Goal: Information Seeking & Learning: Learn about a topic

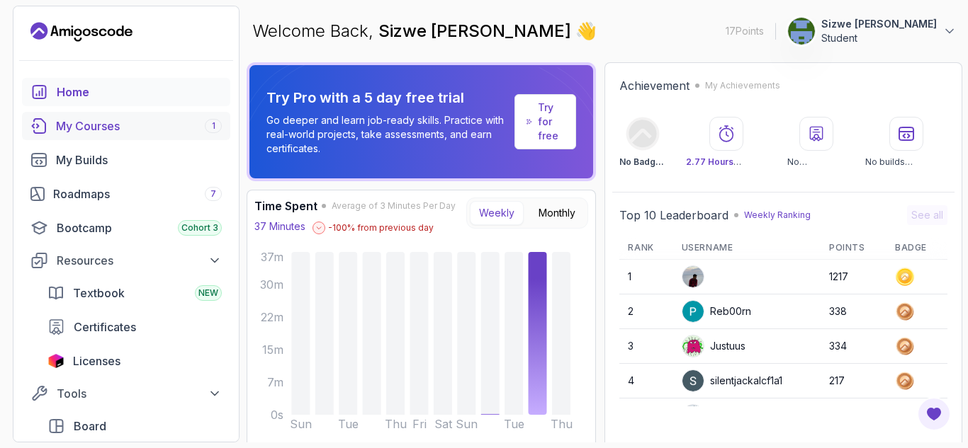
click at [141, 122] on div "My Courses 1" at bounding box center [139, 126] width 166 height 17
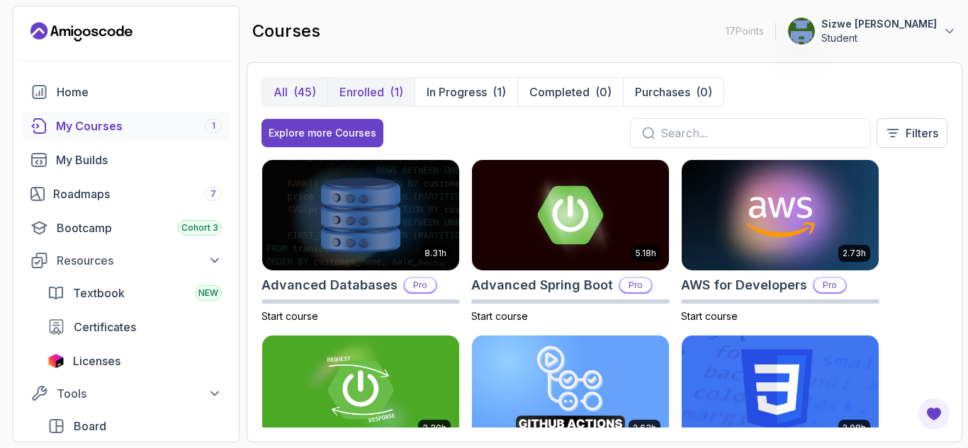
click at [390, 92] on div "(1)" at bounding box center [396, 92] width 13 height 17
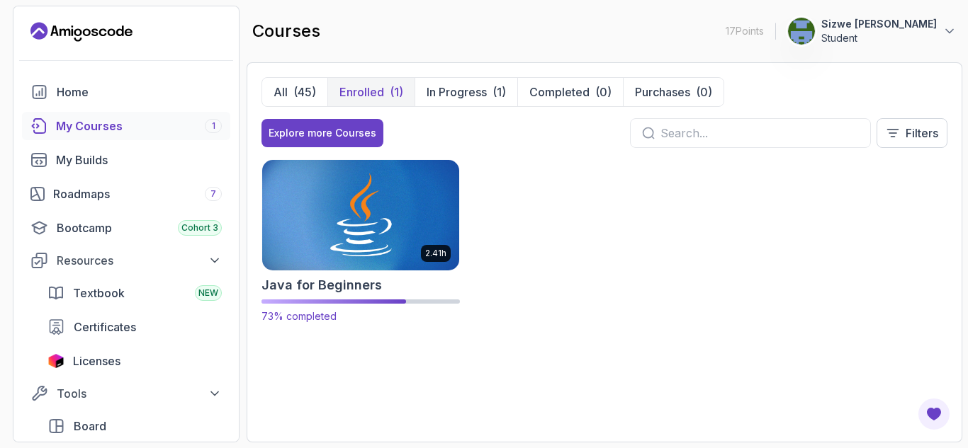
click at [335, 210] on img at bounding box center [360, 214] width 207 height 115
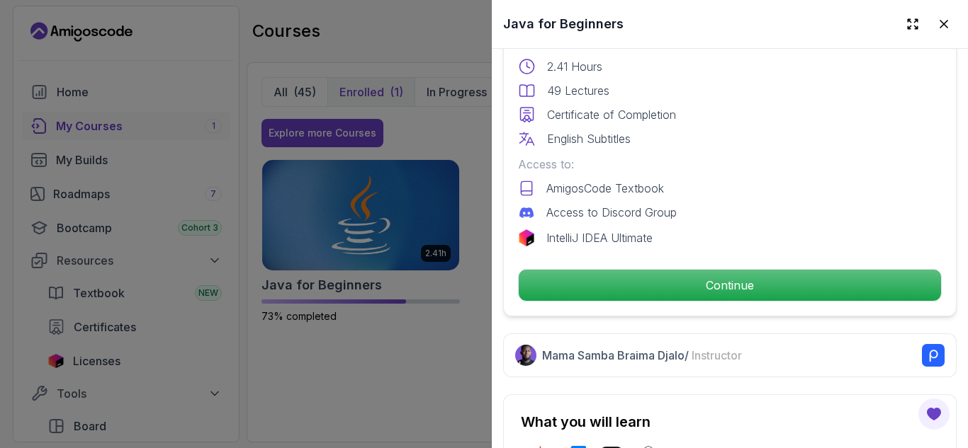
scroll to position [409, 0]
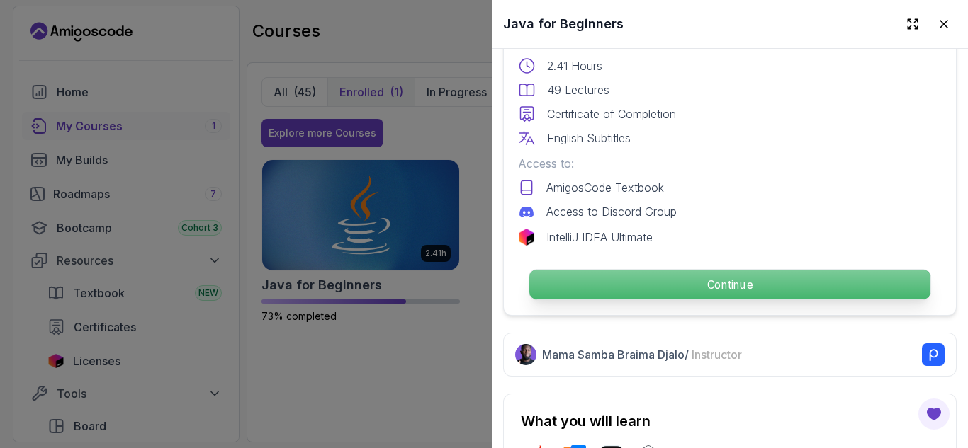
click at [581, 276] on p "Continue" at bounding box center [729, 285] width 401 height 30
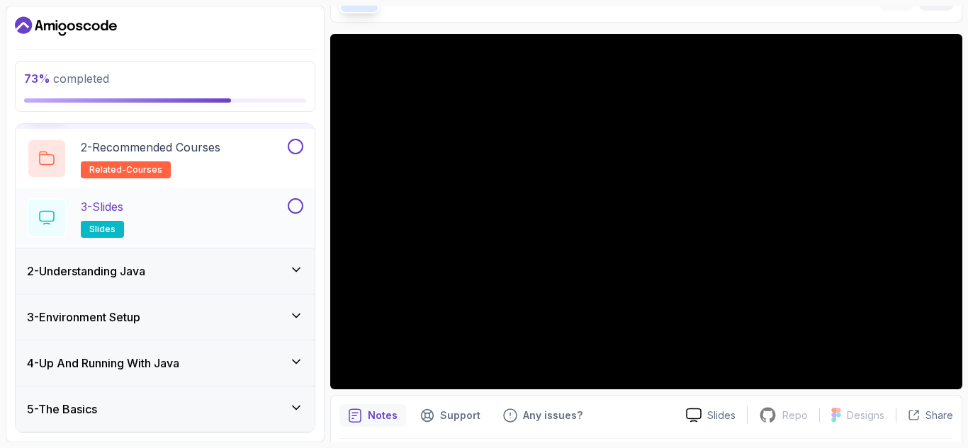
scroll to position [191, 0]
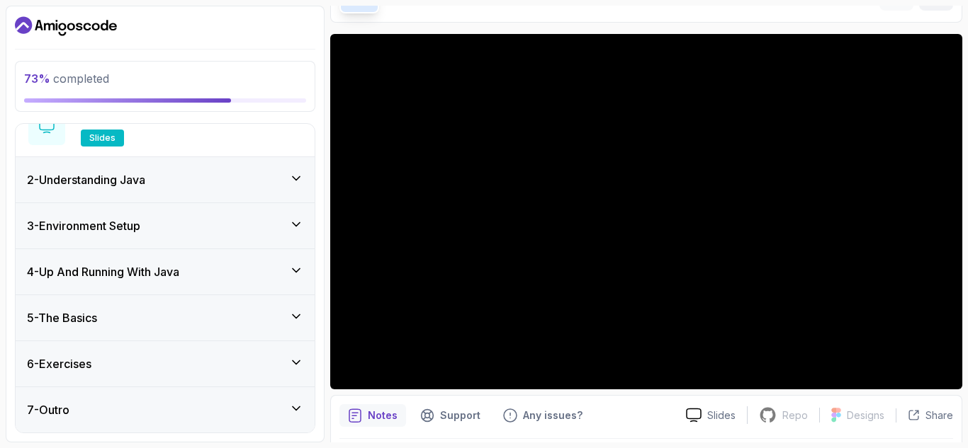
click at [200, 319] on div "5 - The Basics" at bounding box center [165, 318] width 276 height 17
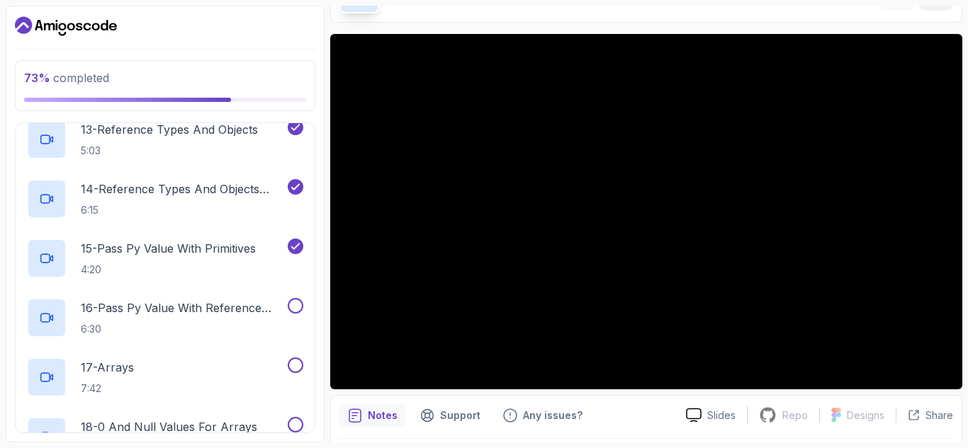
scroll to position [958, 0]
click at [180, 310] on p "16 - Pass Py Value With Reference Types" at bounding box center [183, 307] width 204 height 17
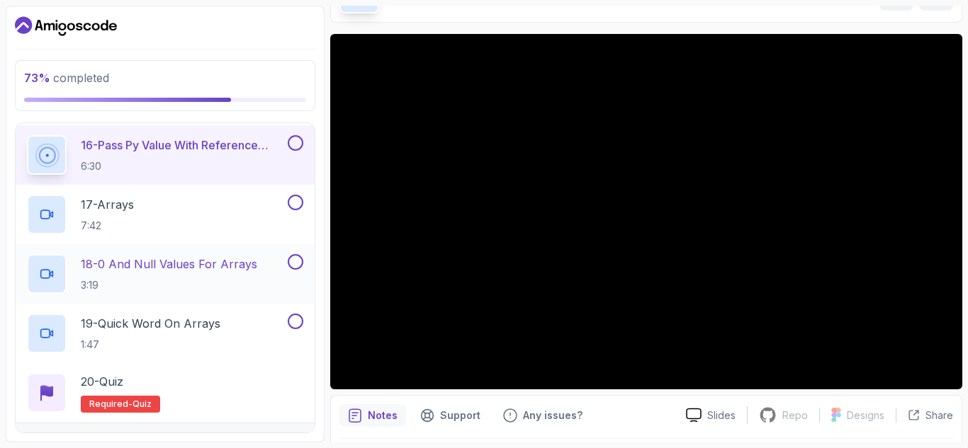
scroll to position [1202, 0]
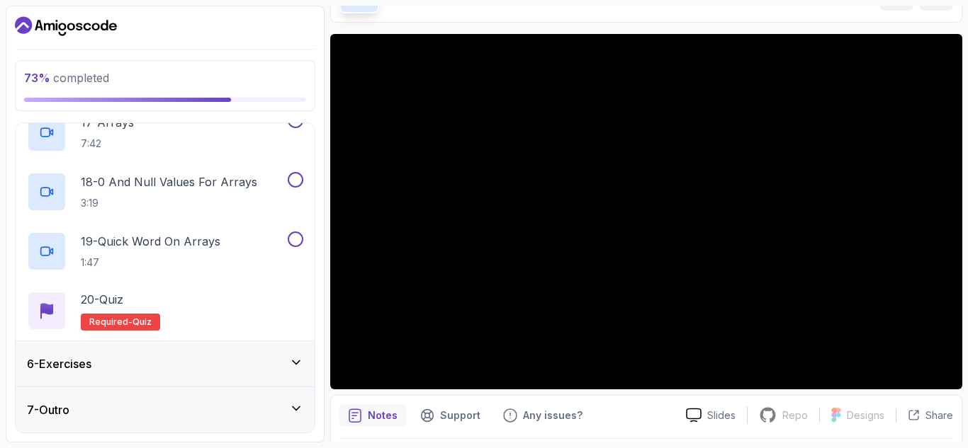
click at [205, 361] on div "6 - Exercises" at bounding box center [165, 364] width 276 height 17
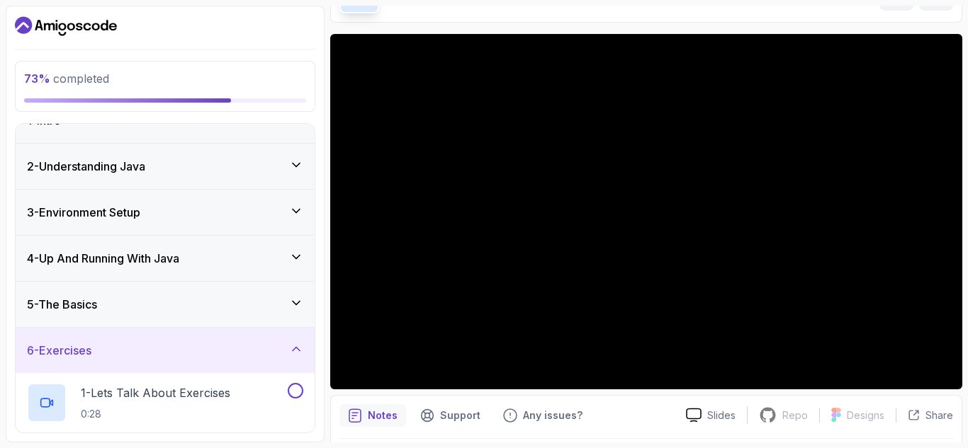
scroll to position [0, 0]
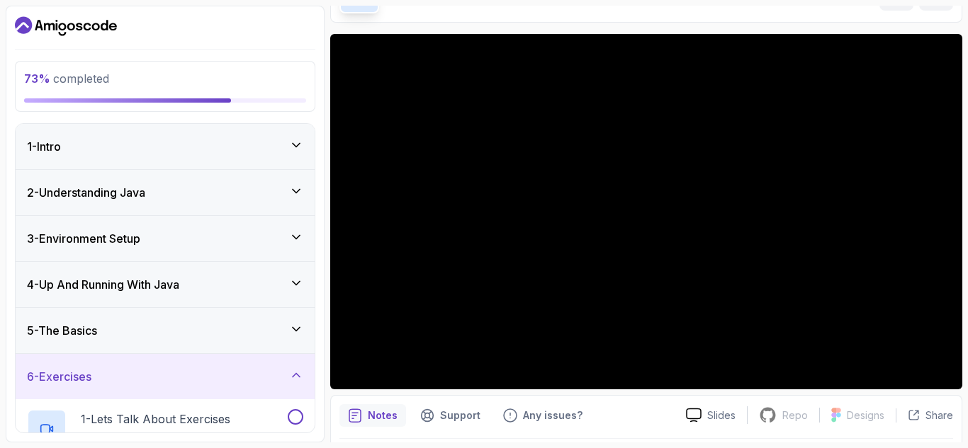
click at [210, 331] on div "5 - The Basics" at bounding box center [165, 330] width 276 height 17
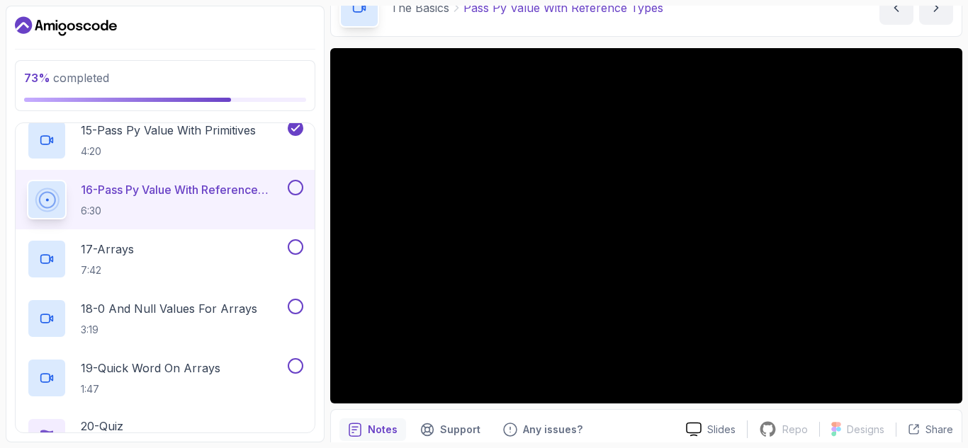
scroll to position [78, 0]
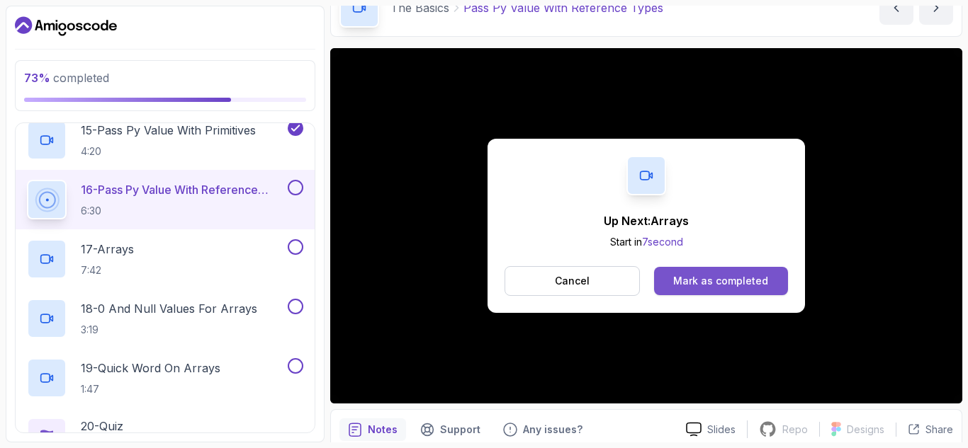
click at [713, 281] on div "Mark as completed" at bounding box center [720, 281] width 95 height 14
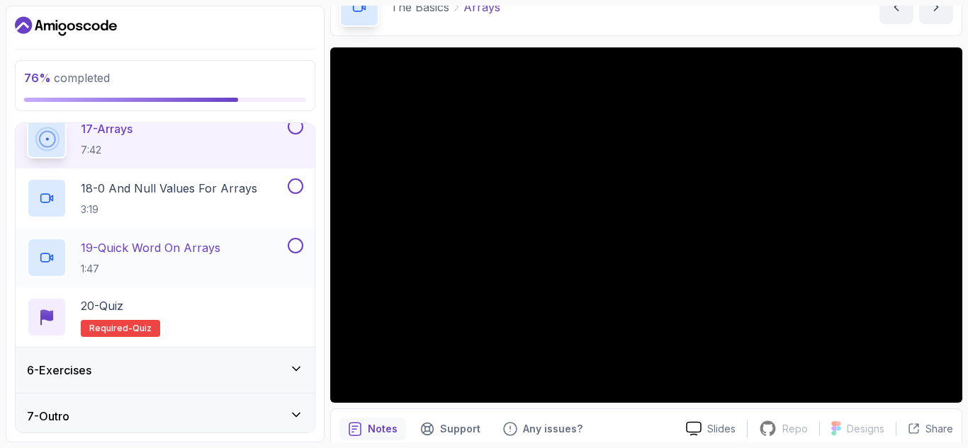
scroll to position [1202, 0]
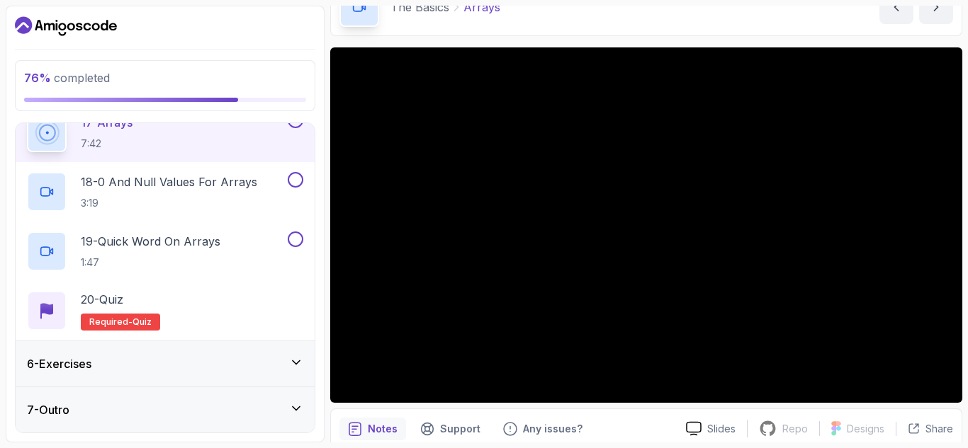
click at [193, 362] on div "6 - Exercises" at bounding box center [165, 364] width 276 height 17
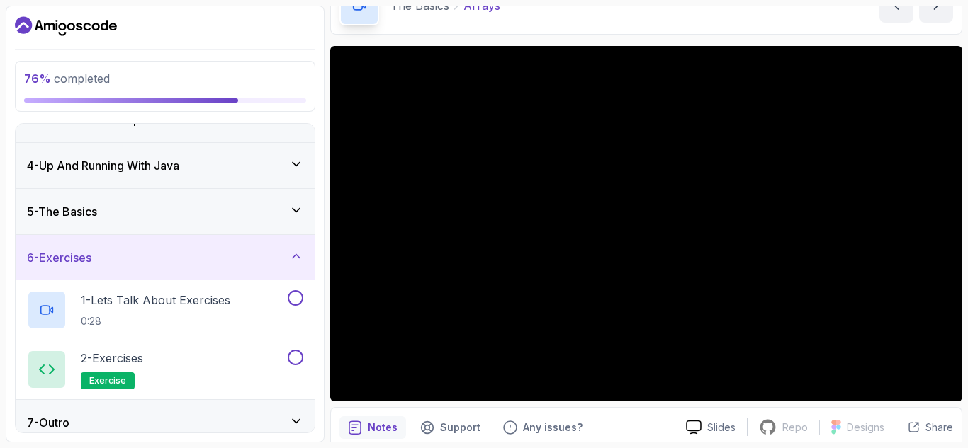
scroll to position [123, 0]
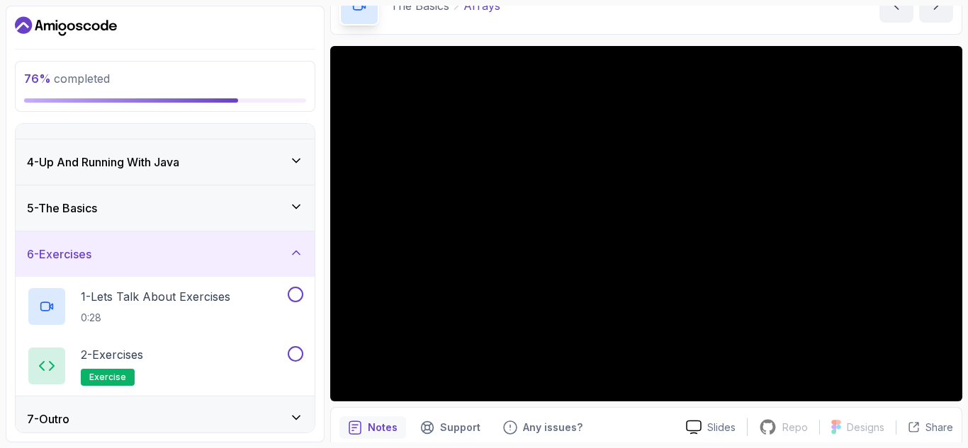
click at [204, 202] on div "5 - The Basics" at bounding box center [165, 208] width 276 height 17
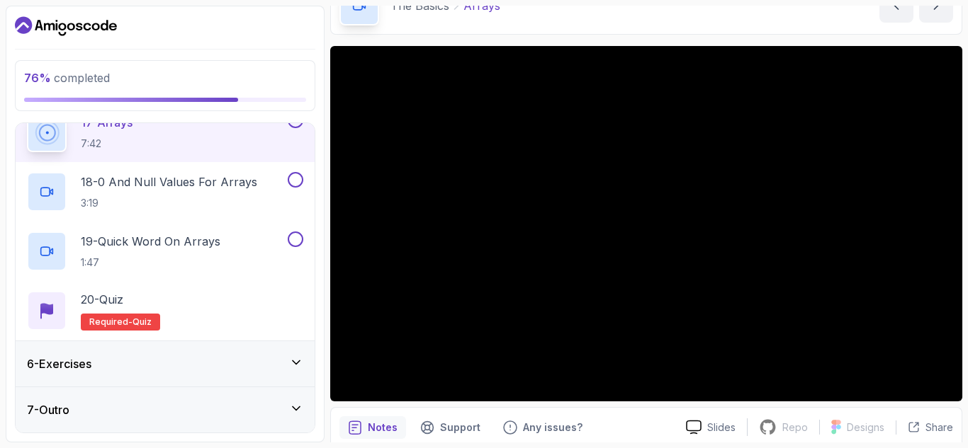
scroll to position [1080, 0]
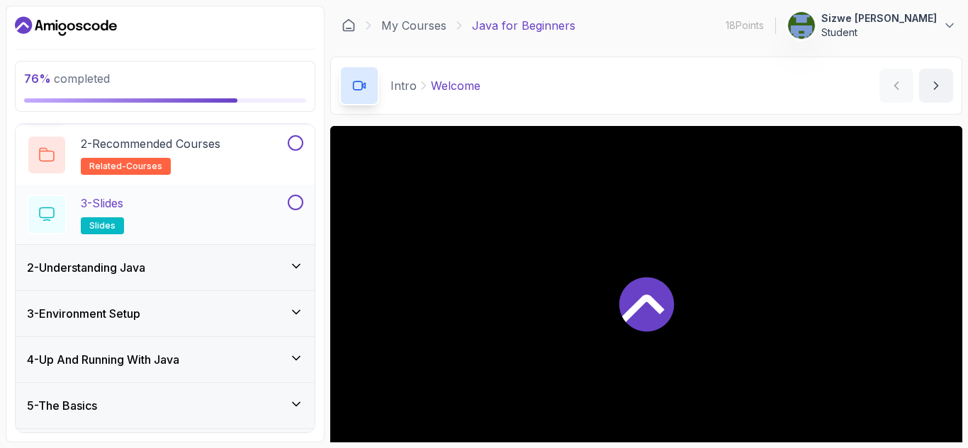
scroll to position [191, 0]
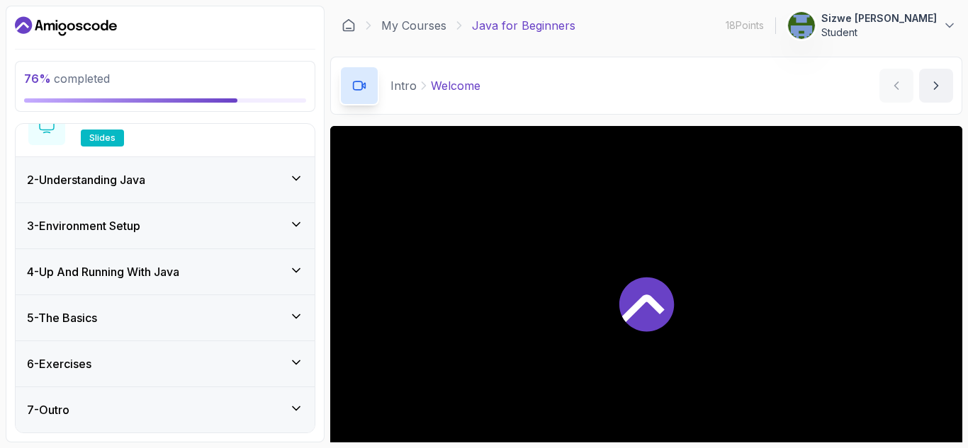
click at [234, 323] on div "5 - The Basics" at bounding box center [165, 318] width 276 height 17
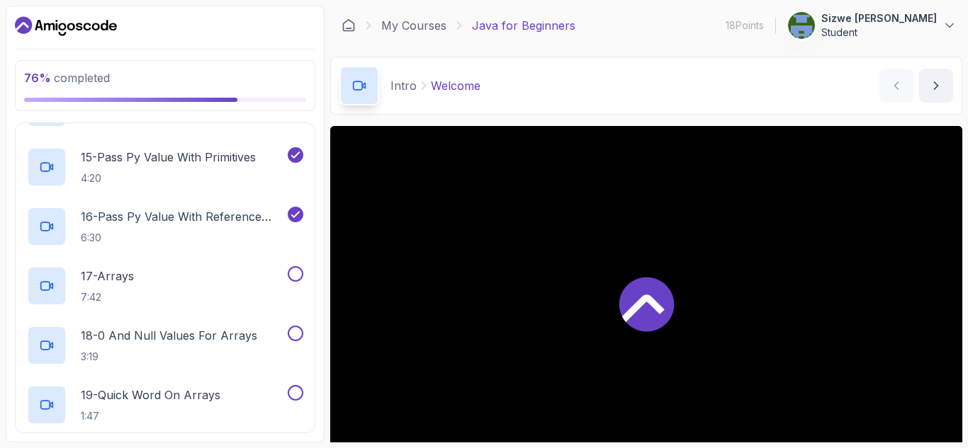
scroll to position [1050, 0]
click at [210, 285] on div "17 - Arrays 7:42" at bounding box center [156, 285] width 258 height 40
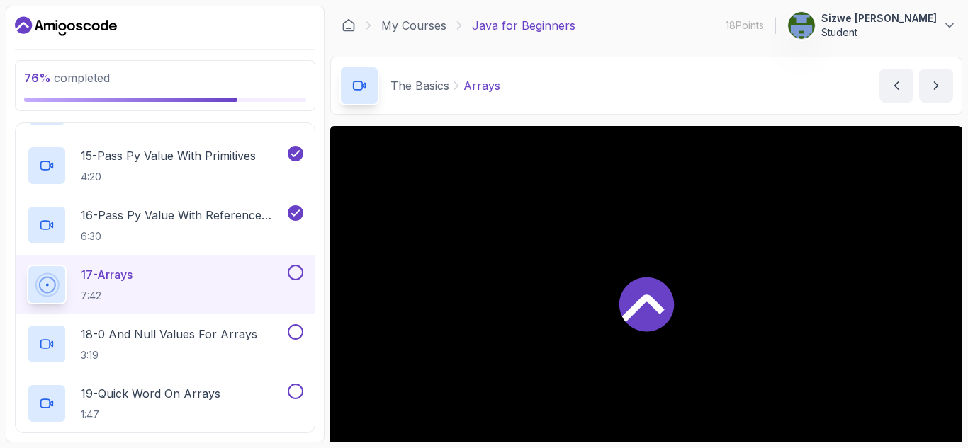
click at [196, 281] on div "17 - Arrays 7:42" at bounding box center [156, 285] width 258 height 40
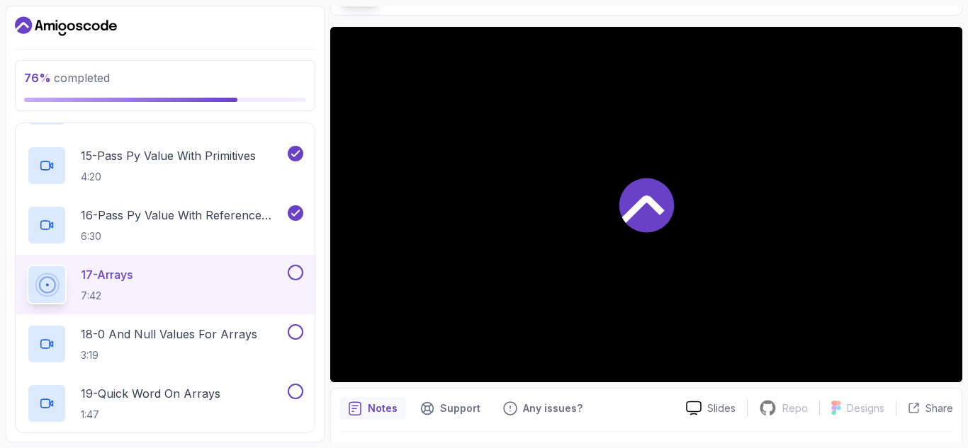
scroll to position [98, 0]
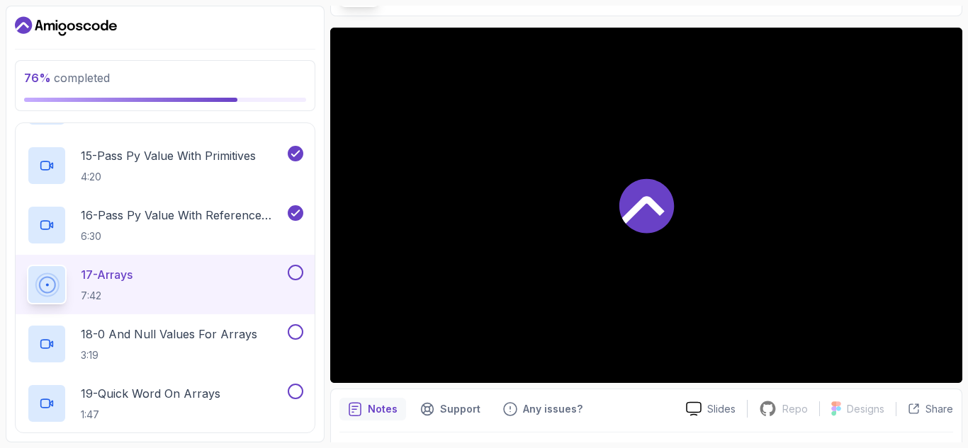
click at [193, 282] on div "17 - Arrays 7:42" at bounding box center [156, 285] width 258 height 40
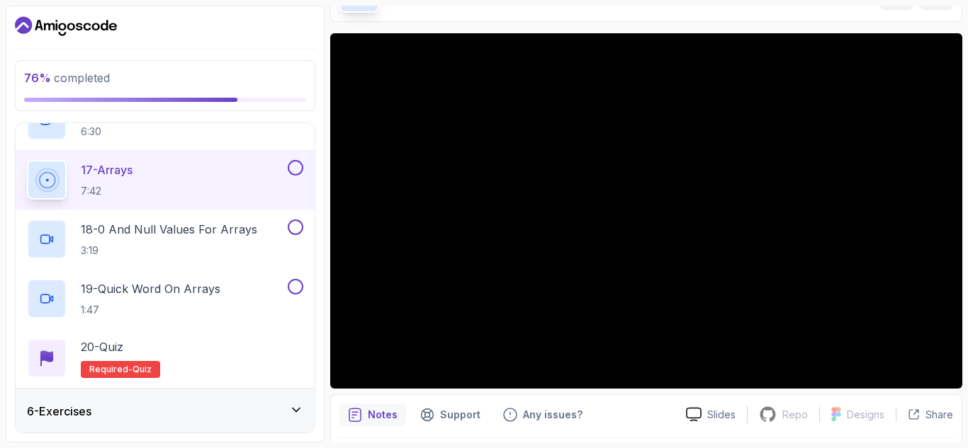
scroll to position [94, 0]
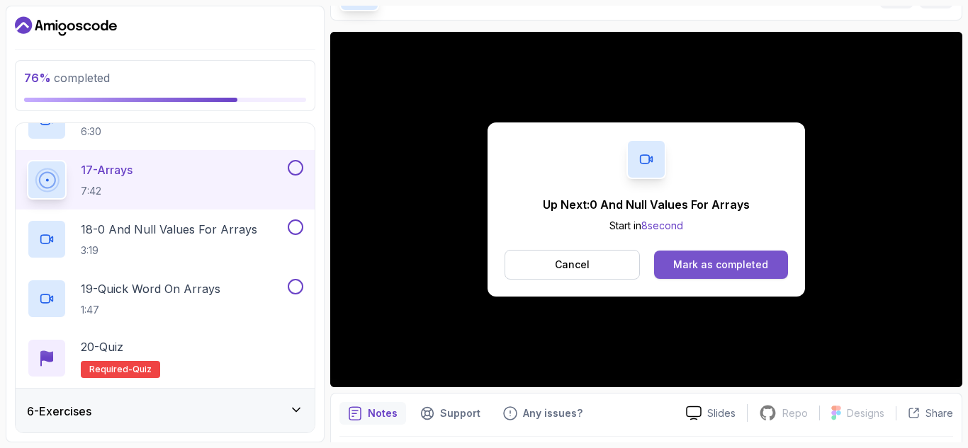
click at [715, 269] on div "Mark as completed" at bounding box center [720, 265] width 95 height 14
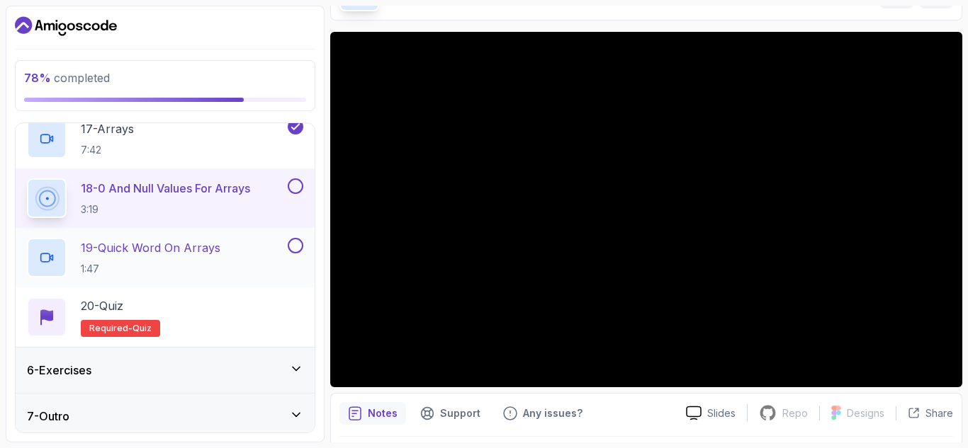
scroll to position [1202, 0]
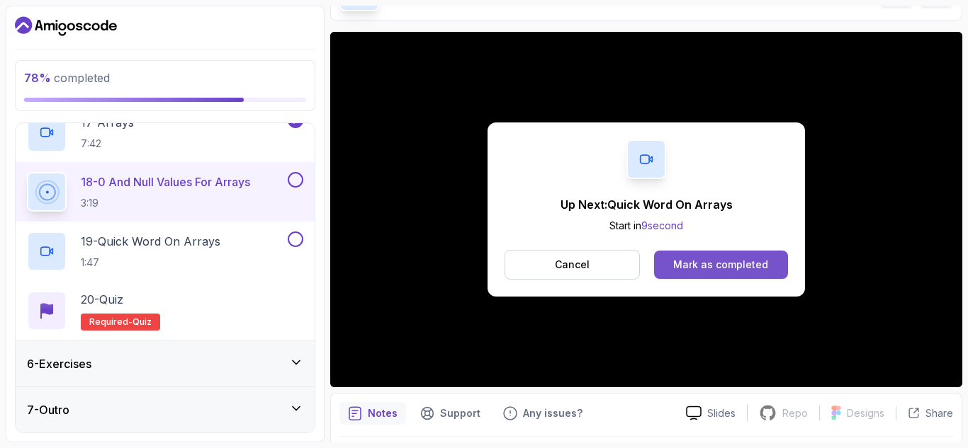
click at [715, 267] on div "Mark as completed" at bounding box center [720, 265] width 95 height 14
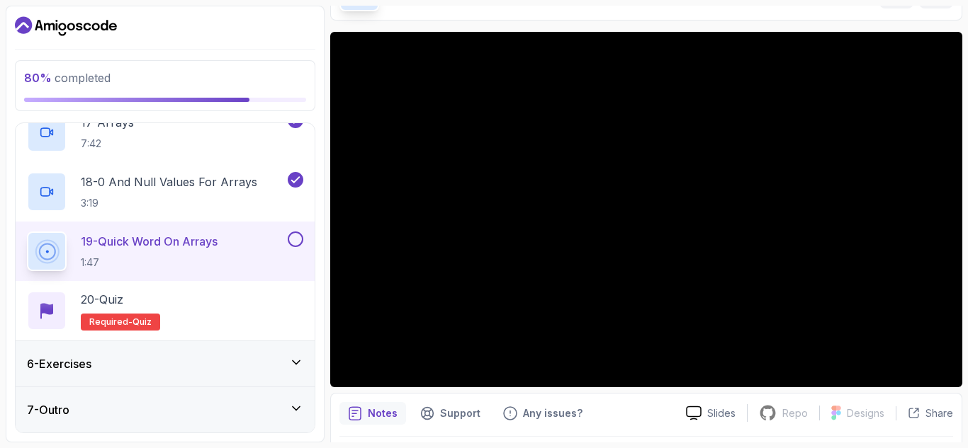
click at [181, 356] on div "6 - Exercises" at bounding box center [165, 364] width 276 height 17
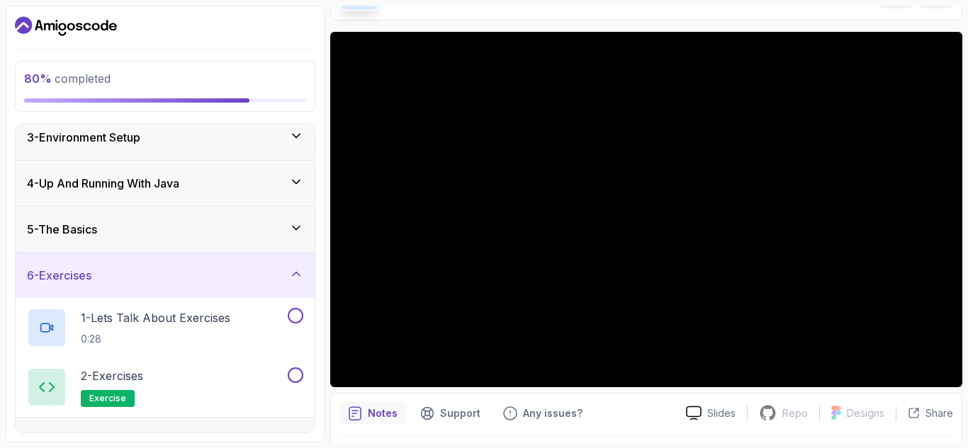
scroll to position [132, 0]
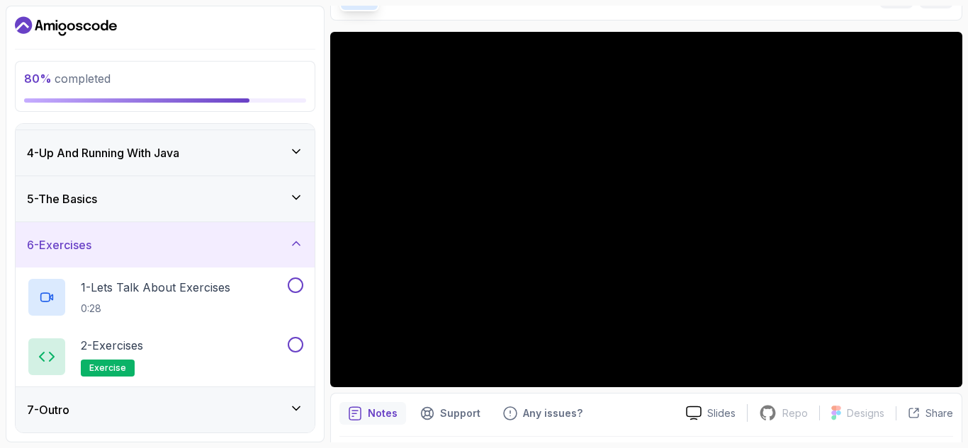
click at [232, 409] on div "7 - Outro" at bounding box center [165, 410] width 276 height 17
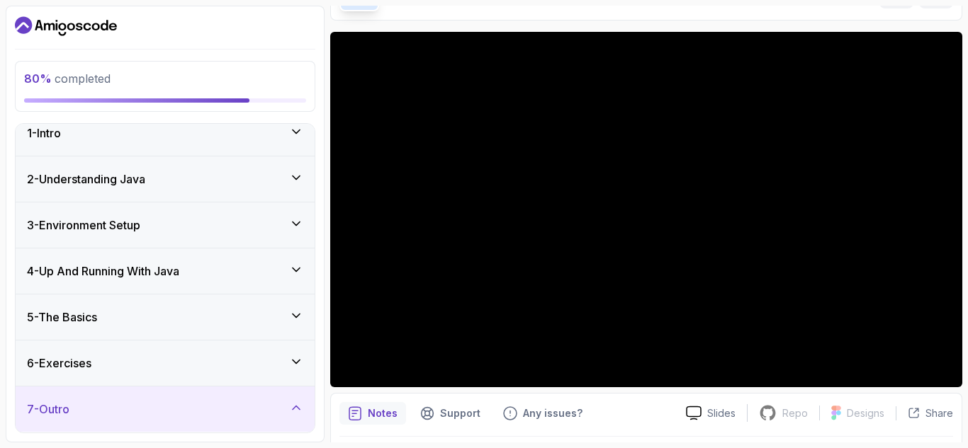
scroll to position [13, 0]
click at [198, 317] on div "5 - The Basics" at bounding box center [165, 318] width 276 height 17
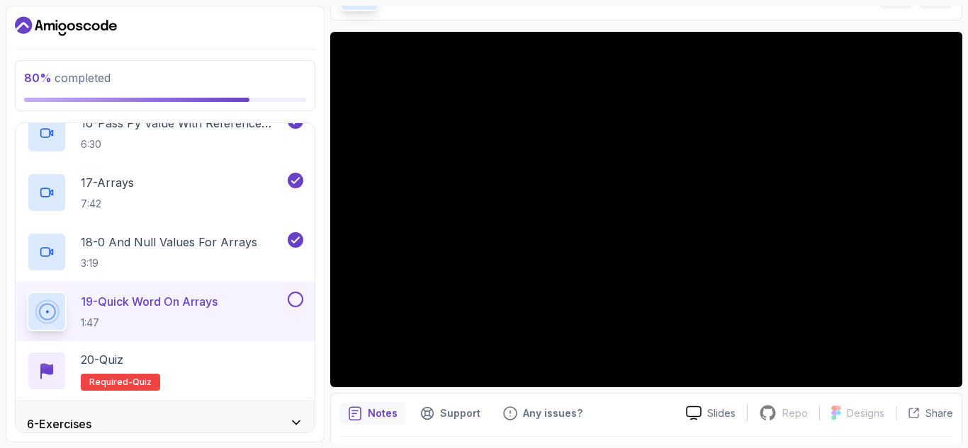
scroll to position [137, 0]
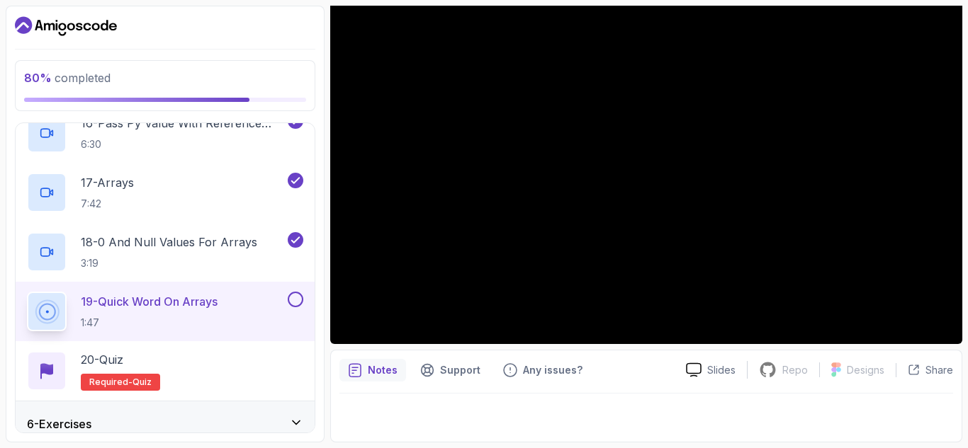
click at [373, 369] on p "Notes" at bounding box center [383, 370] width 30 height 14
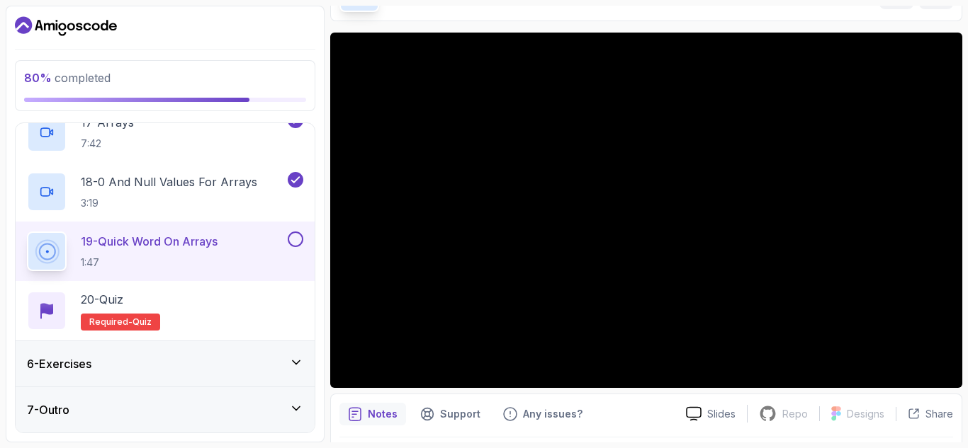
scroll to position [96, 0]
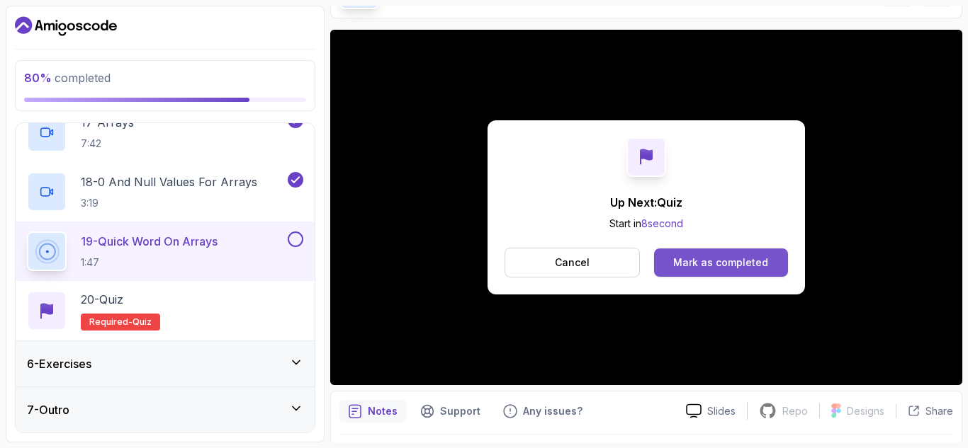
click at [685, 268] on div "Mark as completed" at bounding box center [720, 263] width 95 height 14
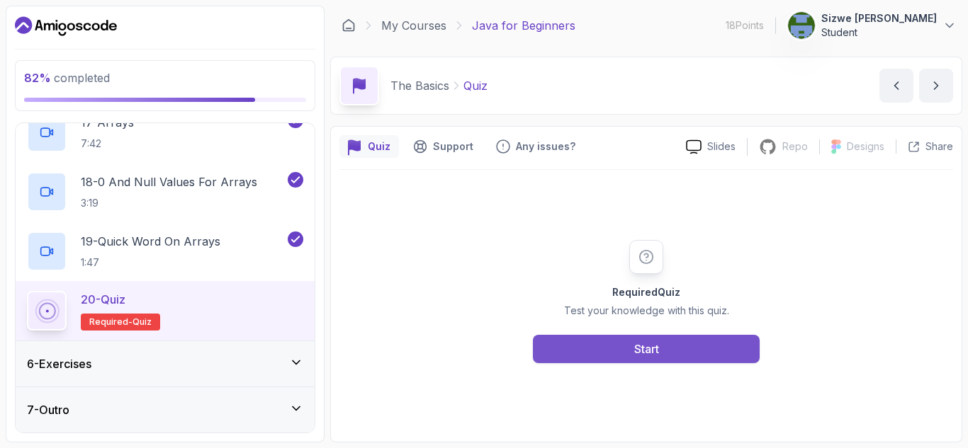
click at [582, 351] on button "Start" at bounding box center [646, 349] width 227 height 28
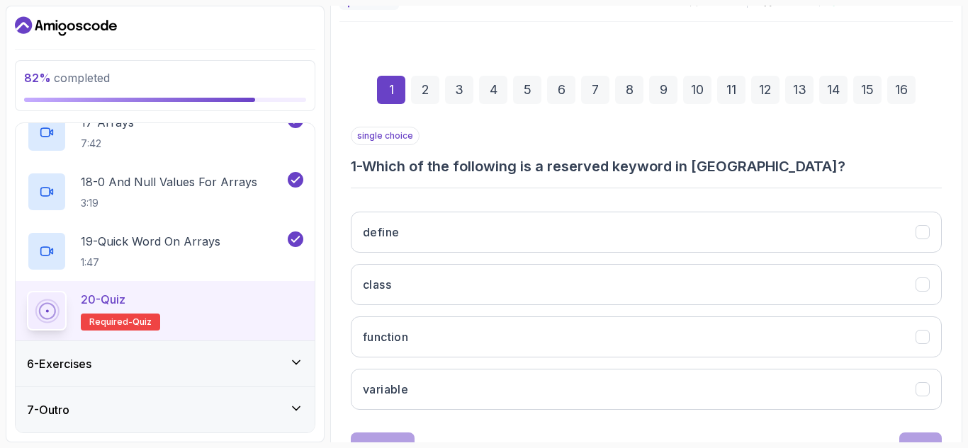
scroll to position [203, 0]
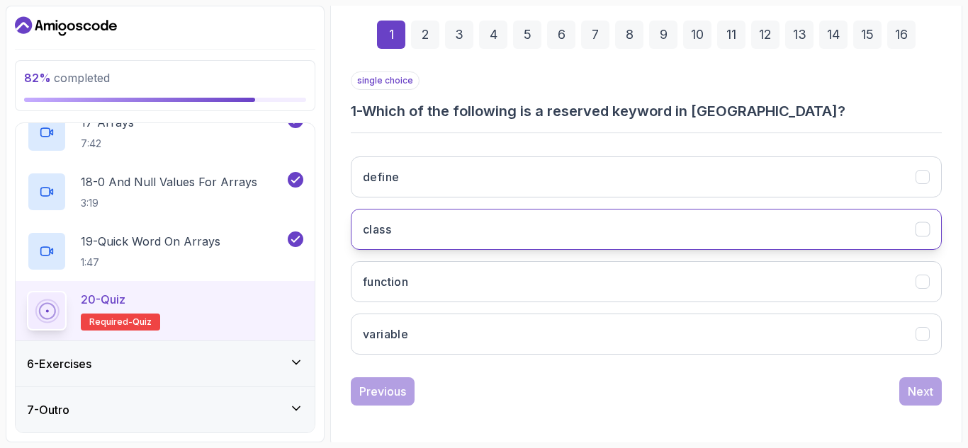
click at [509, 226] on button "class" at bounding box center [646, 229] width 591 height 41
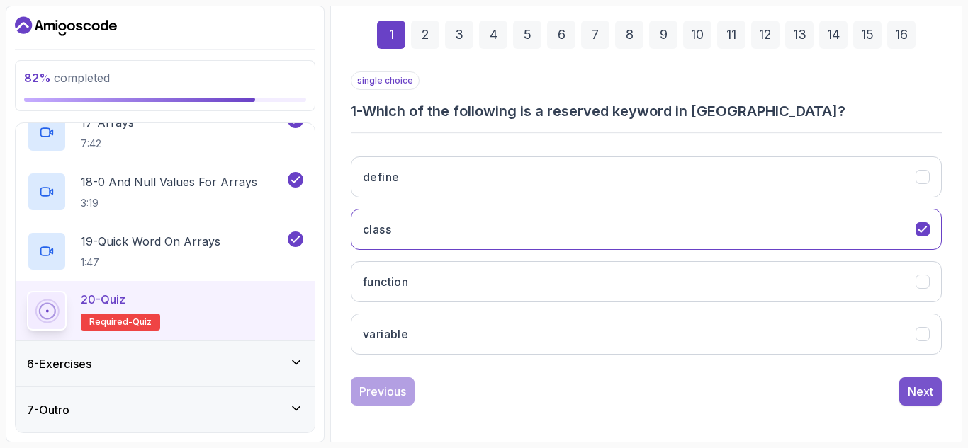
click at [929, 390] on div "Next" at bounding box center [920, 391] width 26 height 17
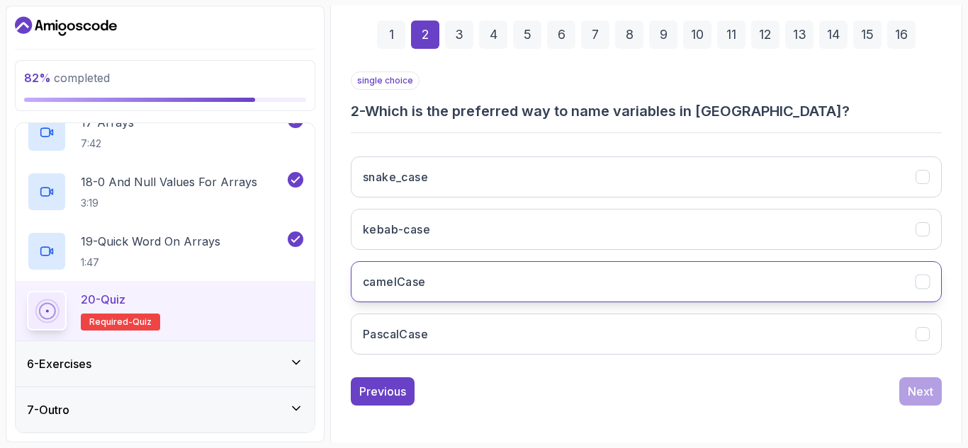
click at [507, 280] on button "camelCase" at bounding box center [646, 281] width 591 height 41
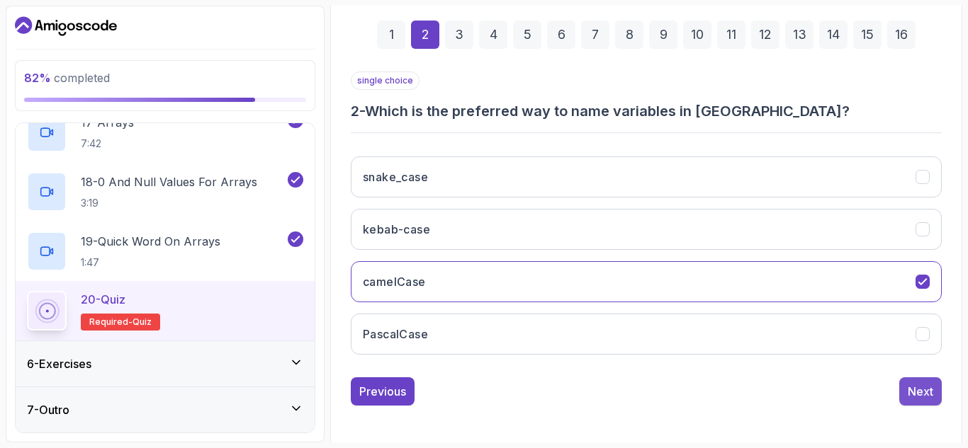
click at [924, 392] on div "Next" at bounding box center [920, 391] width 26 height 17
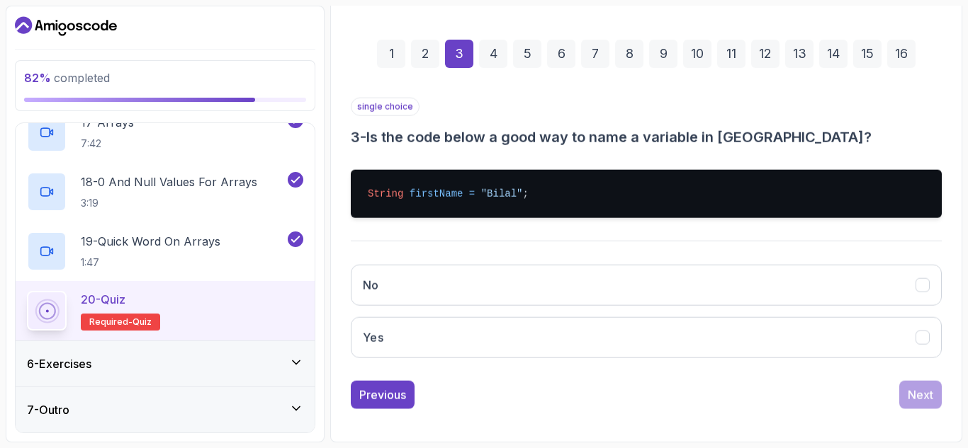
scroll to position [184, 0]
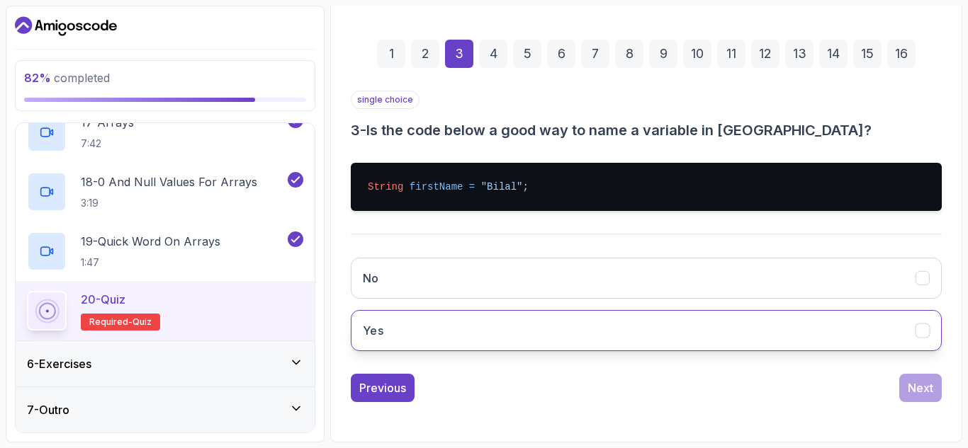
click at [533, 333] on button "Yes" at bounding box center [646, 330] width 591 height 41
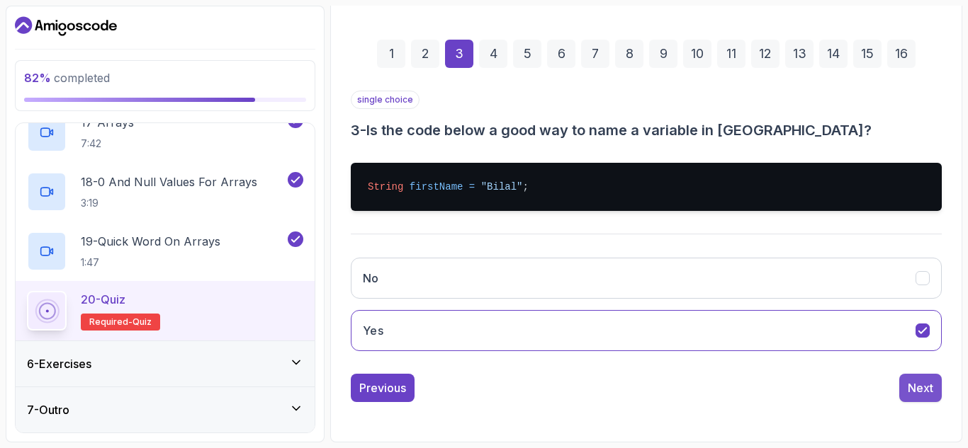
click at [917, 384] on div "Next" at bounding box center [920, 388] width 26 height 17
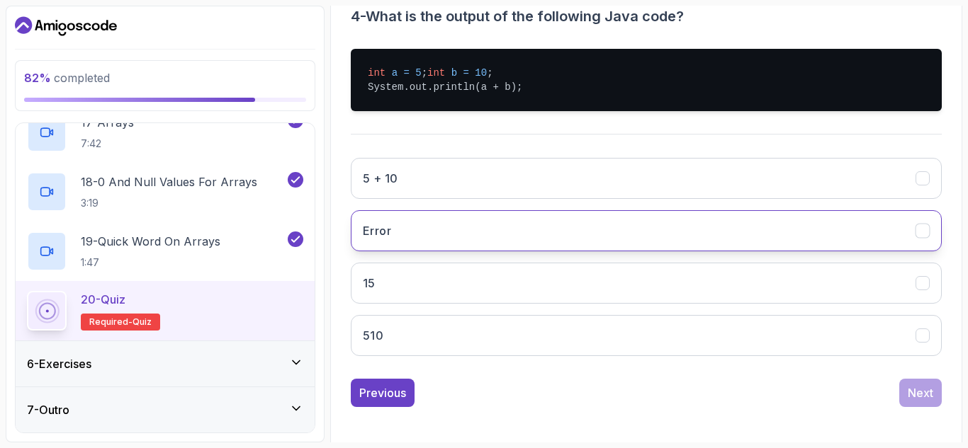
scroll to position [299, 0]
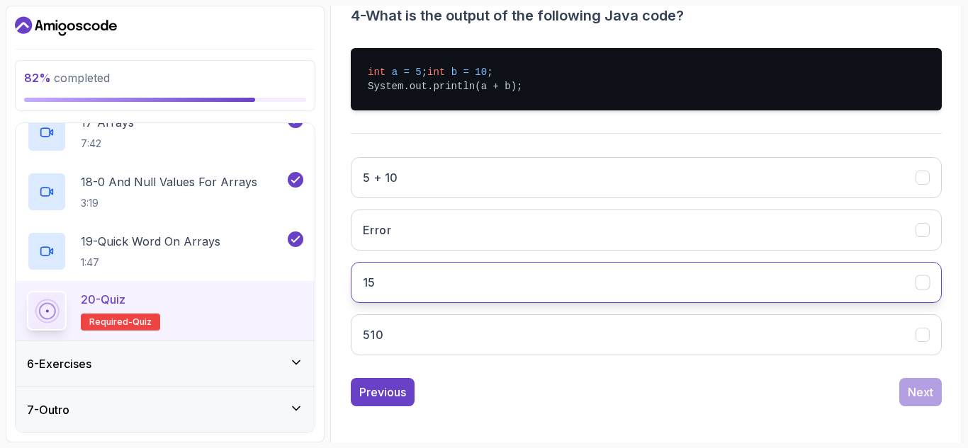
click at [672, 301] on button "15" at bounding box center [646, 282] width 591 height 41
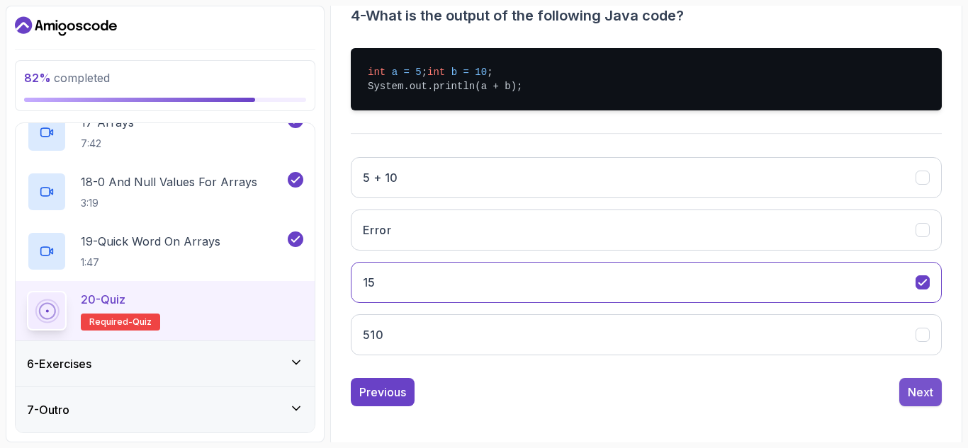
click at [917, 401] on div "Next" at bounding box center [920, 392] width 26 height 17
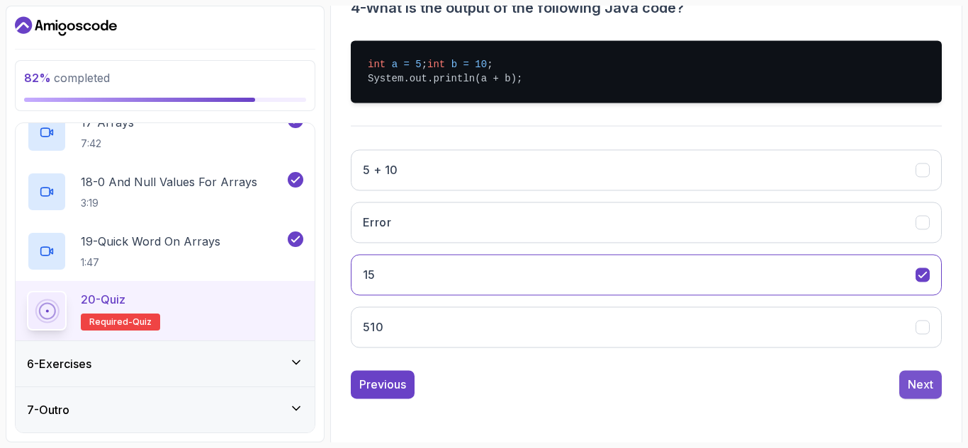
scroll to position [207, 0]
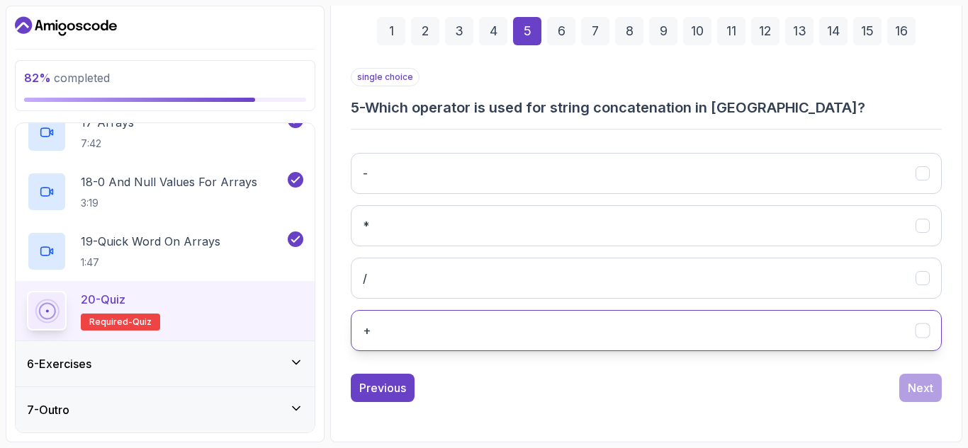
click at [557, 324] on button "+" at bounding box center [646, 330] width 591 height 41
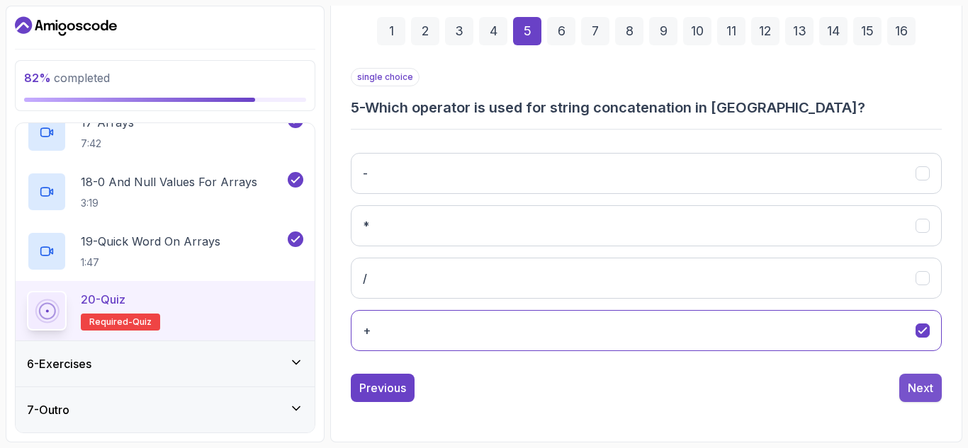
click at [912, 380] on div "Next" at bounding box center [920, 388] width 26 height 17
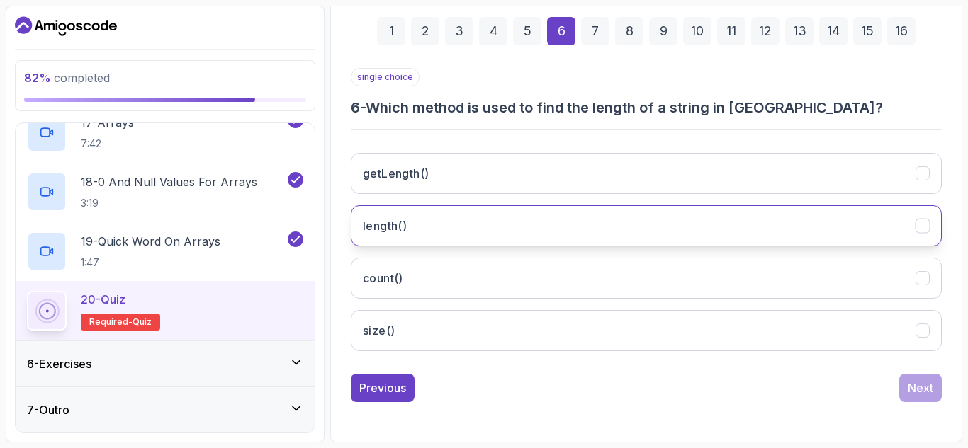
click at [549, 230] on button "length()" at bounding box center [646, 225] width 591 height 41
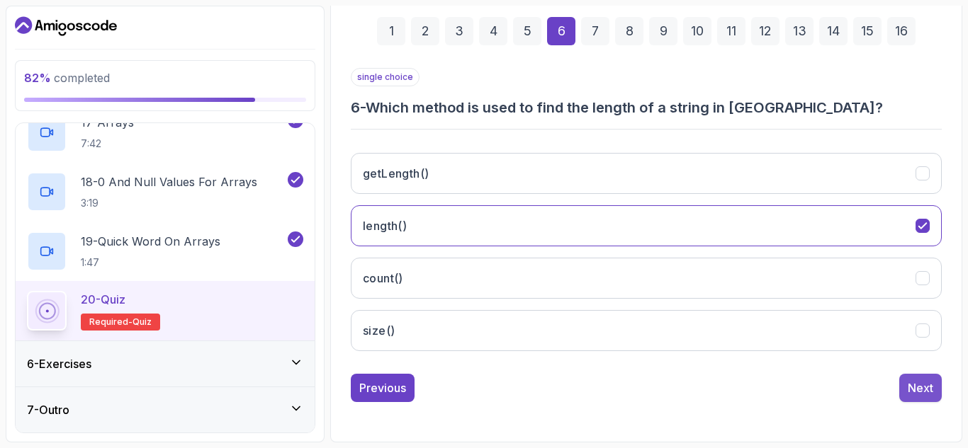
click at [914, 384] on div "Next" at bounding box center [920, 388] width 26 height 17
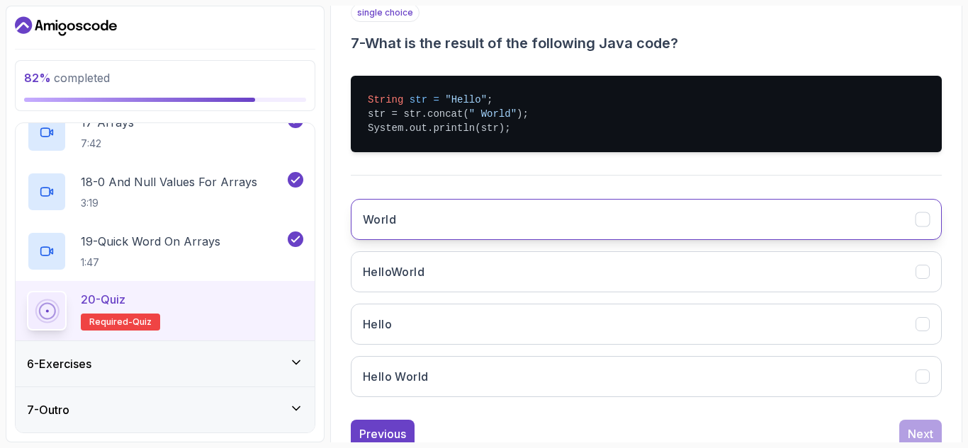
scroll to position [273, 0]
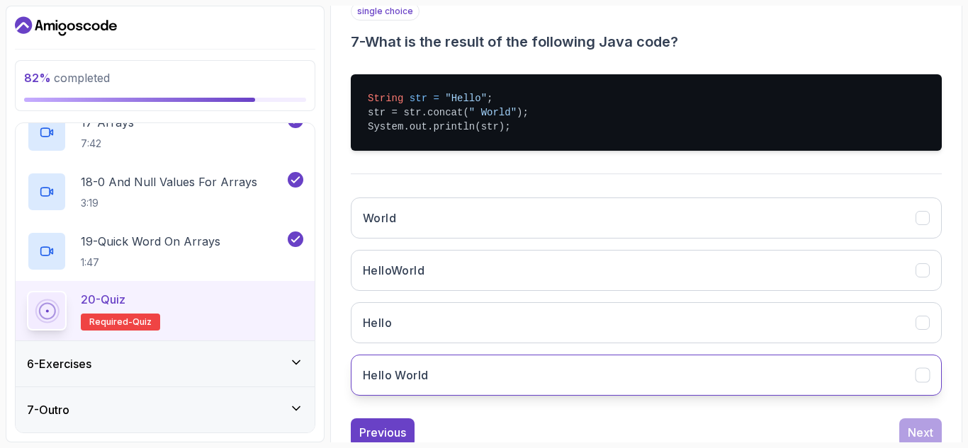
click at [650, 387] on button "Hello World" at bounding box center [646, 375] width 591 height 41
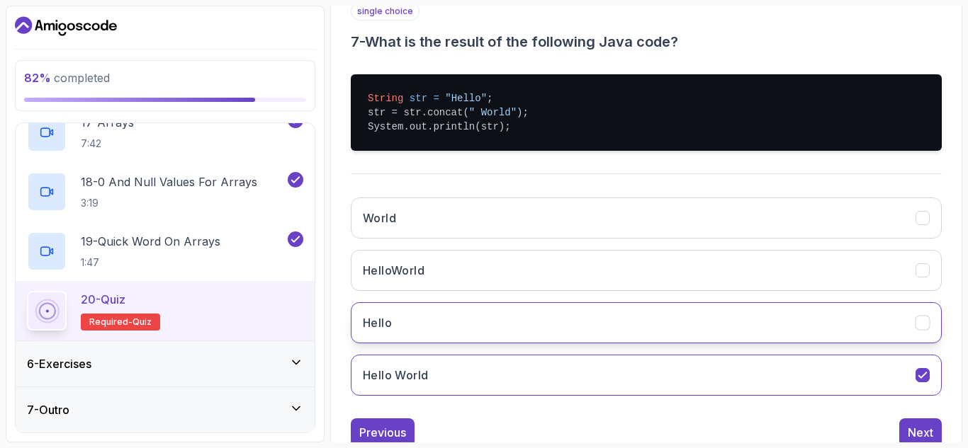
click at [530, 330] on button "Hello" at bounding box center [646, 322] width 591 height 41
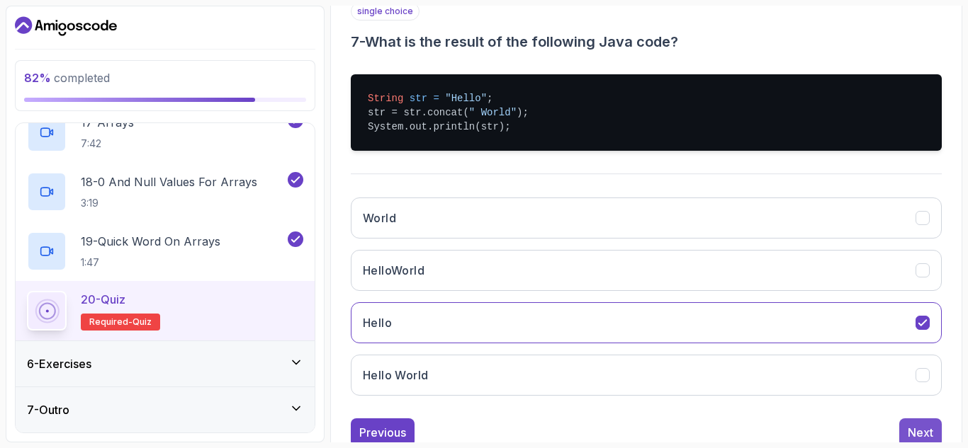
click at [917, 420] on button "Next" at bounding box center [920, 433] width 43 height 28
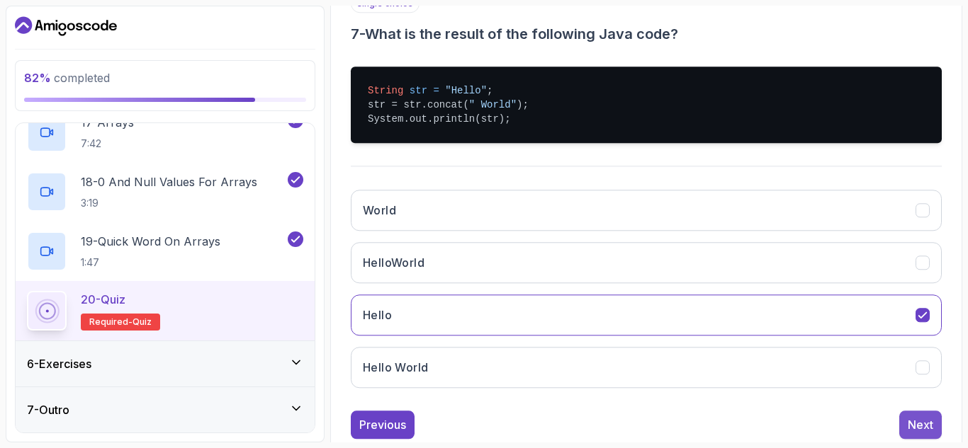
scroll to position [207, 0]
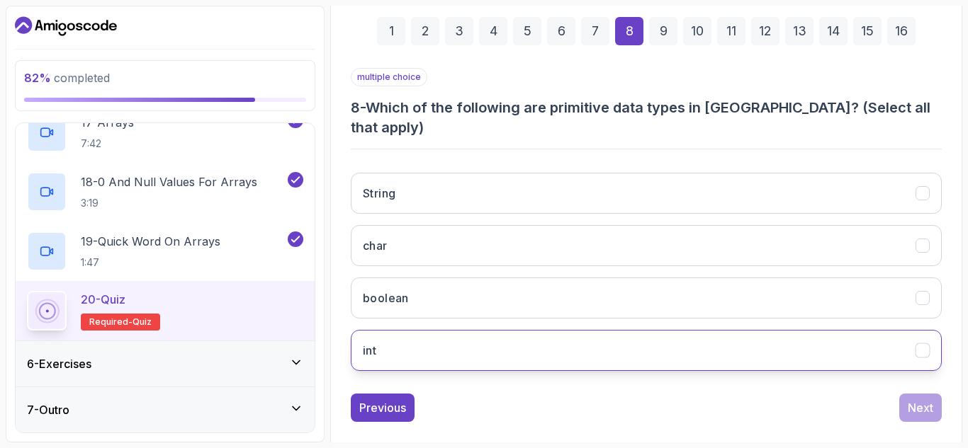
click at [919, 344] on icon "int" at bounding box center [922, 350] width 13 height 13
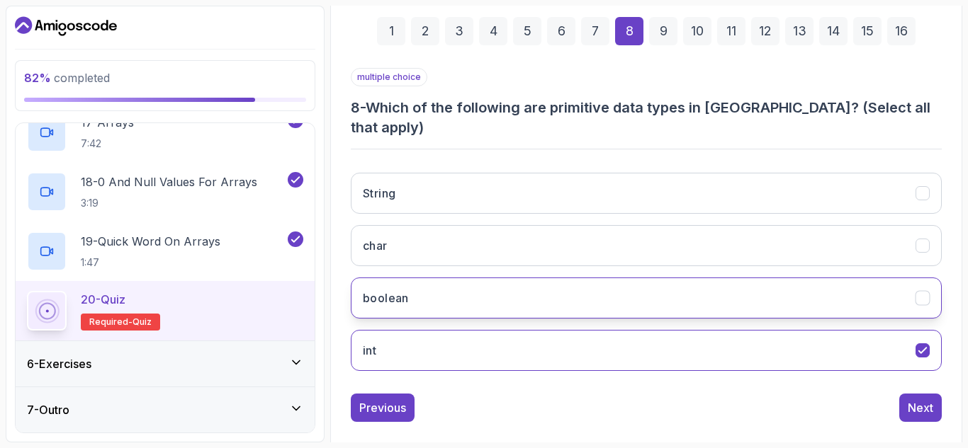
click at [922, 287] on button "boolean" at bounding box center [646, 298] width 591 height 41
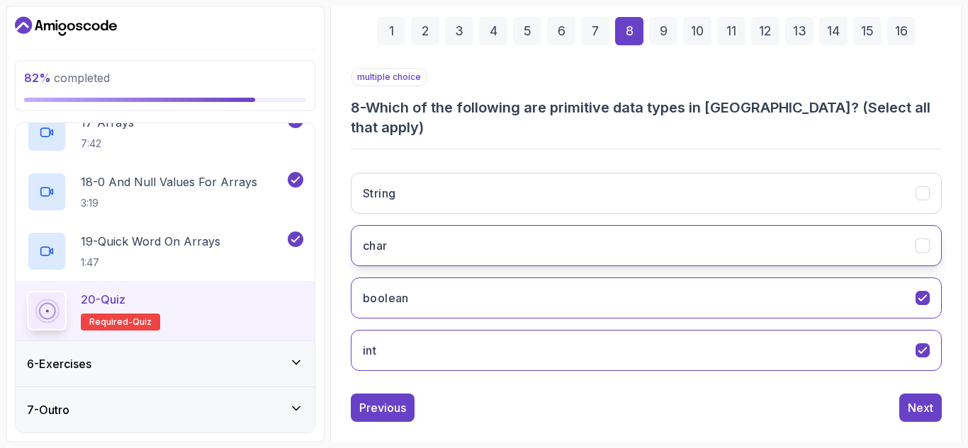
click at [918, 239] on icon "char" at bounding box center [922, 245] width 13 height 13
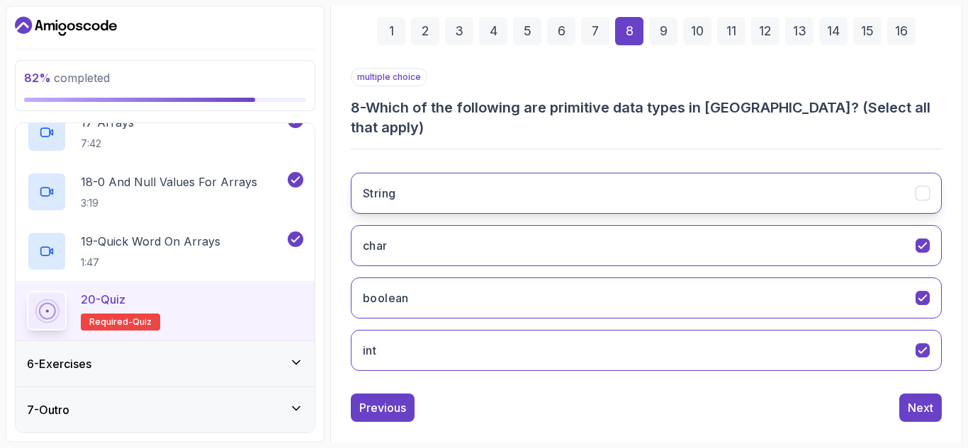
click at [924, 187] on icon "String" at bounding box center [922, 193] width 13 height 13
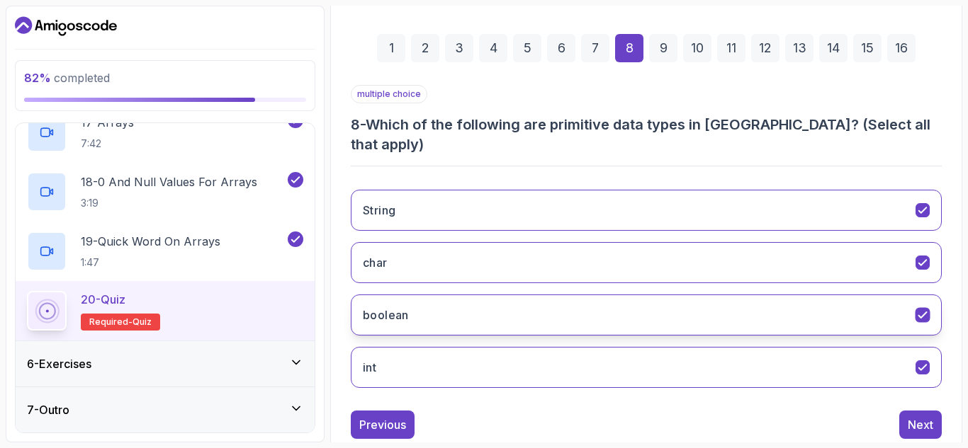
scroll to position [191, 0]
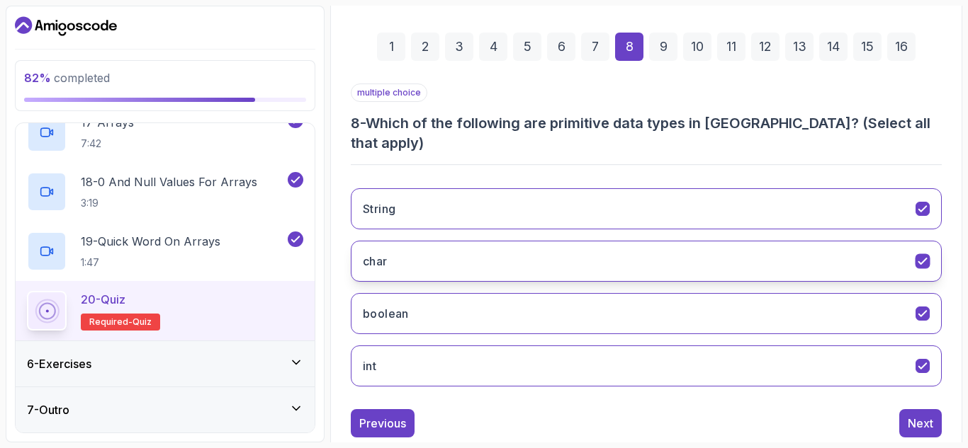
click at [924, 255] on icon "char" at bounding box center [922, 261] width 13 height 13
click at [917, 241] on button "char" at bounding box center [646, 261] width 591 height 41
click at [928, 415] on div "Next" at bounding box center [920, 423] width 26 height 17
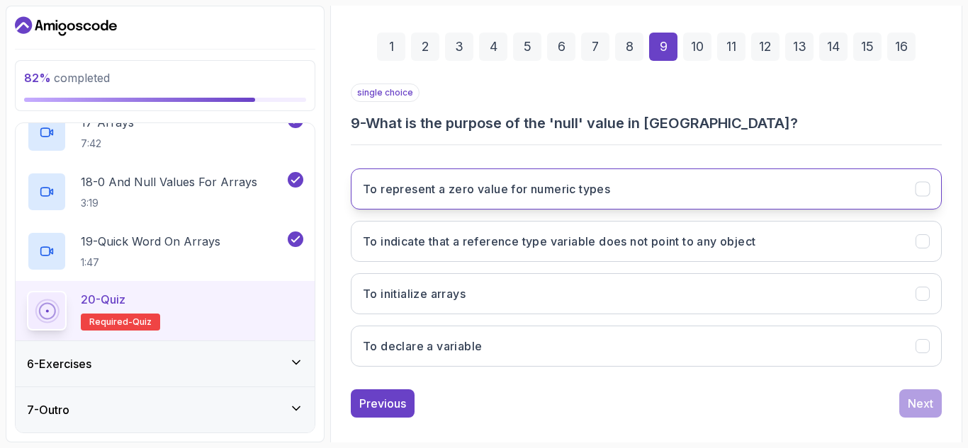
click at [927, 184] on icon "To represent a zero value for numeric types" at bounding box center [922, 189] width 13 height 13
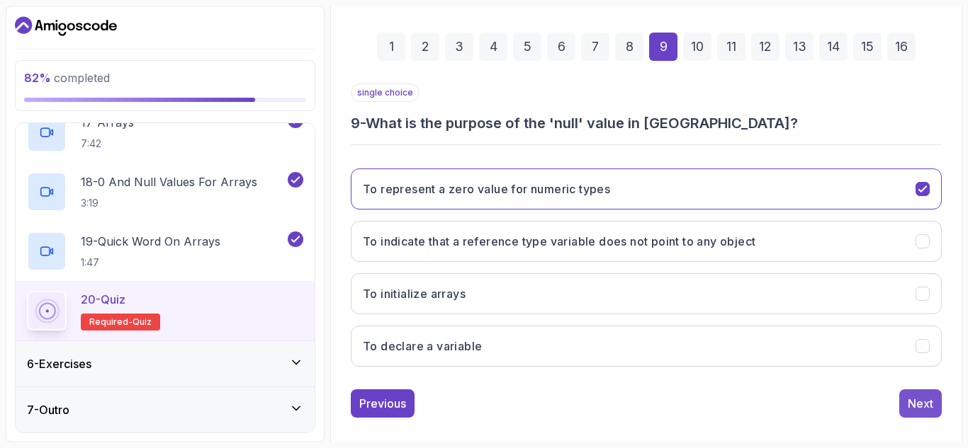
click at [904, 405] on button "Next" at bounding box center [920, 404] width 43 height 28
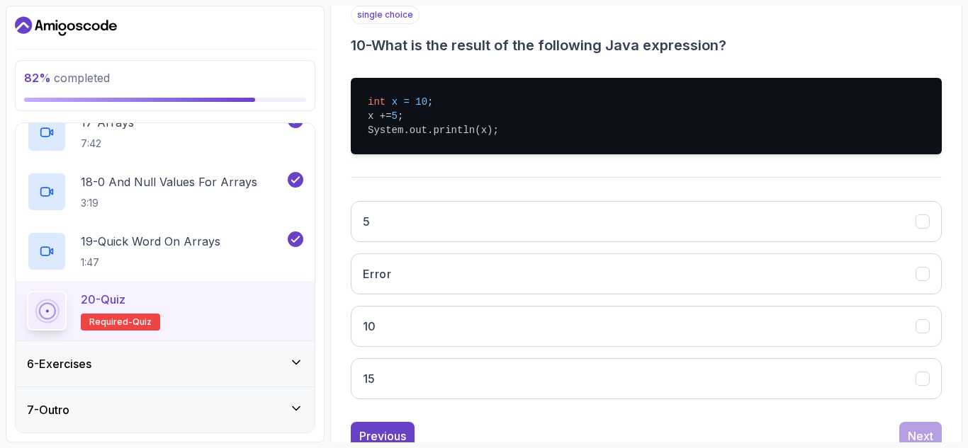
scroll to position [273, 0]
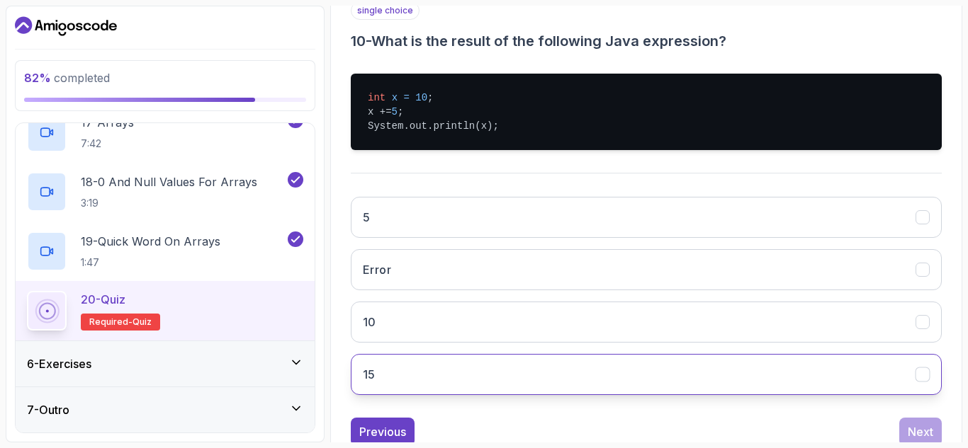
click at [777, 381] on button "15" at bounding box center [646, 374] width 591 height 41
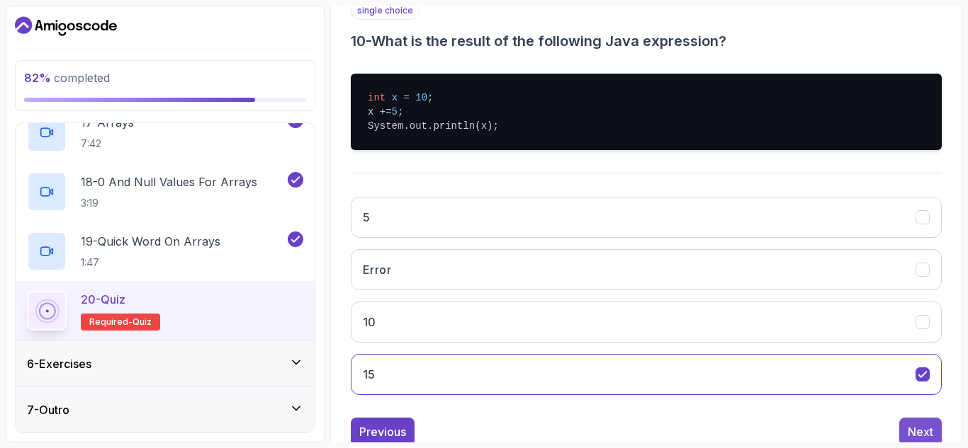
click at [923, 430] on div "Next" at bounding box center [920, 432] width 26 height 17
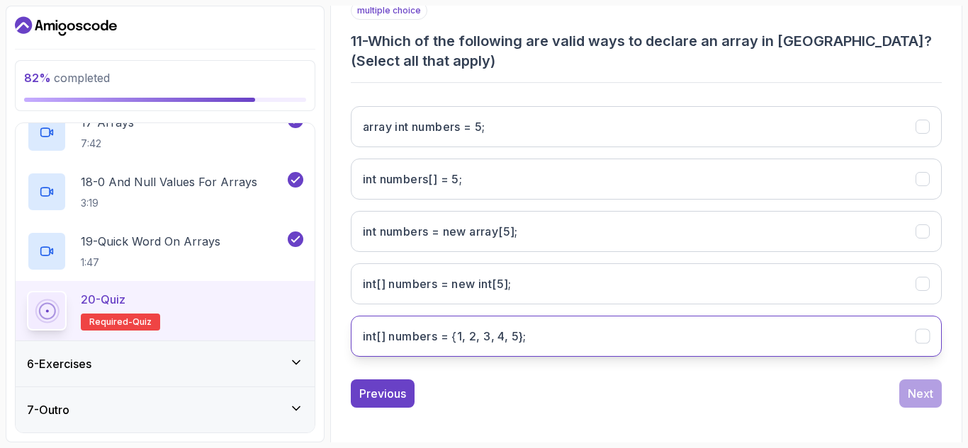
click at [916, 334] on icon "int[] numbers = {1, 2, 3, 4, 5};" at bounding box center [922, 336] width 13 height 13
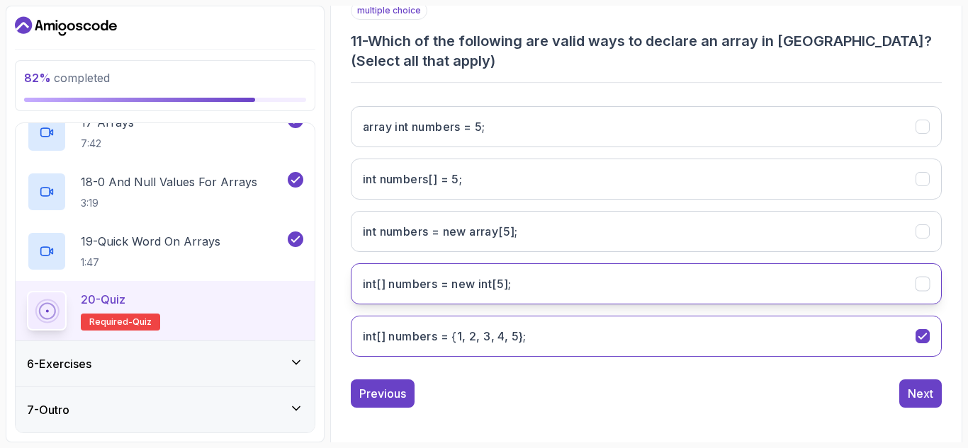
click at [921, 289] on icon "int[] numbers = new int[5];" at bounding box center [922, 284] width 13 height 13
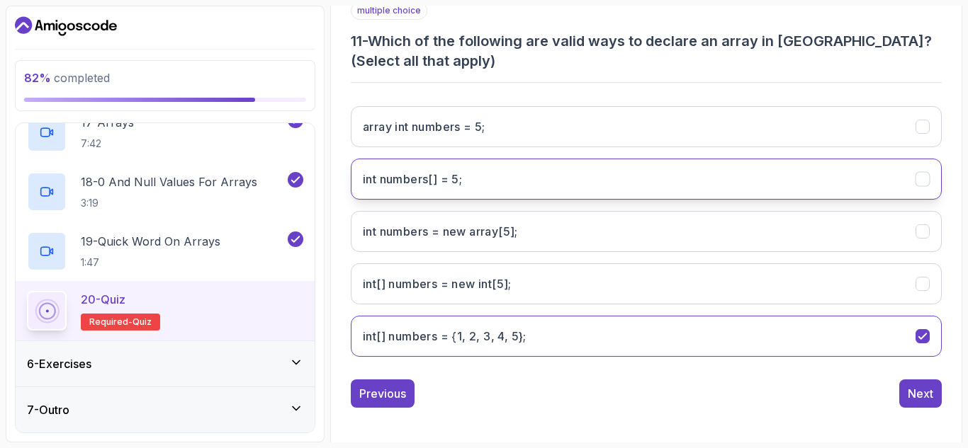
drag, startPoint x: 912, startPoint y: 236, endPoint x: 902, endPoint y: 196, distance: 40.9
click at [902, 196] on div "array int numbers = 5; int numbers[] = 5; int numbers = new array[5]; int[] num…" at bounding box center [646, 231] width 591 height 273
click at [915, 182] on div "int numbers[] = 5;" at bounding box center [922, 179] width 15 height 15
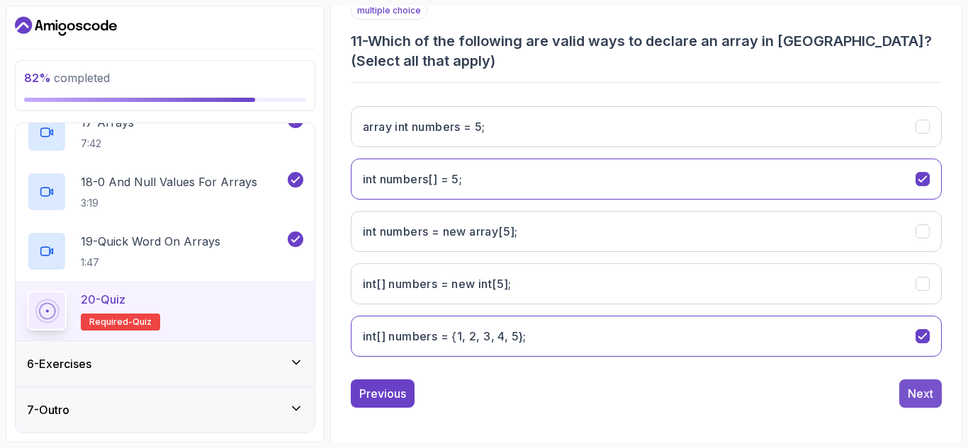
click at [921, 392] on div "Next" at bounding box center [920, 393] width 26 height 17
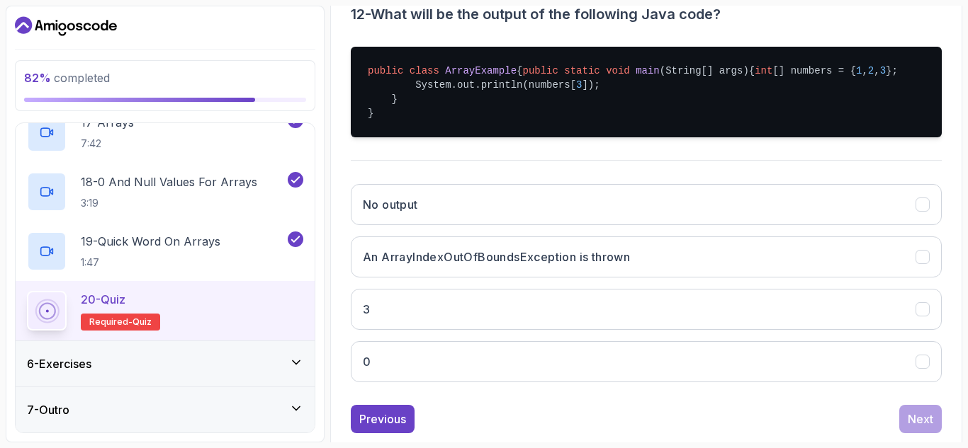
scroll to position [297, 0]
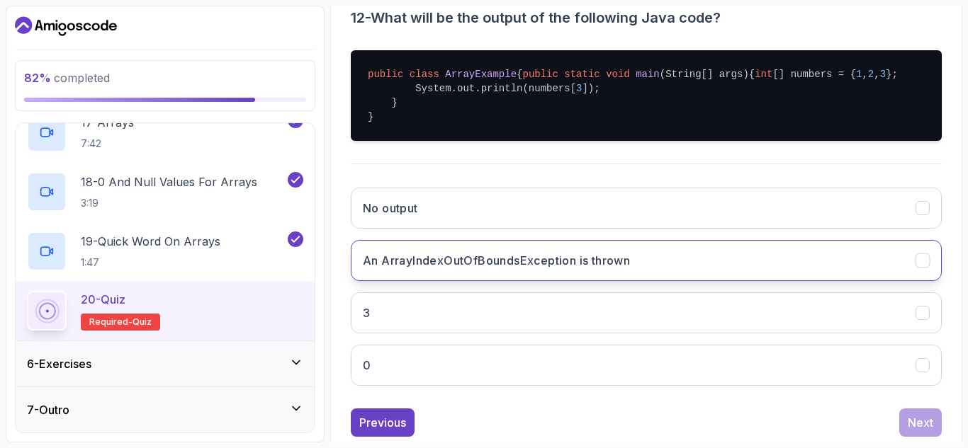
click at [834, 281] on button "An ArrayIndexOutOfBoundsException is thrown" at bounding box center [646, 260] width 591 height 41
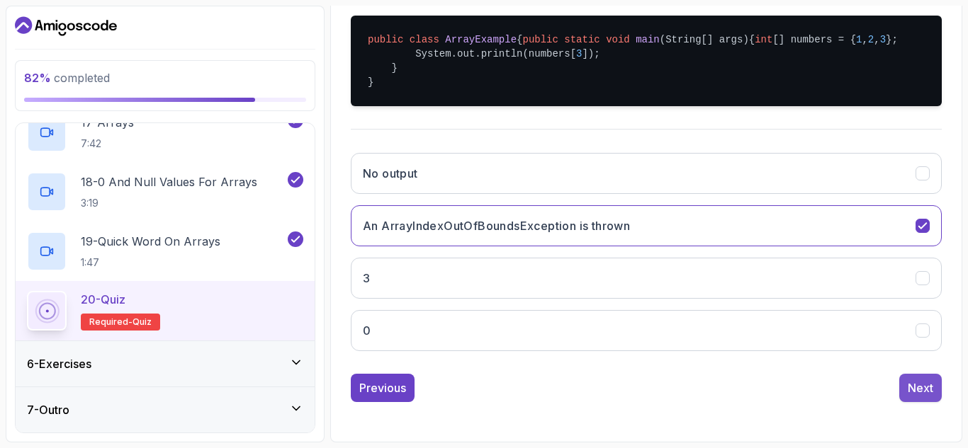
click at [909, 379] on button "Next" at bounding box center [920, 388] width 43 height 28
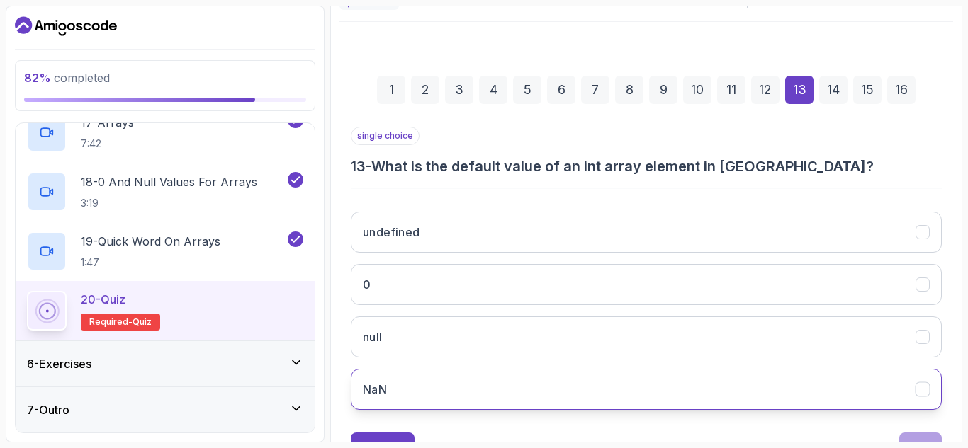
scroll to position [147, 0]
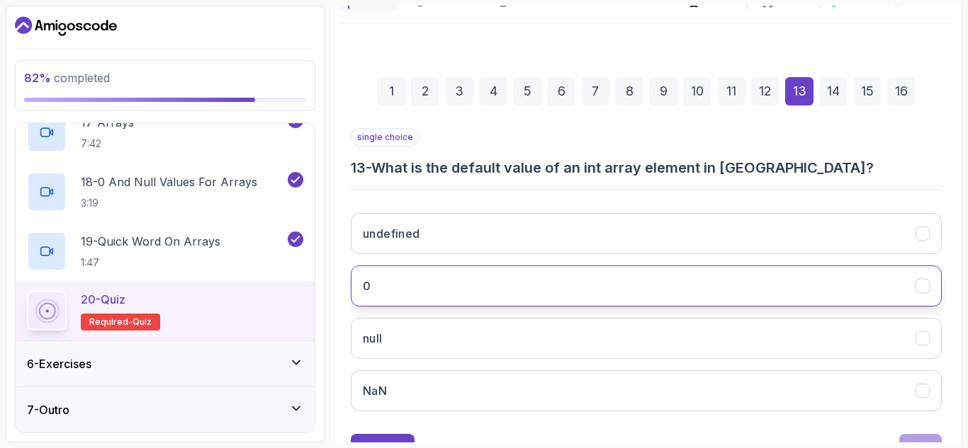
click at [786, 295] on button "0" at bounding box center [646, 286] width 591 height 41
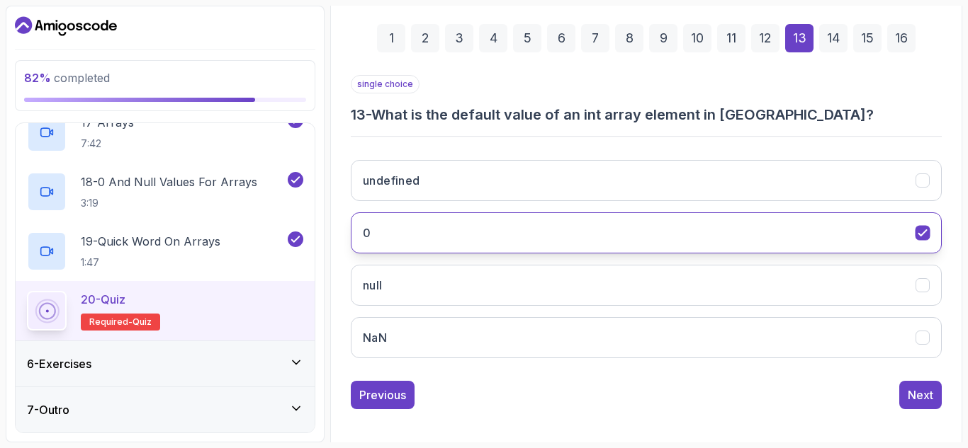
scroll to position [203, 0]
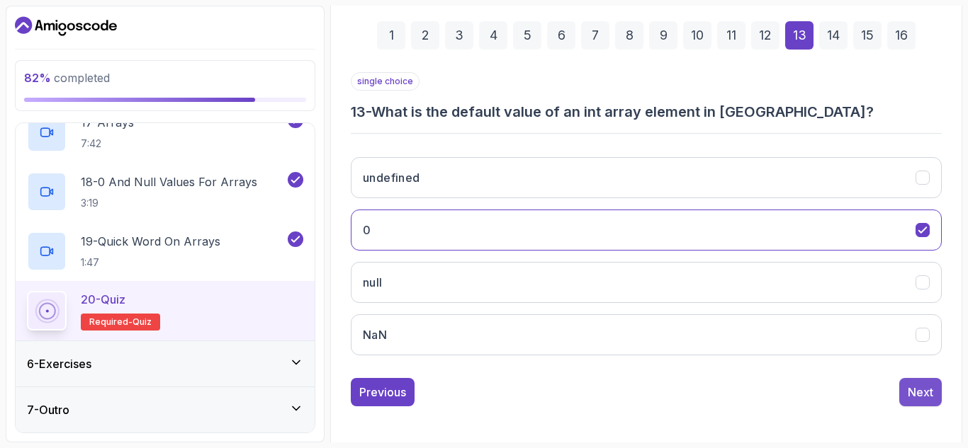
click at [910, 385] on div "Next" at bounding box center [920, 392] width 26 height 17
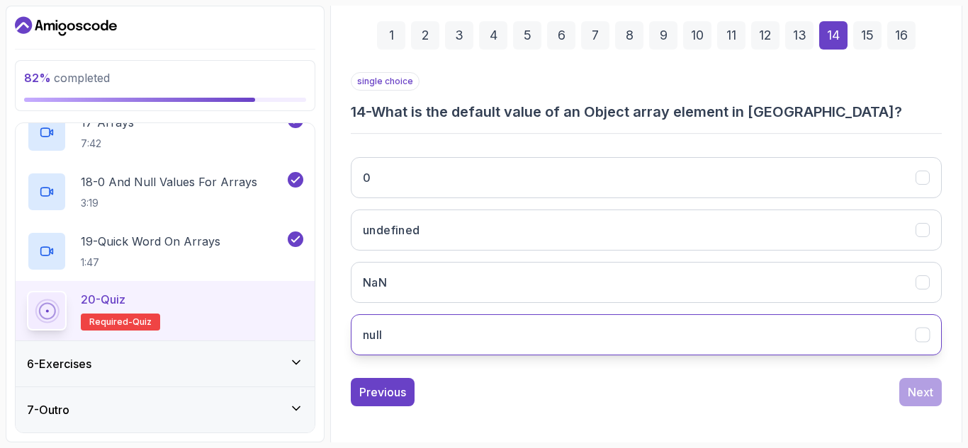
click at [917, 325] on button "null" at bounding box center [646, 335] width 591 height 41
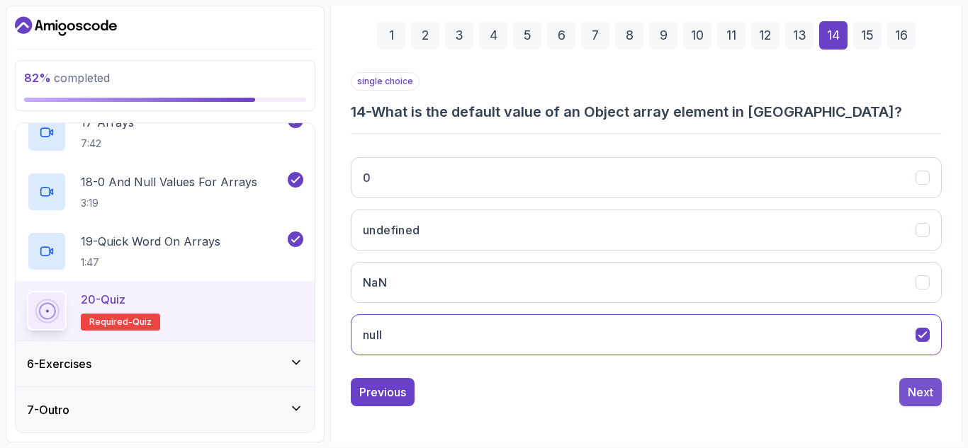
click at [934, 389] on button "Next" at bounding box center [920, 392] width 43 height 28
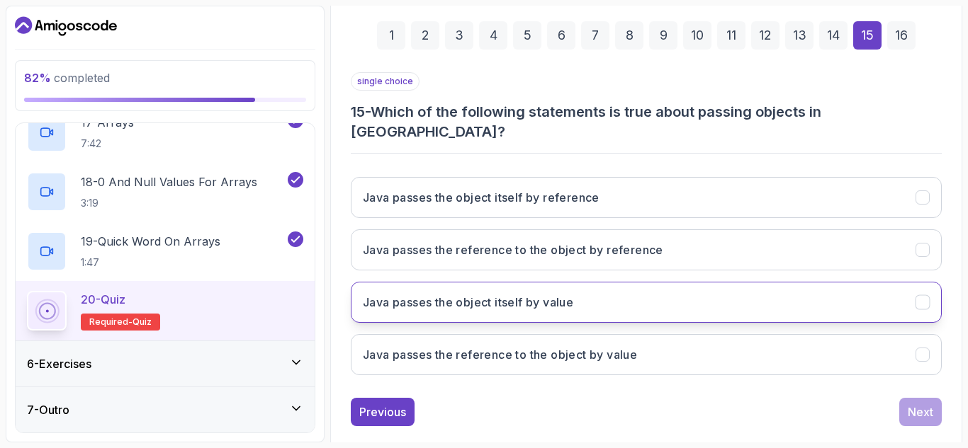
click at [905, 282] on button "Java passes the object itself by value" at bounding box center [646, 302] width 591 height 41
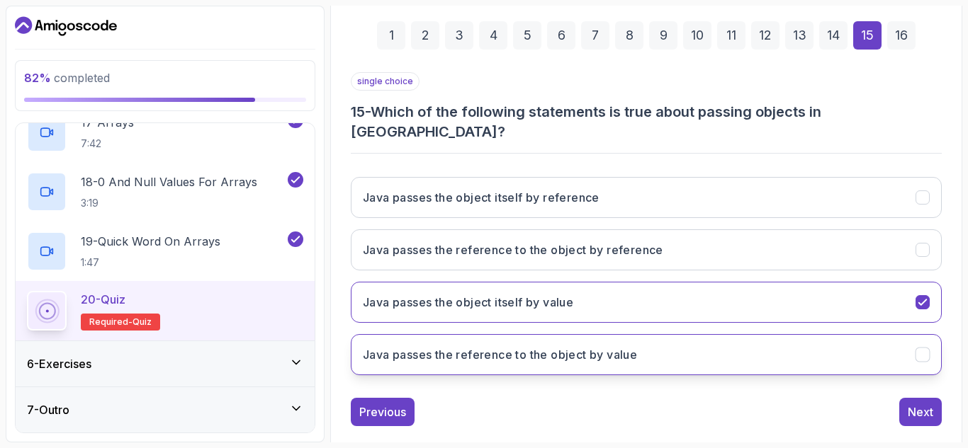
click at [909, 334] on button "Java passes the reference to the object by value" at bounding box center [646, 354] width 591 height 41
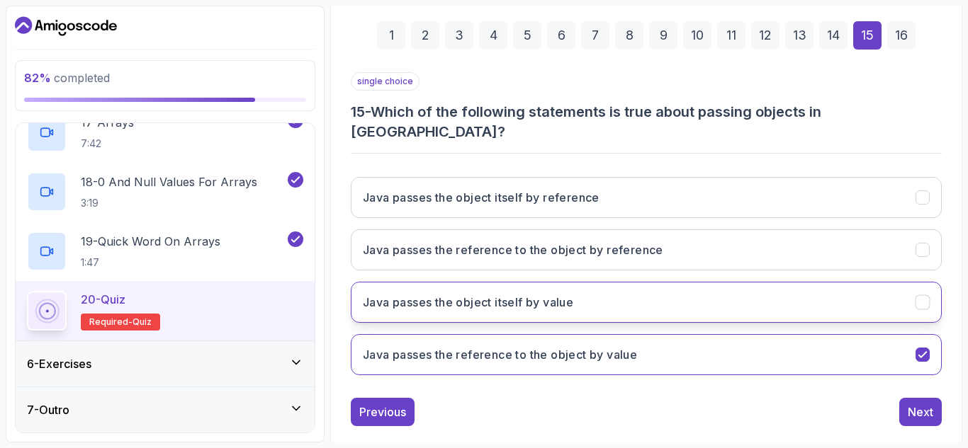
click at [921, 290] on button "Java passes the object itself by value" at bounding box center [646, 302] width 591 height 41
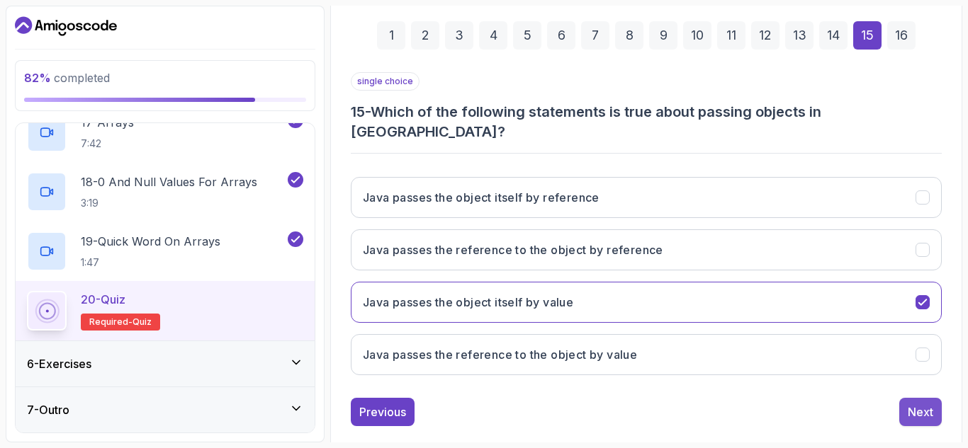
click at [918, 404] on div "Next" at bounding box center [920, 412] width 26 height 17
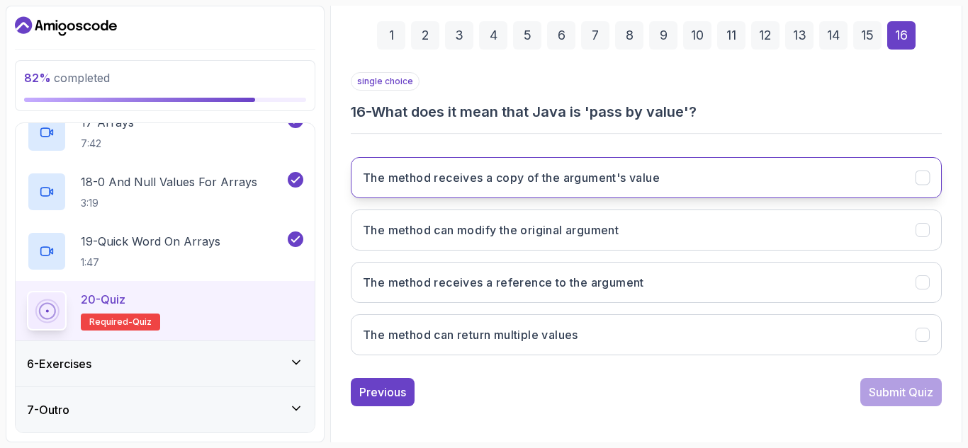
click at [913, 184] on button "The method receives a copy of the argument's value" at bounding box center [646, 177] width 591 height 41
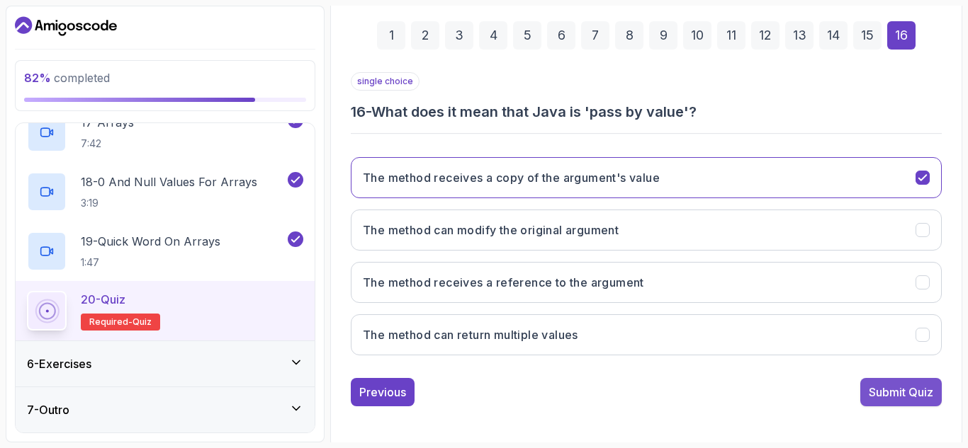
click at [897, 389] on div "Submit Quiz" at bounding box center [900, 392] width 64 height 17
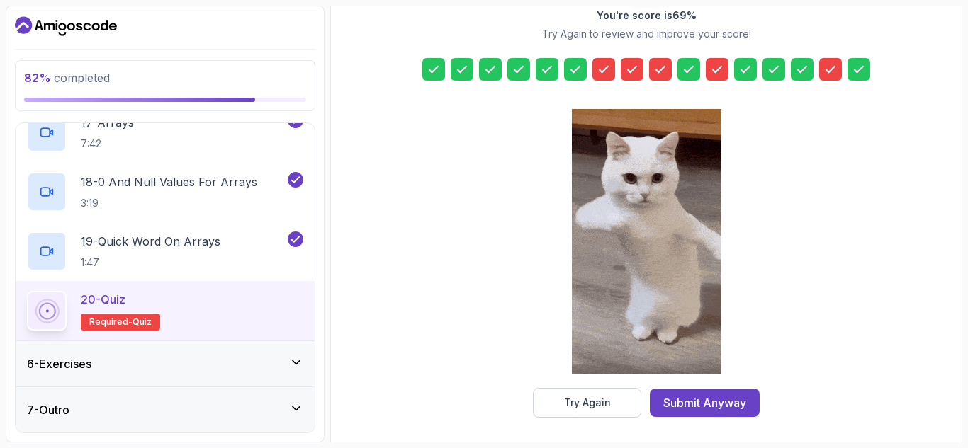
scroll to position [228, 0]
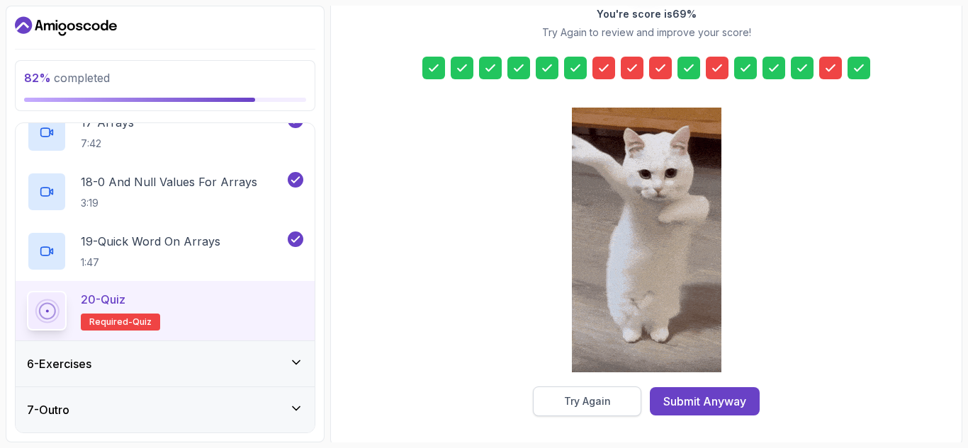
click at [609, 397] on div "Try Again" at bounding box center [587, 402] width 47 height 14
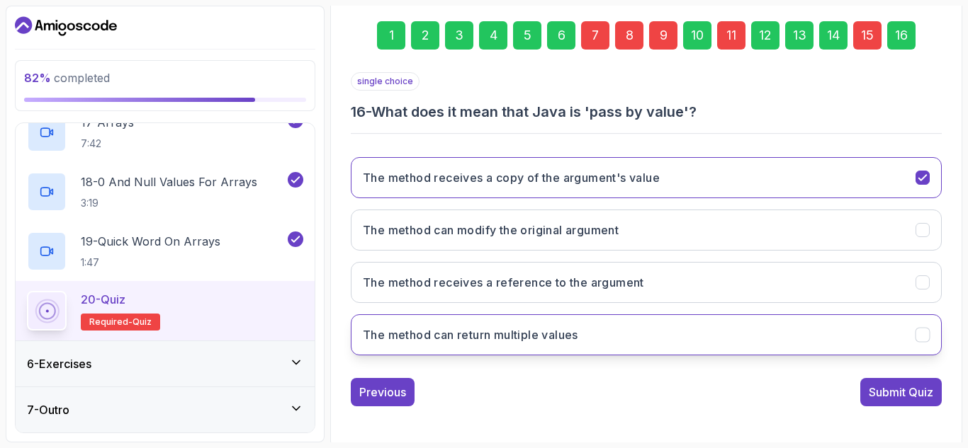
scroll to position [207, 0]
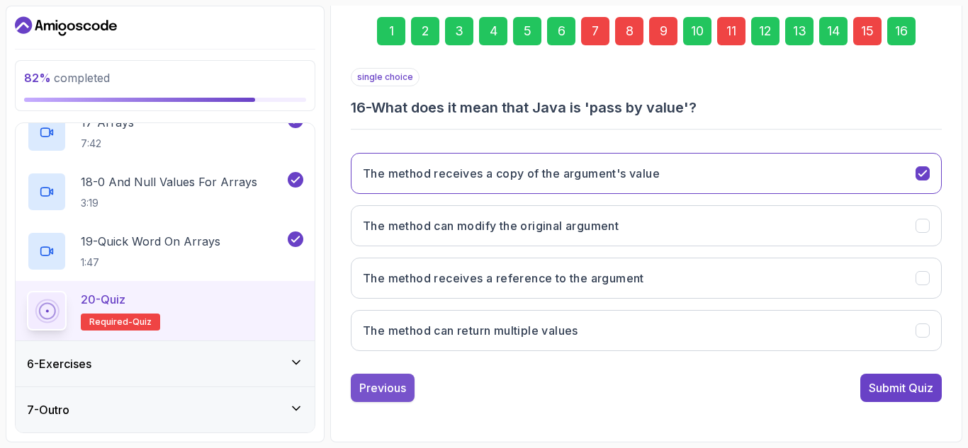
click at [391, 387] on div "Previous" at bounding box center [382, 388] width 47 height 17
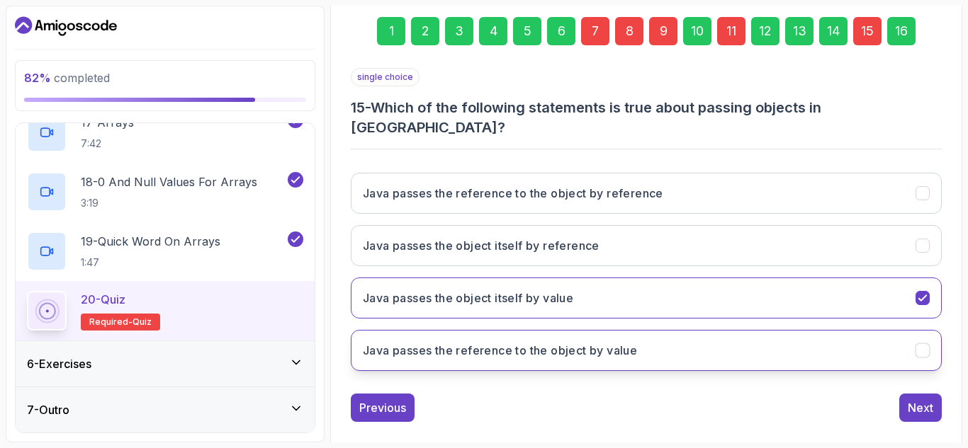
click at [923, 344] on icon "Java passes the reference to the object by value" at bounding box center [922, 350] width 13 height 13
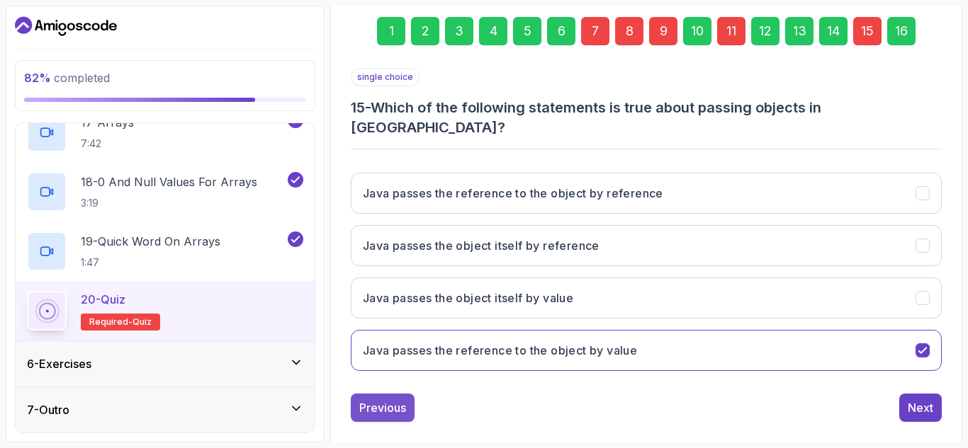
click at [387, 400] on div "Previous" at bounding box center [382, 408] width 47 height 17
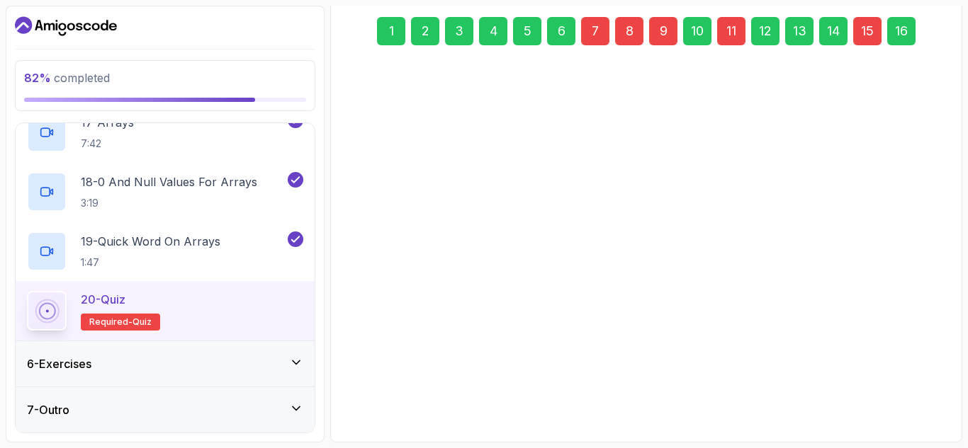
click at [387, 388] on div "Previous" at bounding box center [382, 389] width 47 height 17
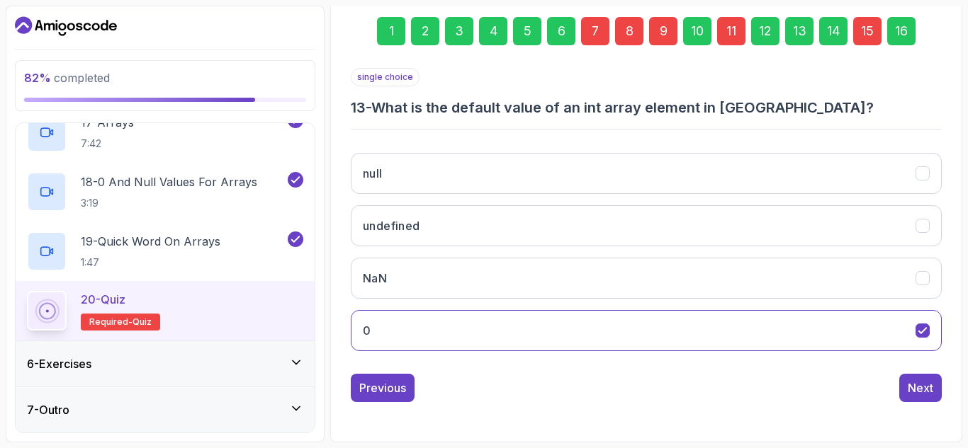
click at [387, 388] on div "Previous" at bounding box center [382, 388] width 47 height 17
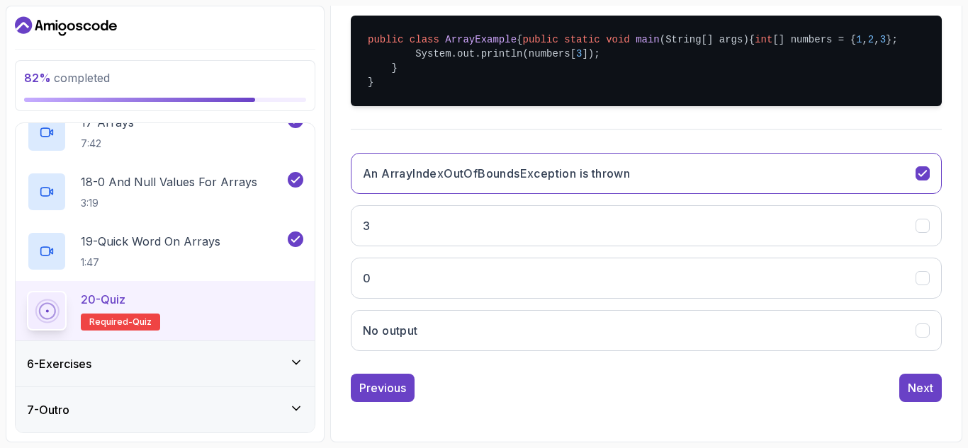
scroll to position [356, 0]
click at [373, 393] on div "Previous" at bounding box center [382, 388] width 47 height 17
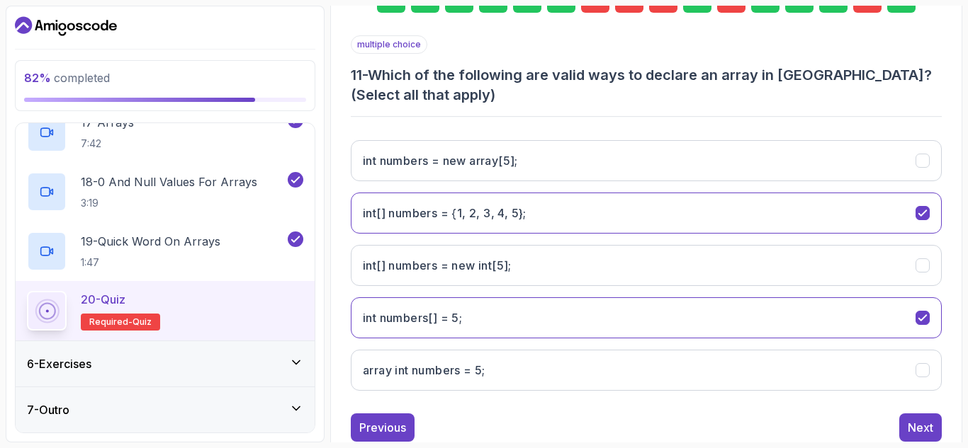
scroll to position [249, 0]
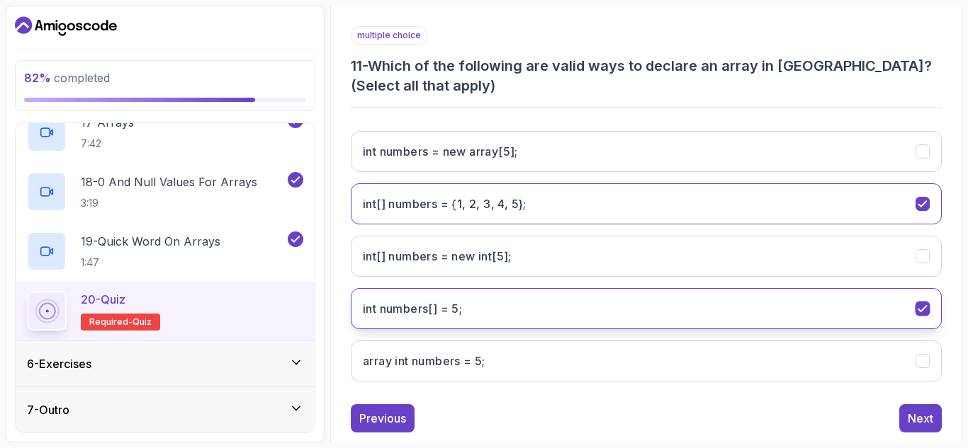
click at [921, 305] on icon "int numbers[] = 5;" at bounding box center [922, 308] width 13 height 13
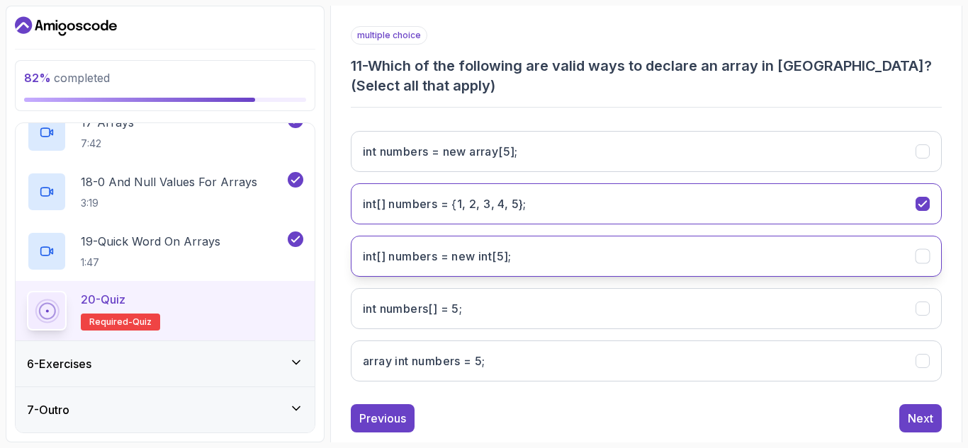
click at [923, 257] on icon "int[] numbers = new int[5];" at bounding box center [922, 257] width 8 height 6
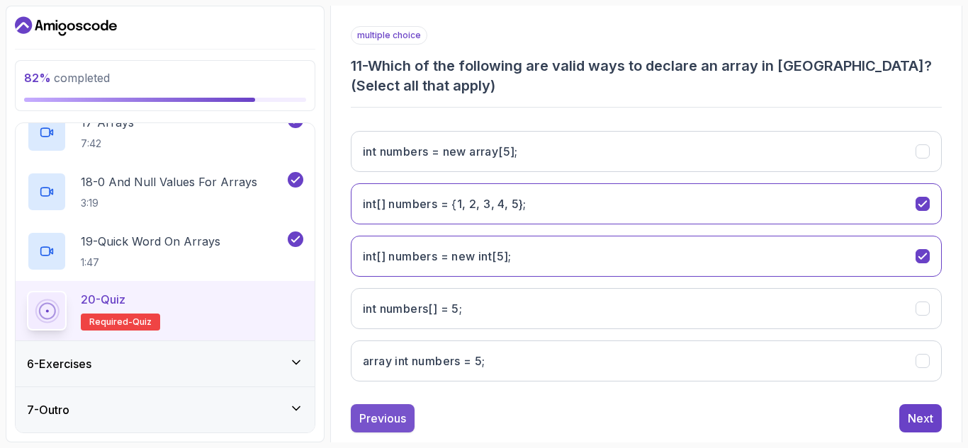
click at [380, 421] on div "Previous" at bounding box center [382, 418] width 47 height 17
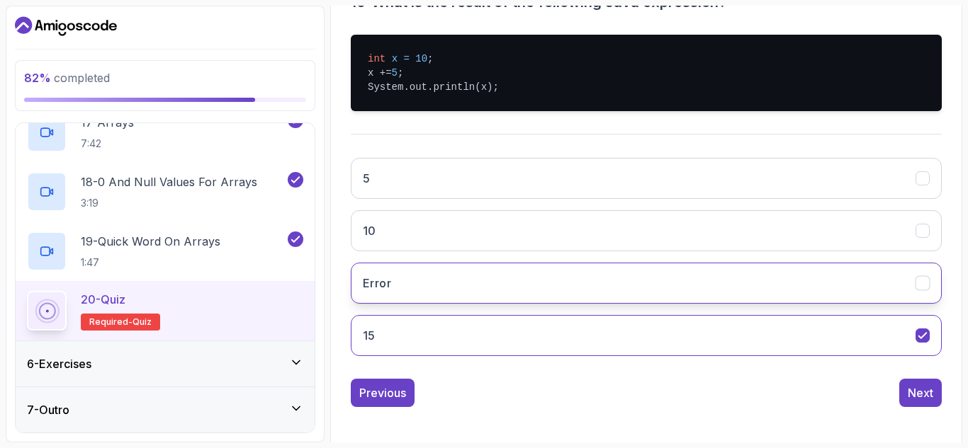
scroll to position [317, 0]
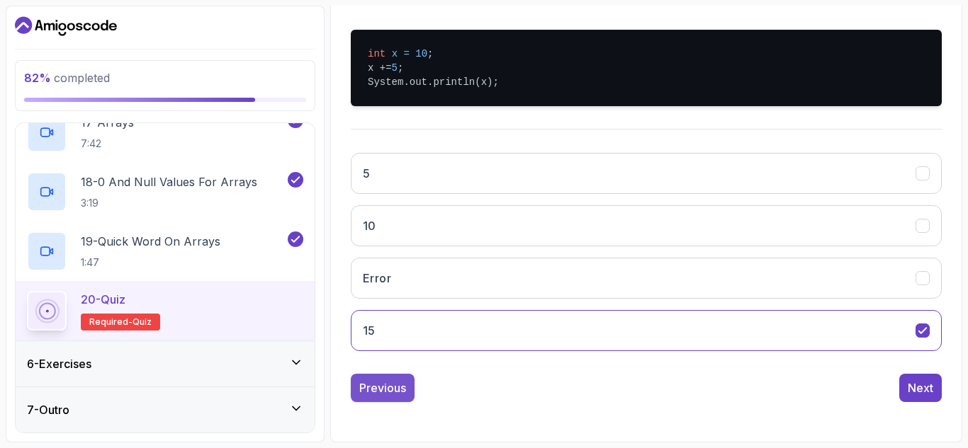
click at [392, 385] on div "Previous" at bounding box center [382, 388] width 47 height 17
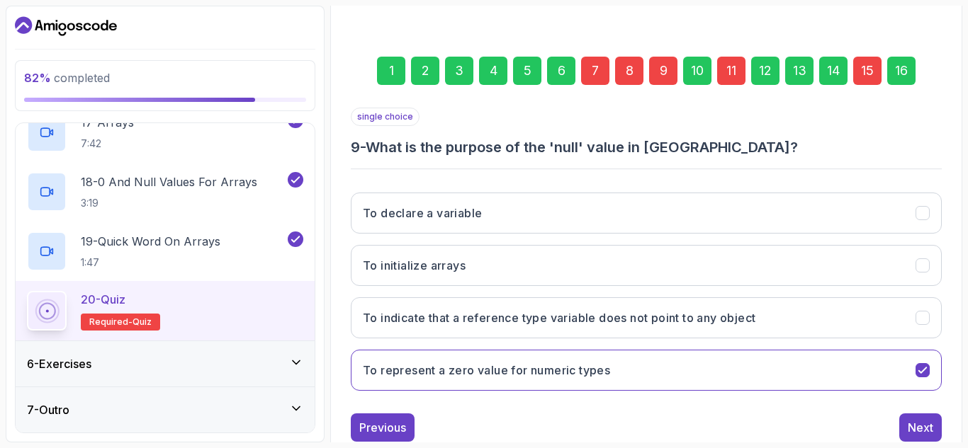
scroll to position [166, 0]
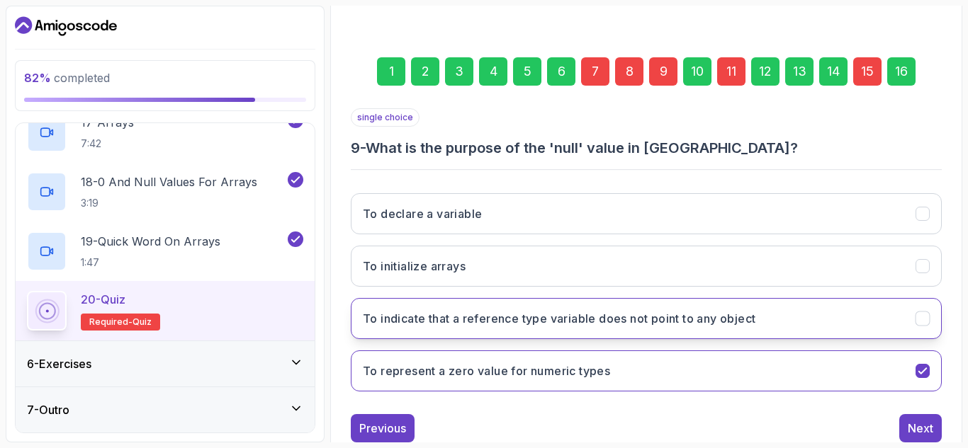
click at [930, 327] on button "To indicate that a reference type variable does not point to any object" at bounding box center [646, 318] width 591 height 41
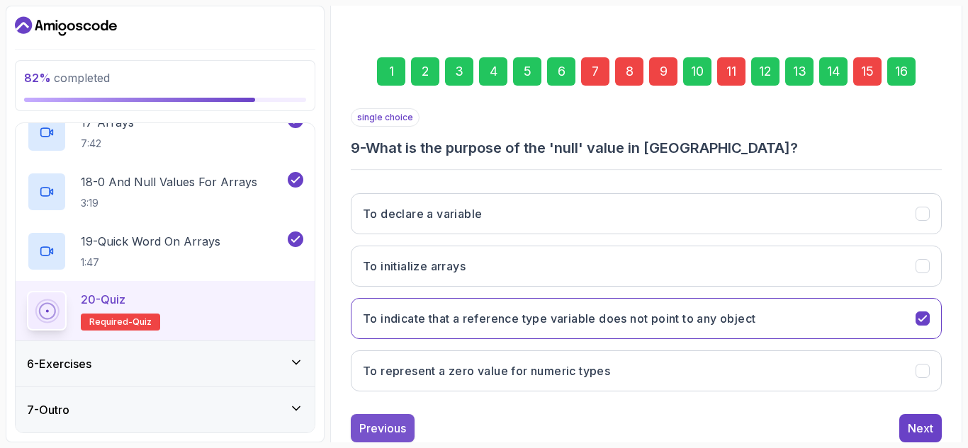
click at [393, 429] on div "Previous" at bounding box center [382, 428] width 47 height 17
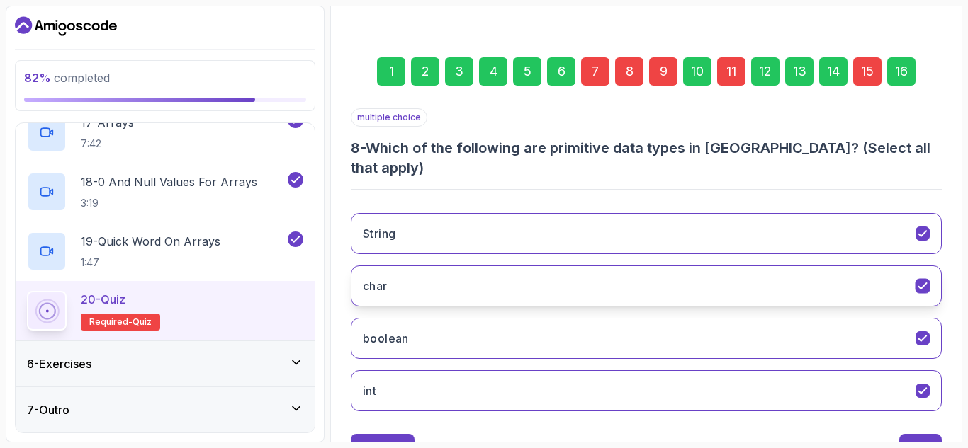
click at [924, 280] on icon "char" at bounding box center [922, 286] width 13 height 13
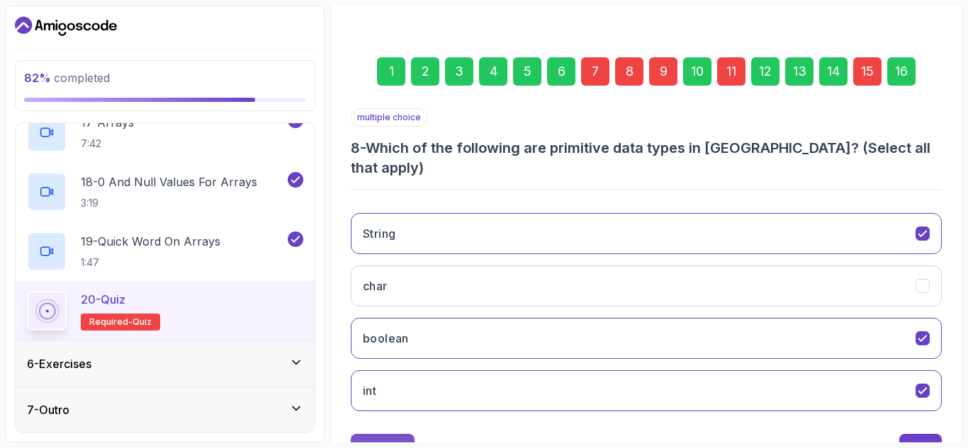
click at [392, 440] on div "Previous" at bounding box center [382, 448] width 47 height 17
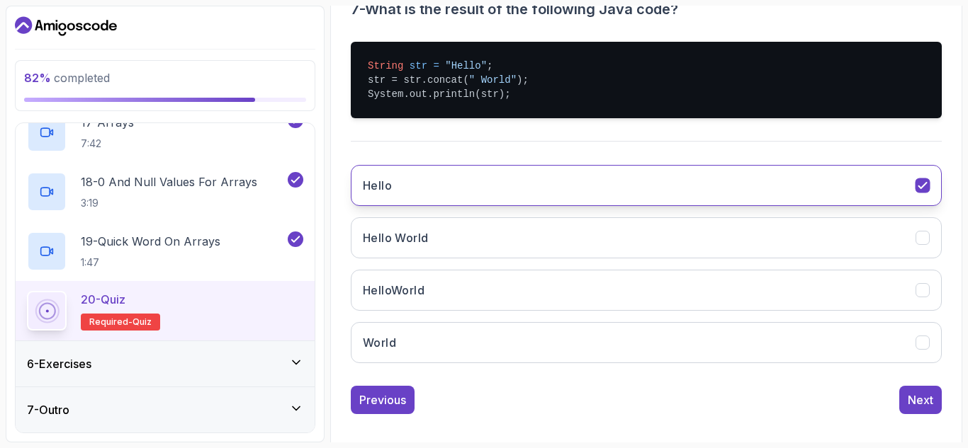
scroll to position [306, 0]
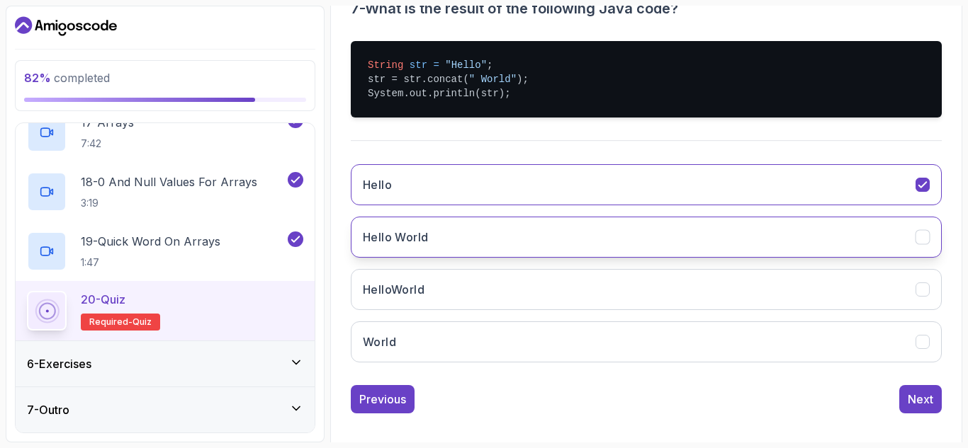
click at [926, 241] on icon "Hello World" at bounding box center [922, 237] width 13 height 13
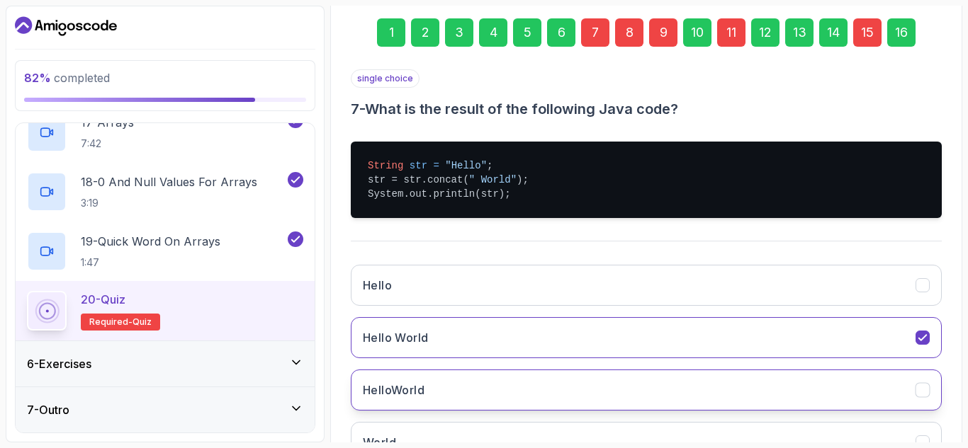
scroll to position [317, 0]
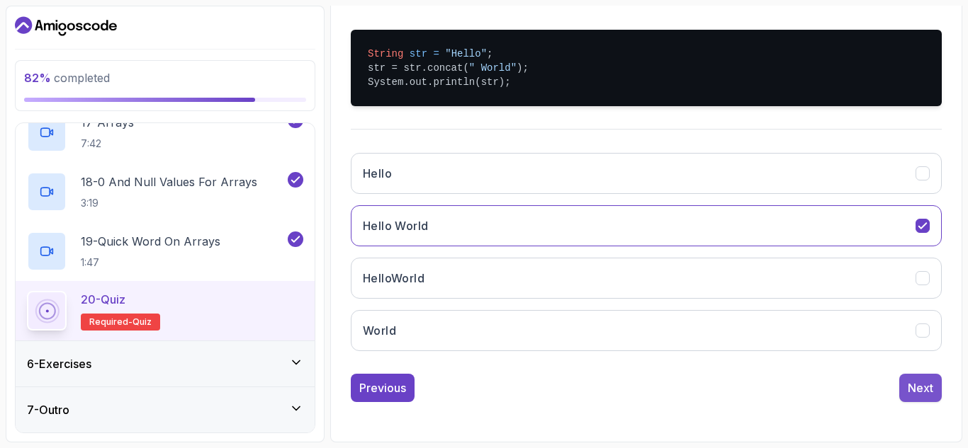
click at [914, 378] on button "Next" at bounding box center [920, 388] width 43 height 28
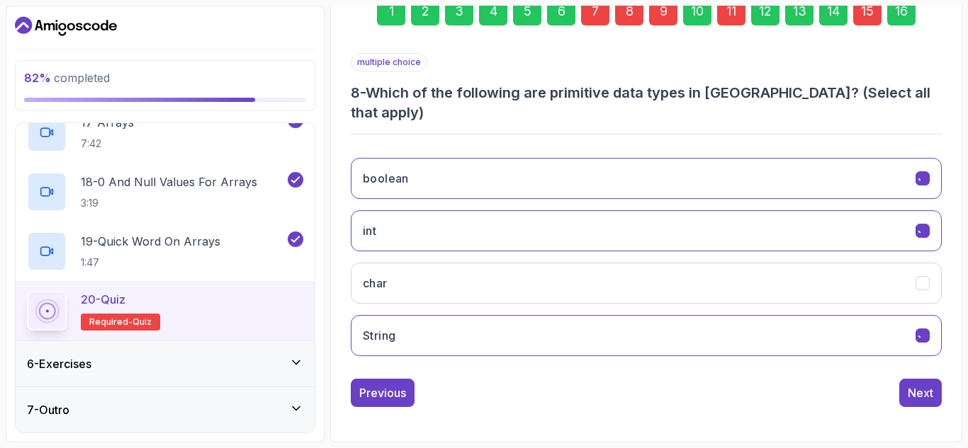
scroll to position [207, 0]
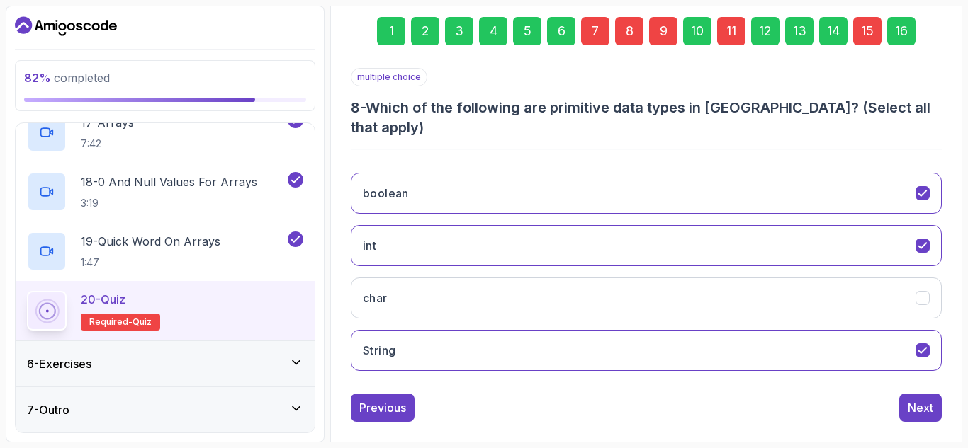
click at [914, 394] on button "Next" at bounding box center [920, 408] width 43 height 28
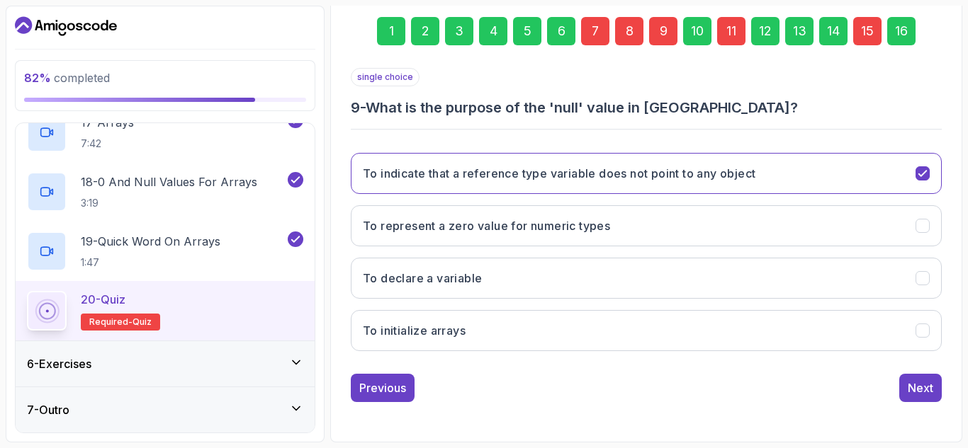
click at [914, 378] on button "Next" at bounding box center [920, 388] width 43 height 28
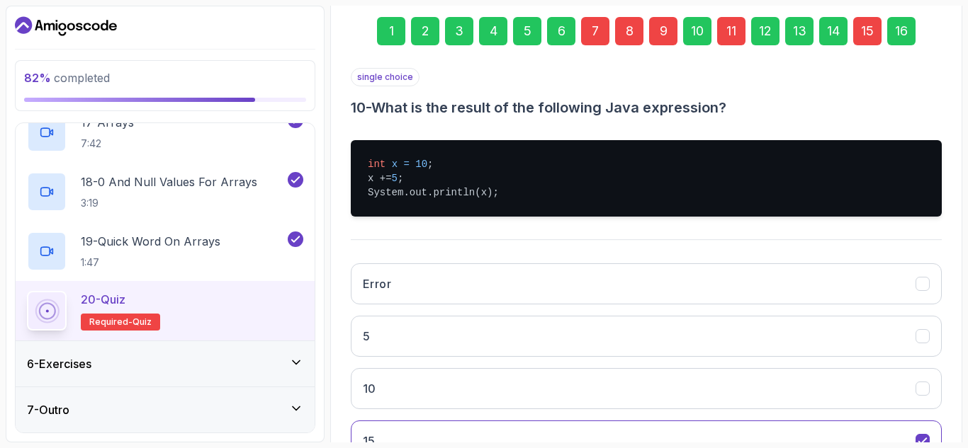
scroll to position [317, 0]
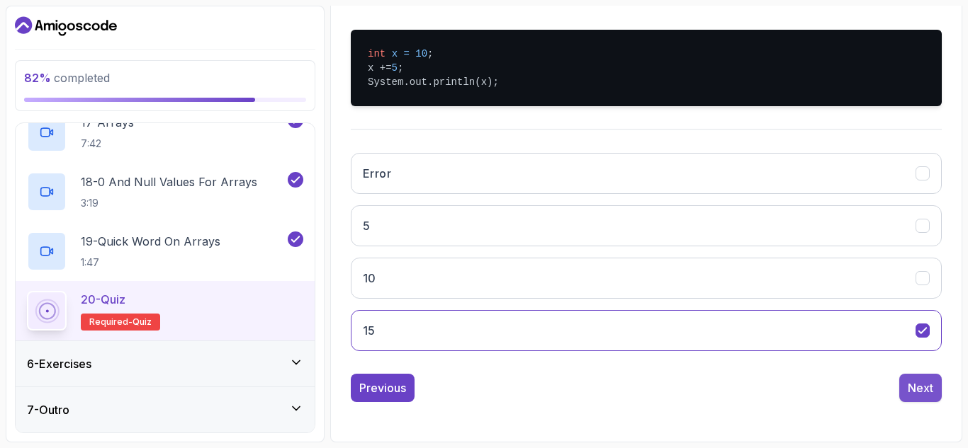
click at [917, 385] on div "Next" at bounding box center [920, 388] width 26 height 17
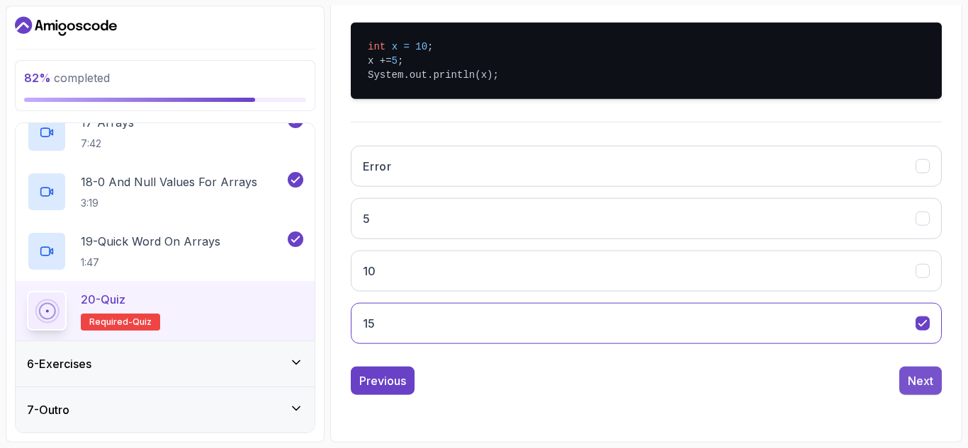
scroll to position [279, 0]
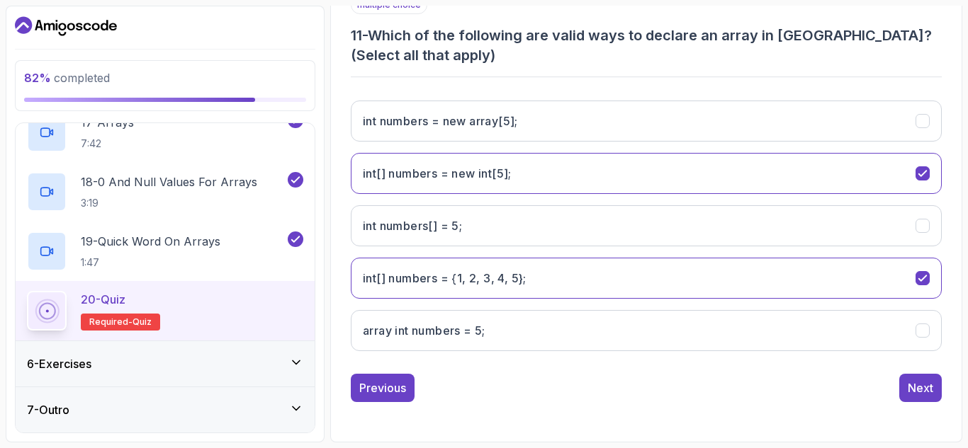
click at [917, 385] on div "Next" at bounding box center [920, 388] width 26 height 17
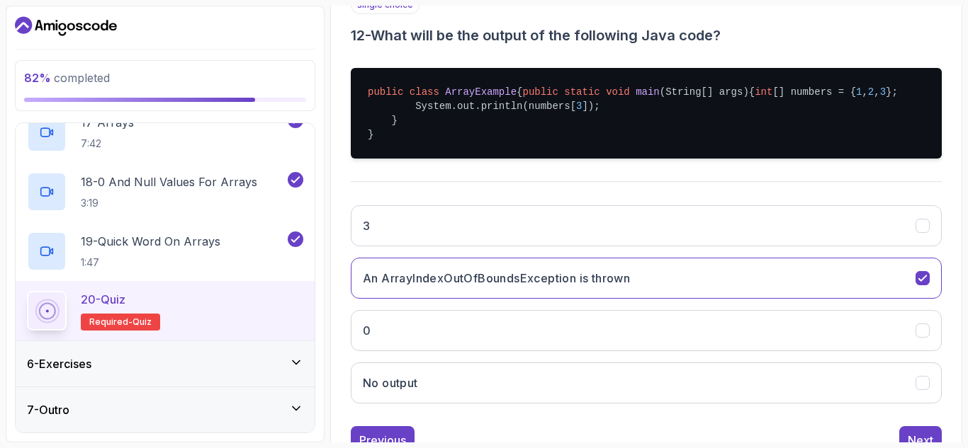
scroll to position [360, 0]
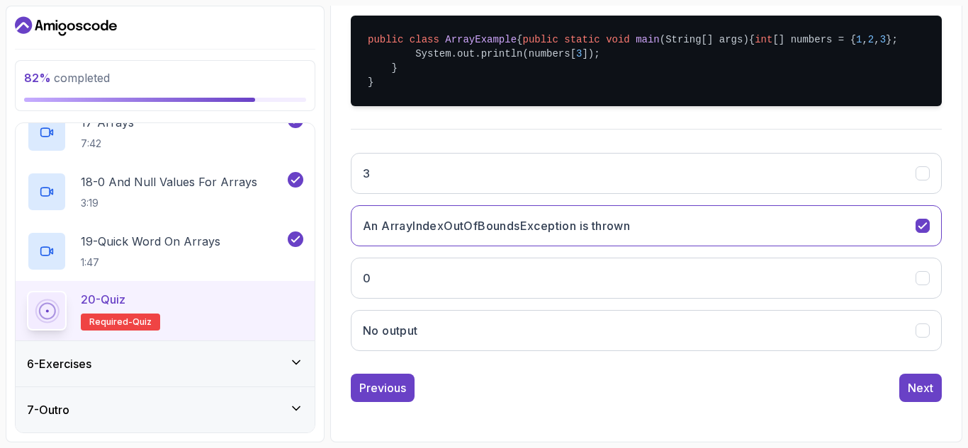
click at [917, 385] on div "Next" at bounding box center [920, 388] width 26 height 17
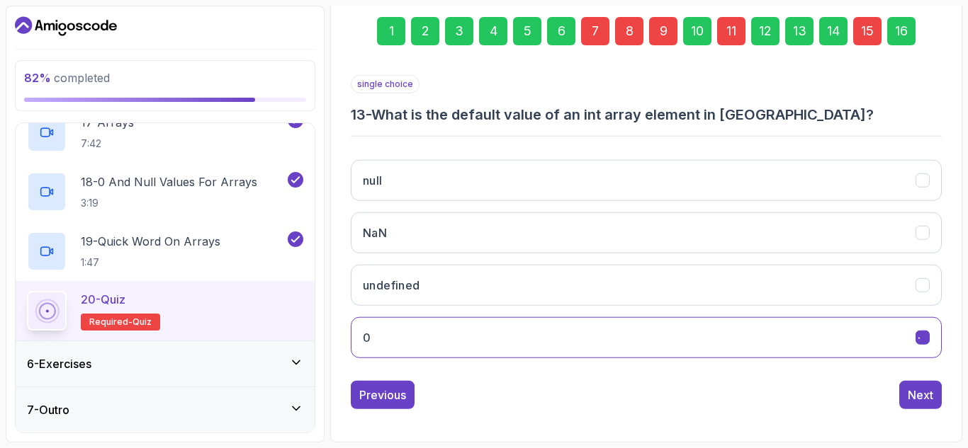
scroll to position [207, 0]
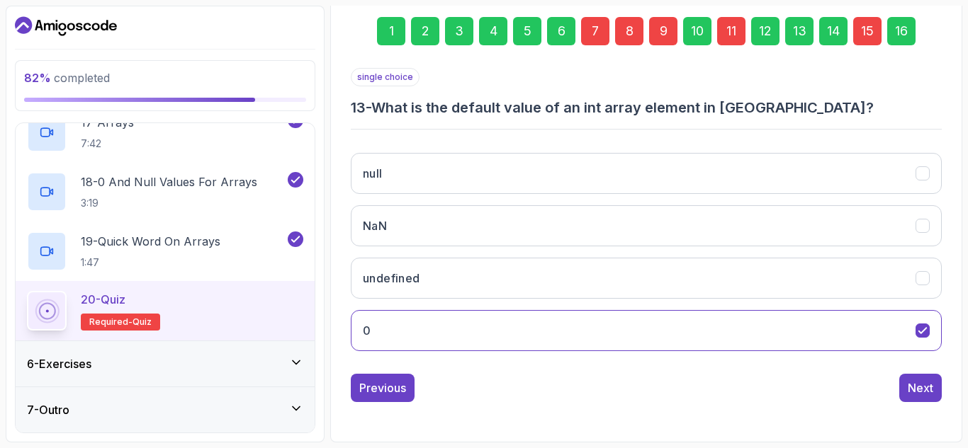
click at [917, 385] on div "Next" at bounding box center [920, 388] width 26 height 17
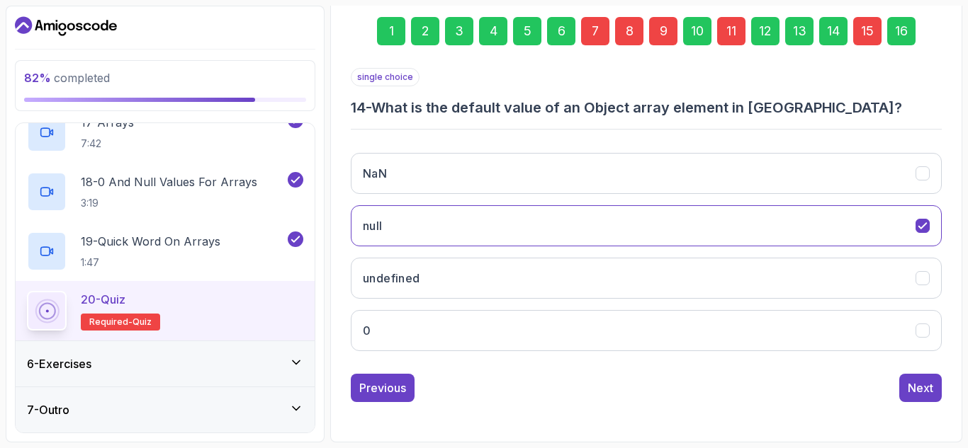
click at [917, 385] on div "Next" at bounding box center [920, 388] width 26 height 17
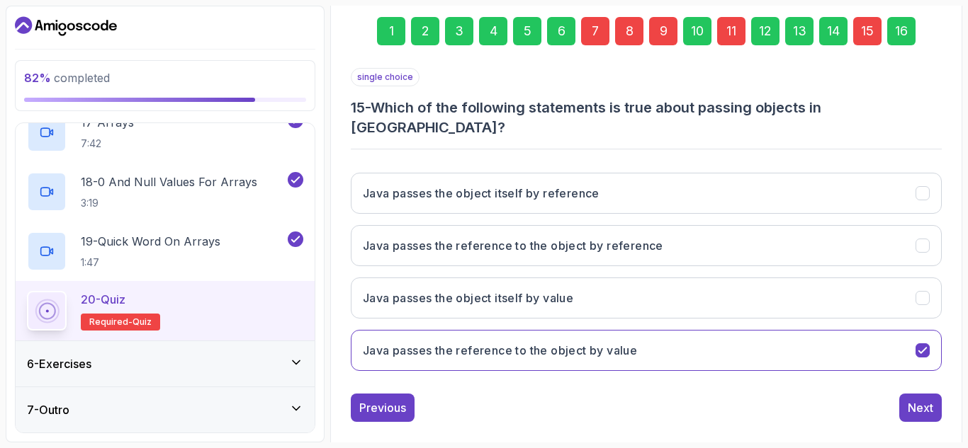
click at [917, 400] on div "Next" at bounding box center [920, 408] width 26 height 17
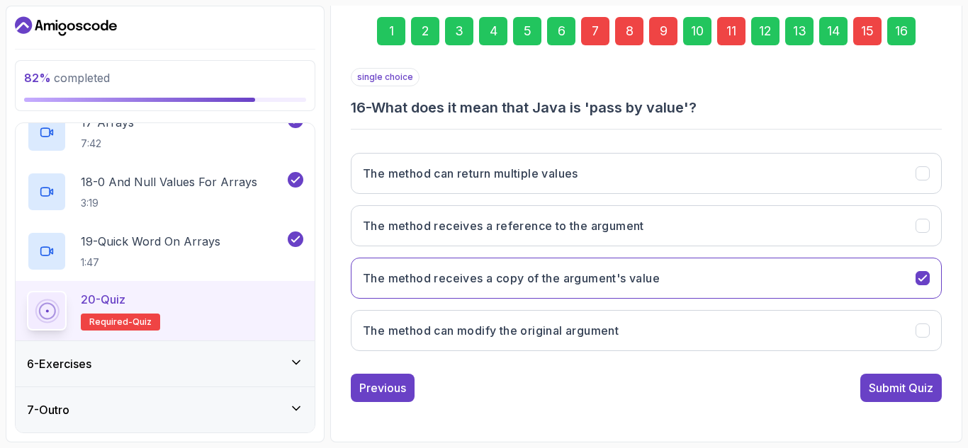
click at [917, 385] on div "Submit Quiz" at bounding box center [900, 388] width 64 height 17
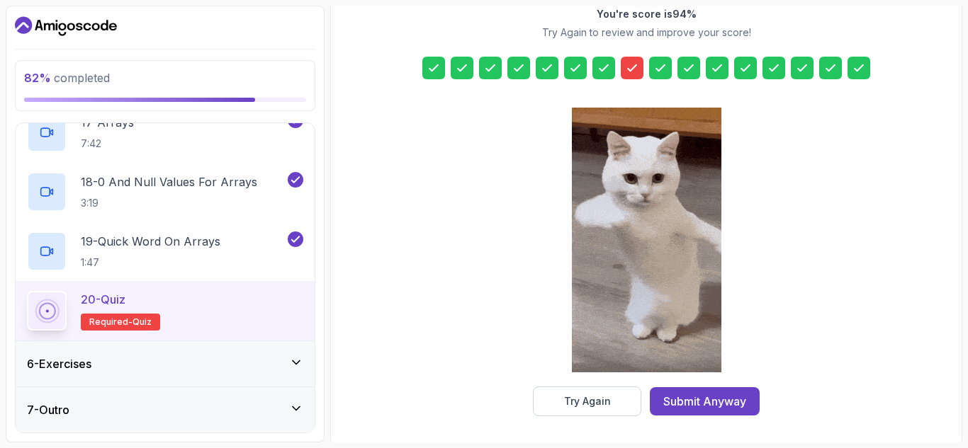
scroll to position [229, 0]
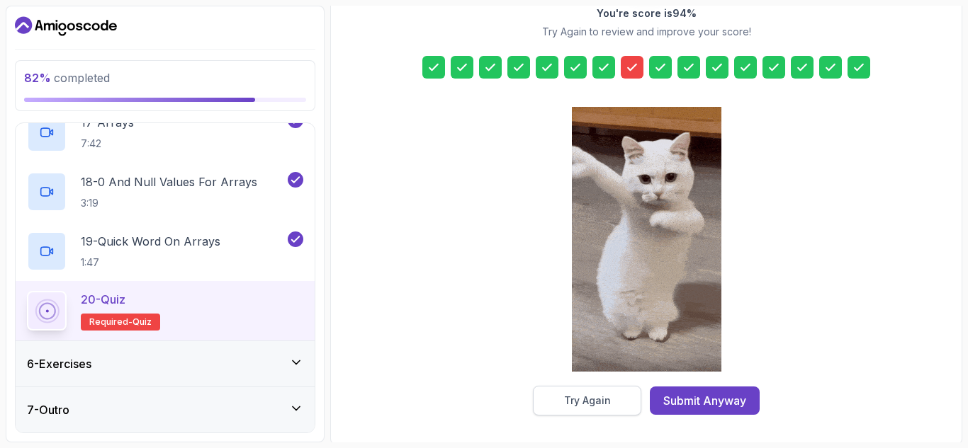
click at [609, 393] on button "Try Again" at bounding box center [587, 401] width 108 height 30
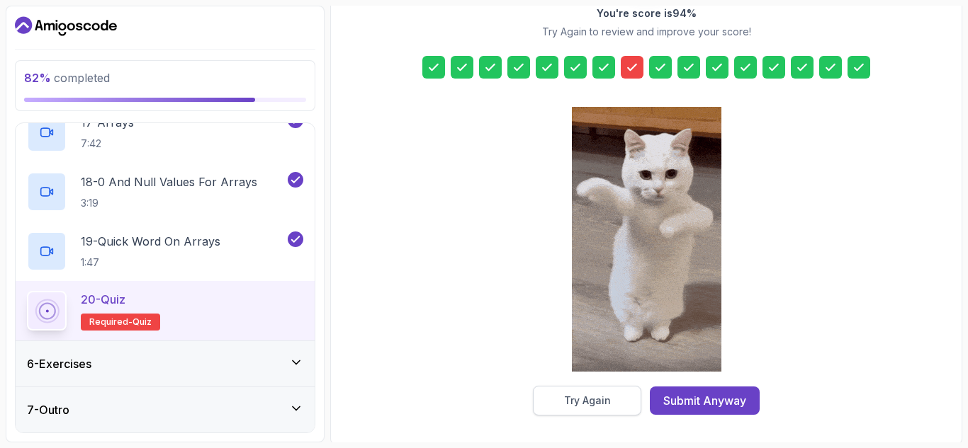
scroll to position [207, 0]
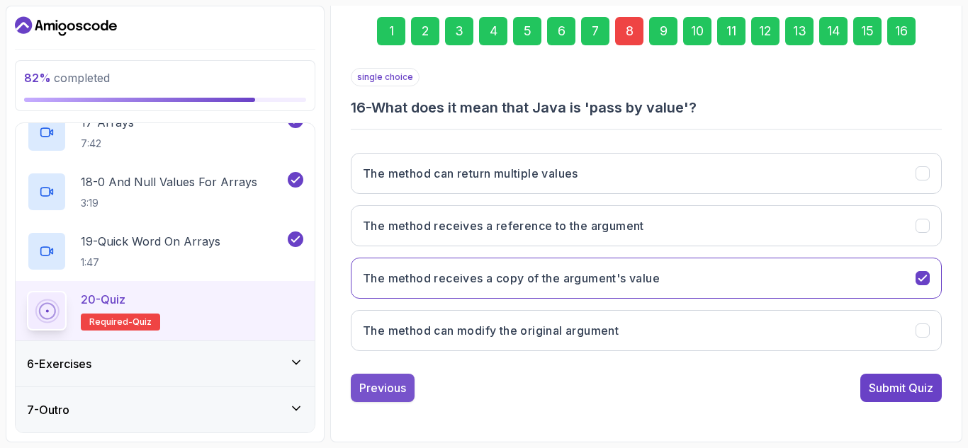
click at [396, 390] on div "Previous" at bounding box center [382, 388] width 47 height 17
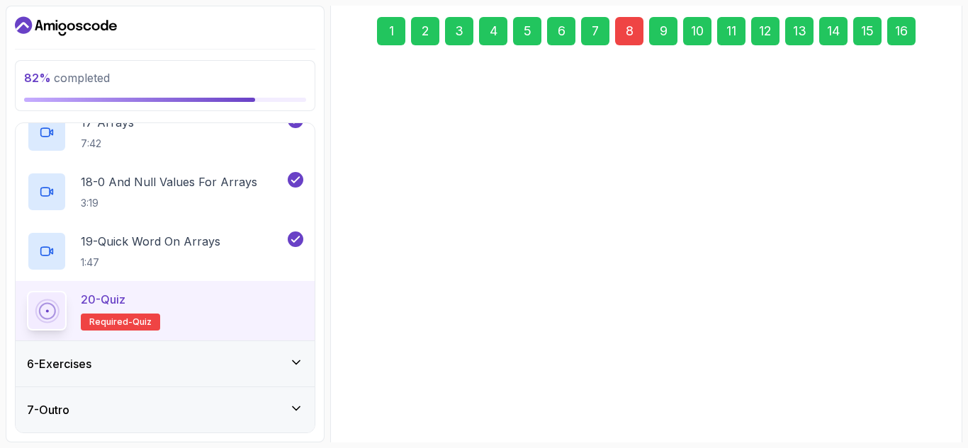
click at [396, 400] on div "Previous" at bounding box center [382, 408] width 47 height 17
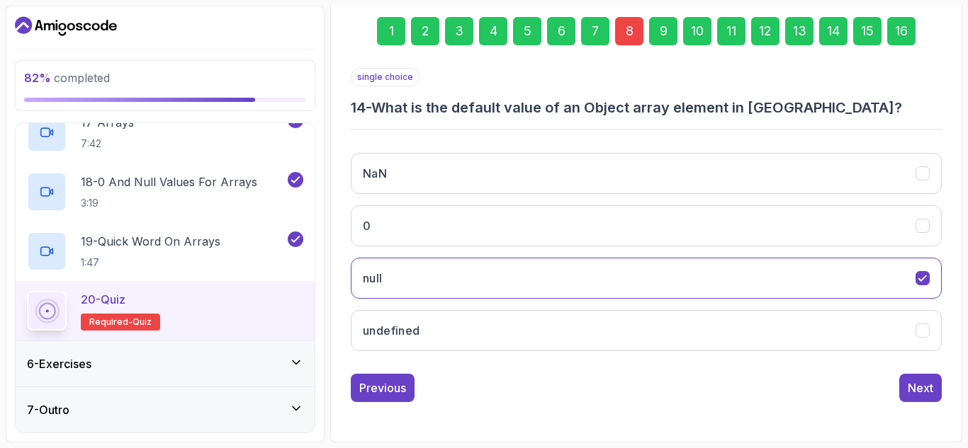
click at [396, 390] on div "Previous" at bounding box center [382, 388] width 47 height 17
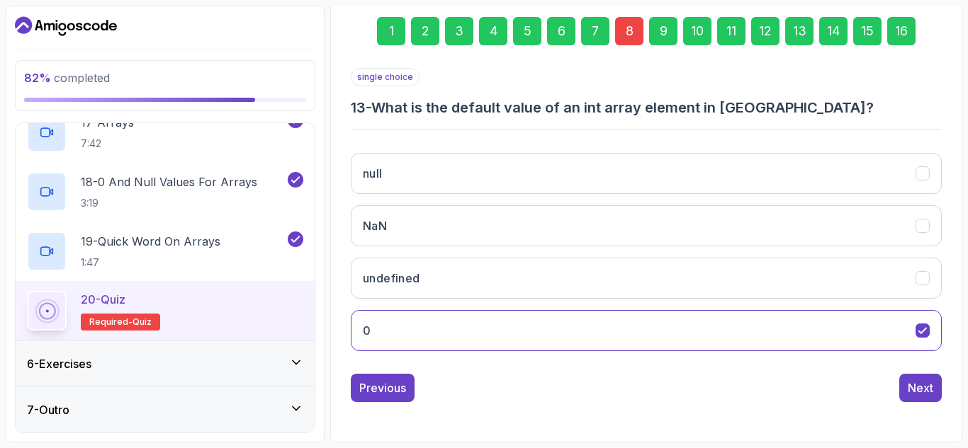
click at [396, 390] on div "Previous" at bounding box center [382, 388] width 47 height 17
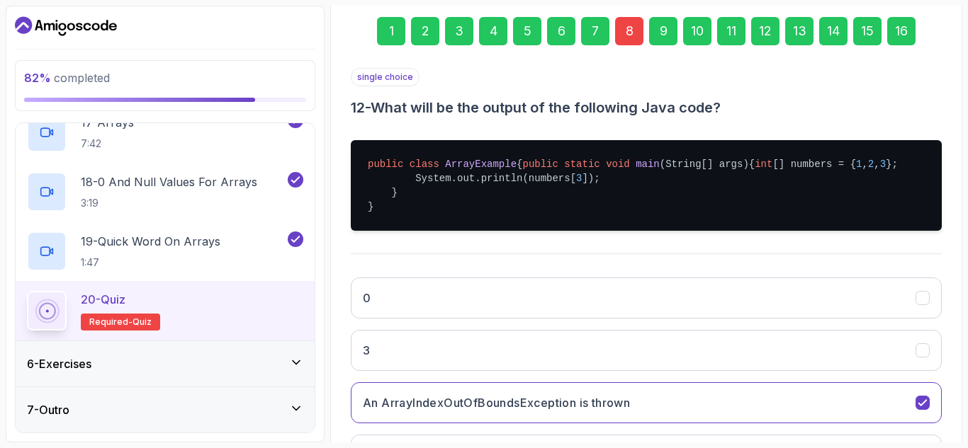
click at [396, 371] on button "3" at bounding box center [646, 350] width 591 height 41
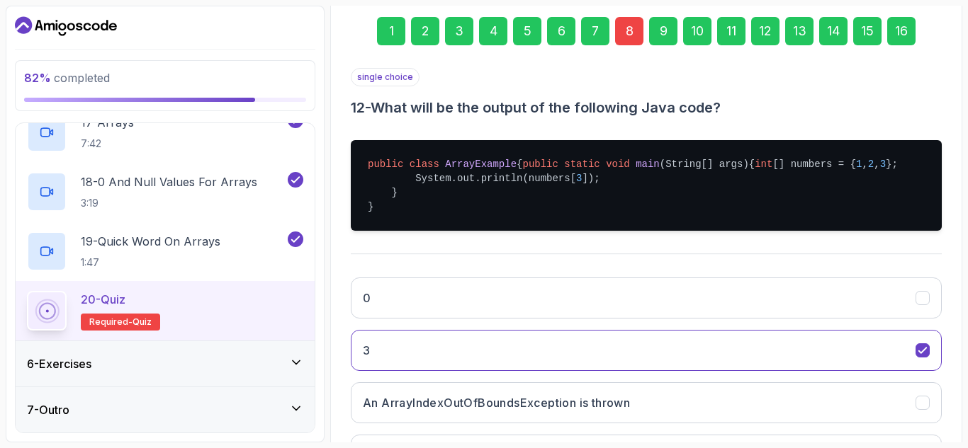
click at [396, 371] on button "3" at bounding box center [646, 350] width 591 height 41
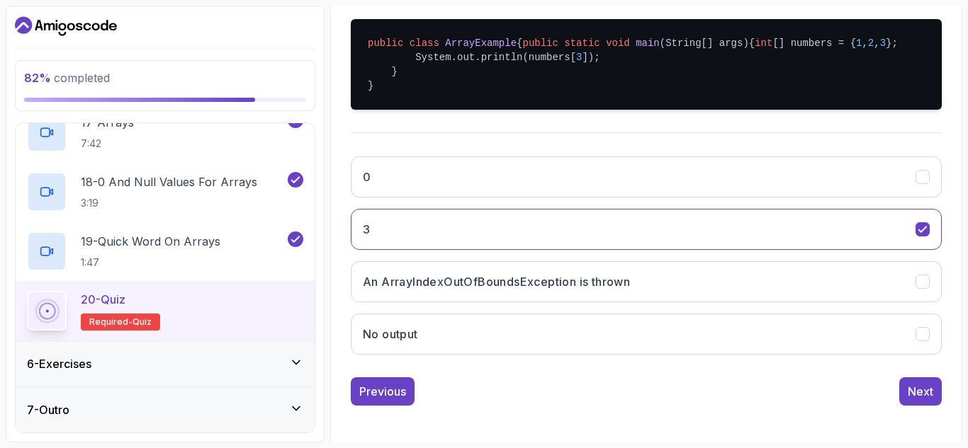
scroll to position [329, 0]
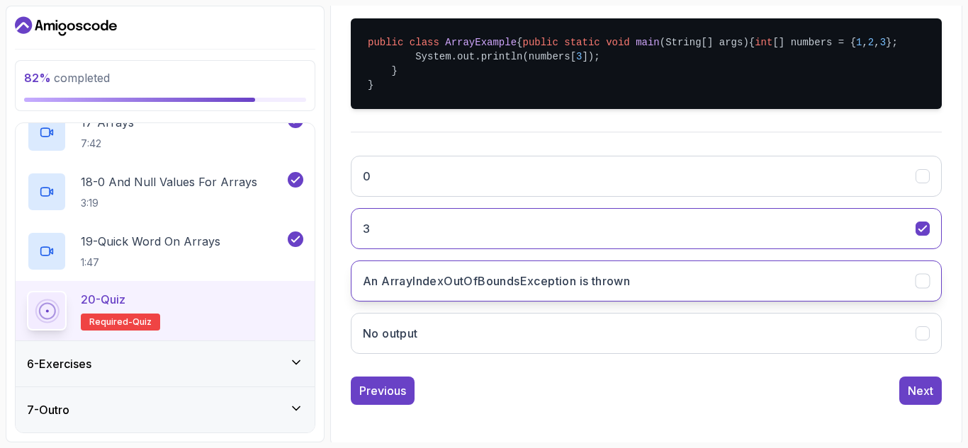
click at [838, 298] on button "An ArrayIndexOutOfBoundsException is thrown" at bounding box center [646, 281] width 591 height 41
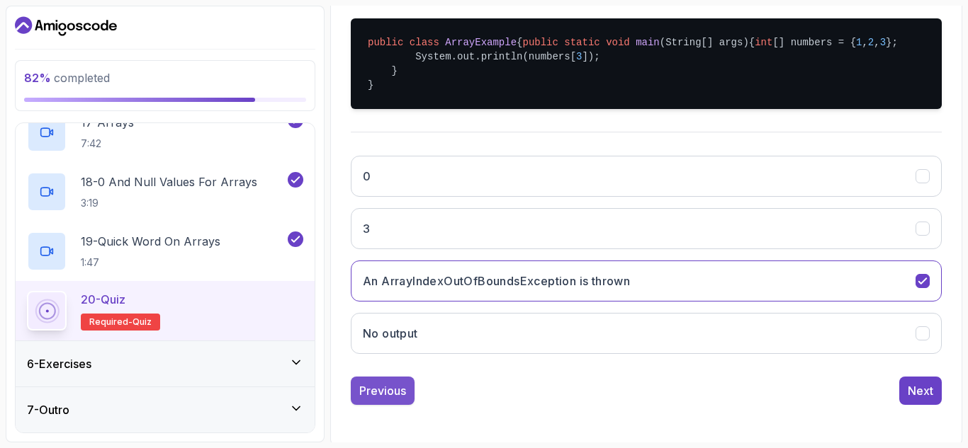
click at [392, 400] on div "Previous" at bounding box center [382, 391] width 47 height 17
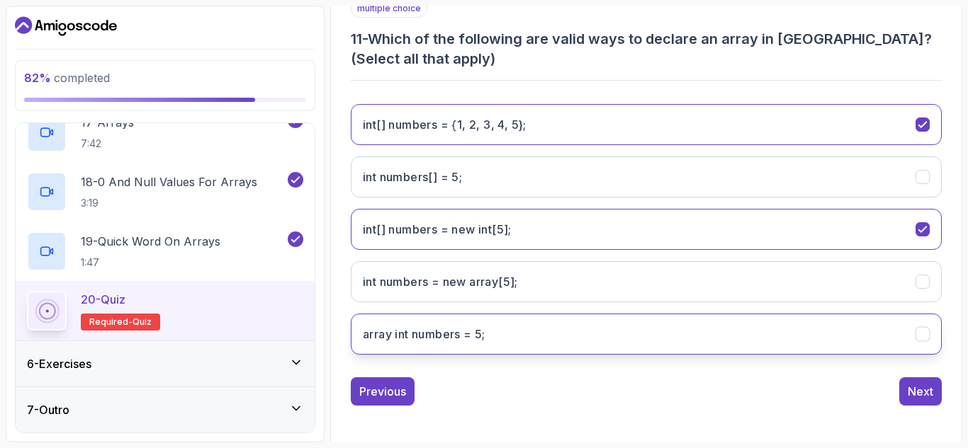
scroll to position [279, 0]
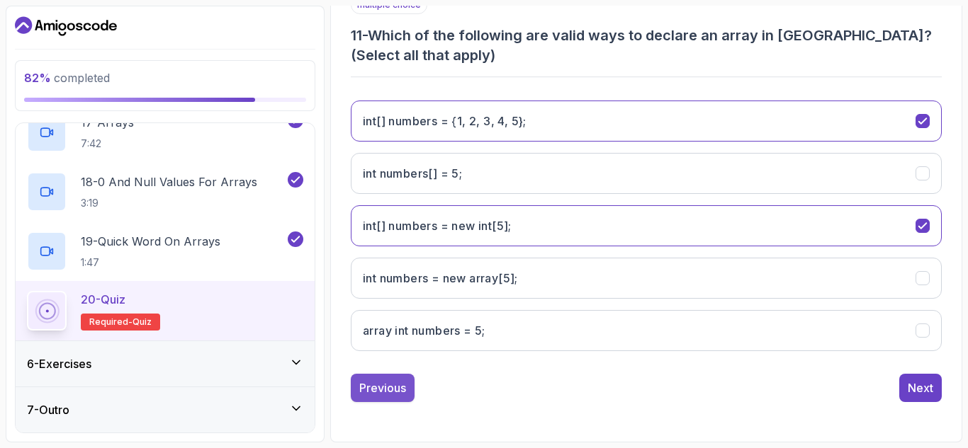
click at [390, 397] on button "Previous" at bounding box center [383, 388] width 64 height 28
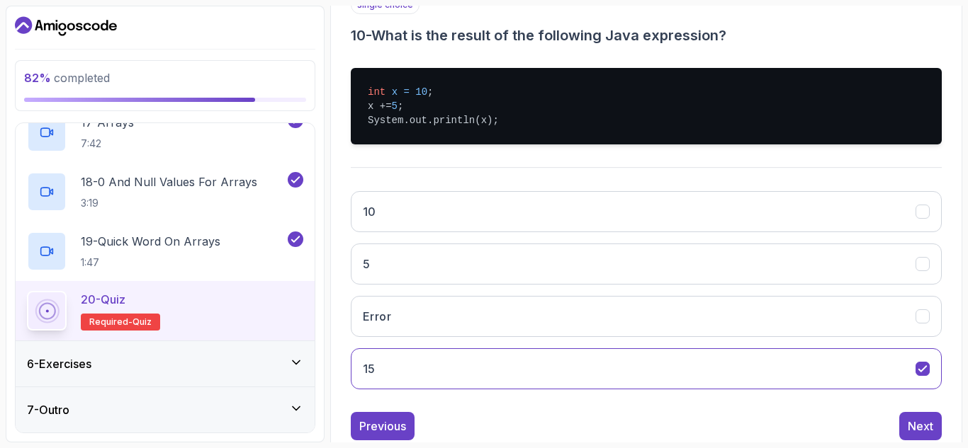
scroll to position [317, 0]
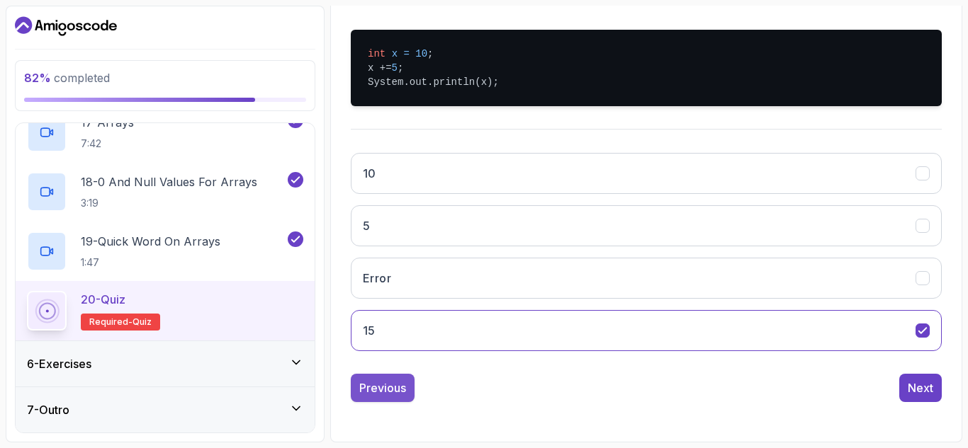
click at [387, 392] on div "Previous" at bounding box center [382, 388] width 47 height 17
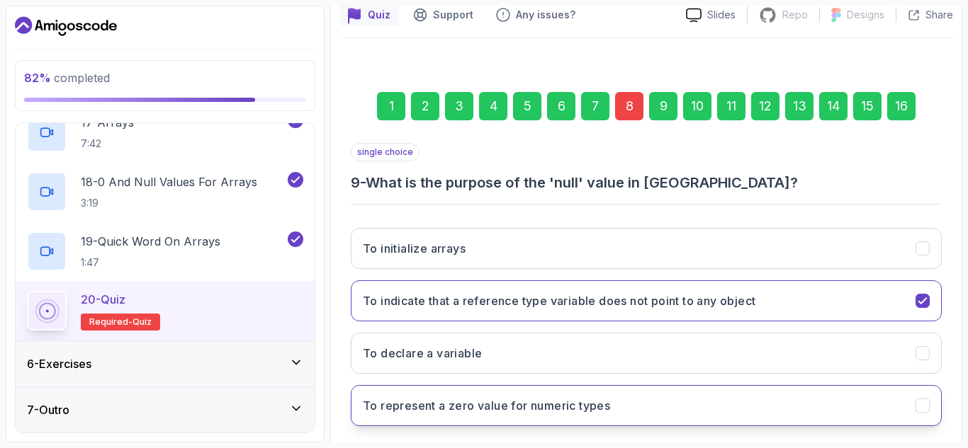
scroll to position [201, 0]
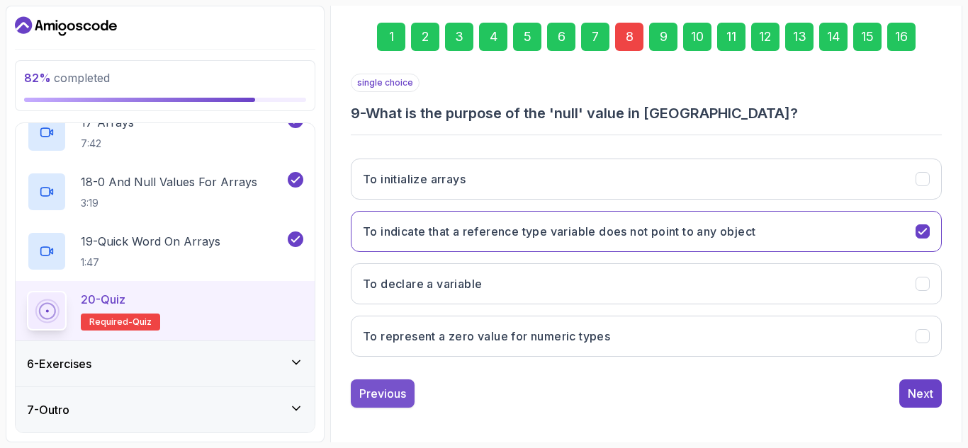
click at [390, 385] on button "Previous" at bounding box center [383, 394] width 64 height 28
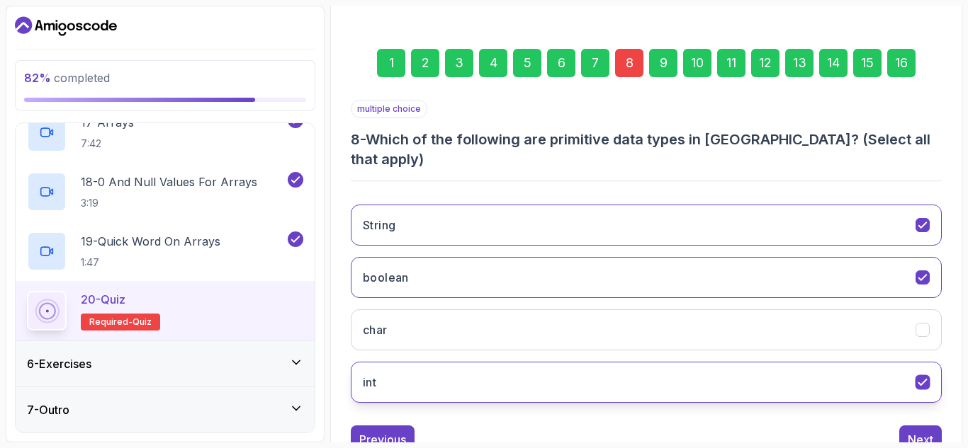
scroll to position [175, 0]
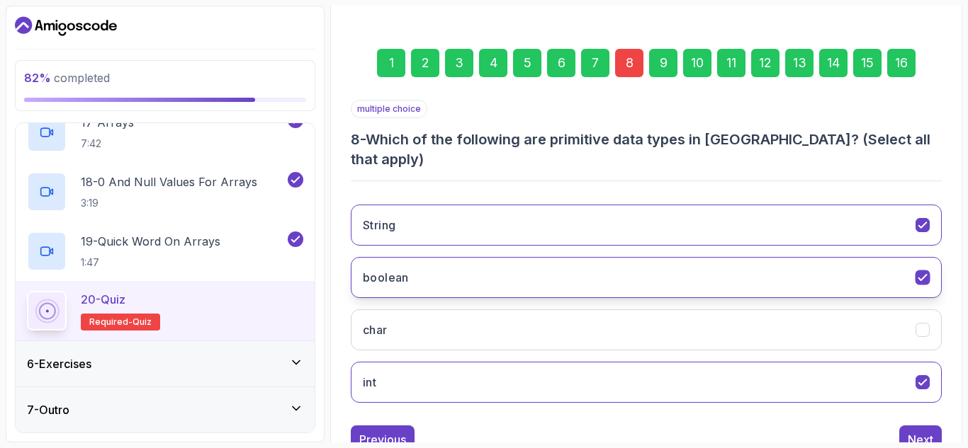
click at [913, 257] on button "boolean" at bounding box center [646, 277] width 591 height 41
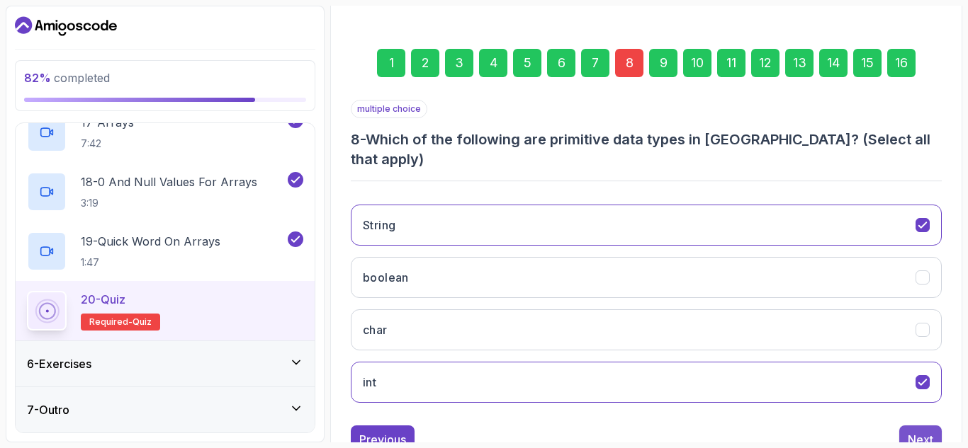
click at [917, 431] on div "Next" at bounding box center [920, 439] width 26 height 17
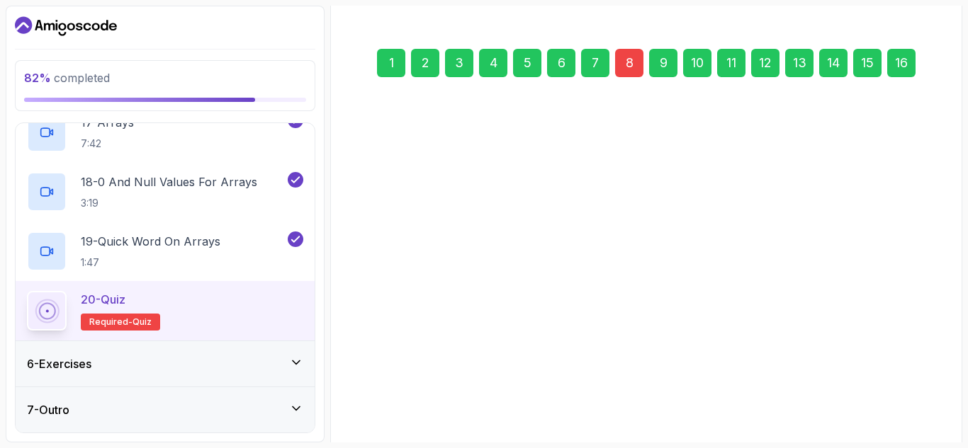
click at [917, 430] on div "Next" at bounding box center [920, 438] width 26 height 17
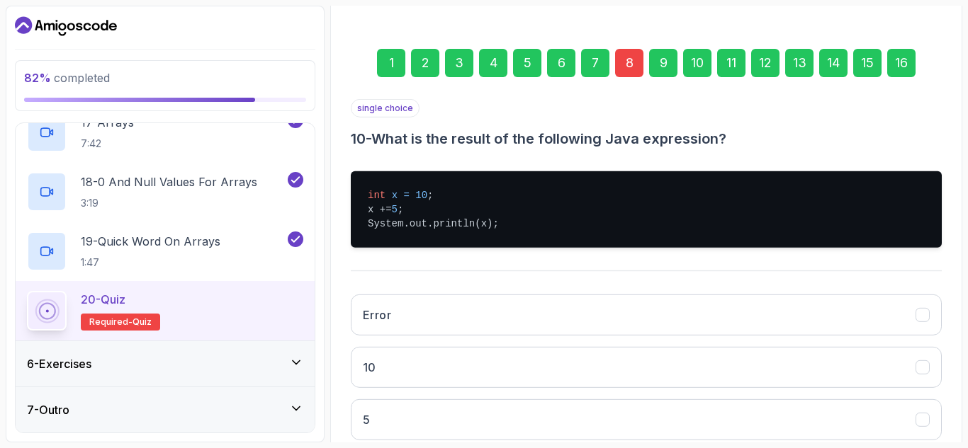
click at [917, 415] on button "5" at bounding box center [646, 420] width 591 height 41
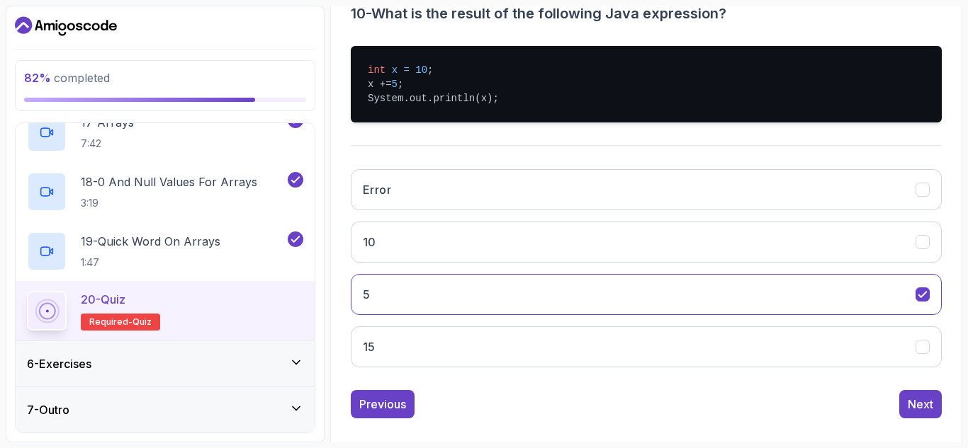
scroll to position [317, 0]
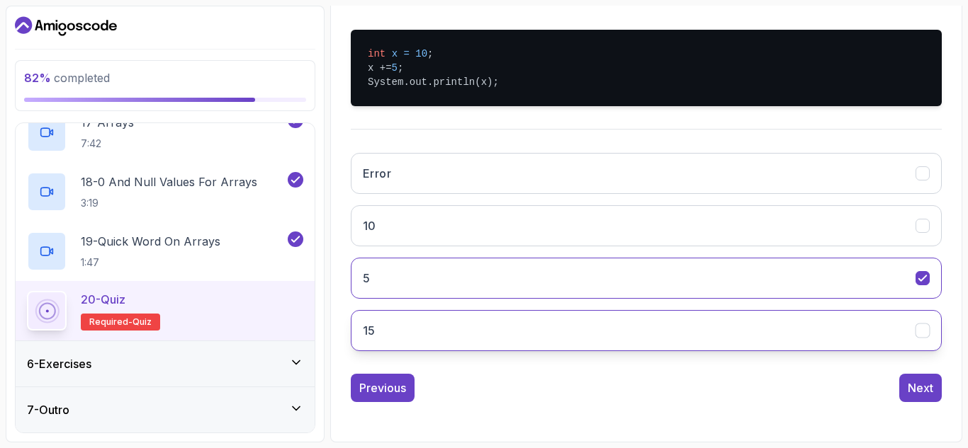
click at [918, 335] on icon "15" at bounding box center [922, 330] width 13 height 13
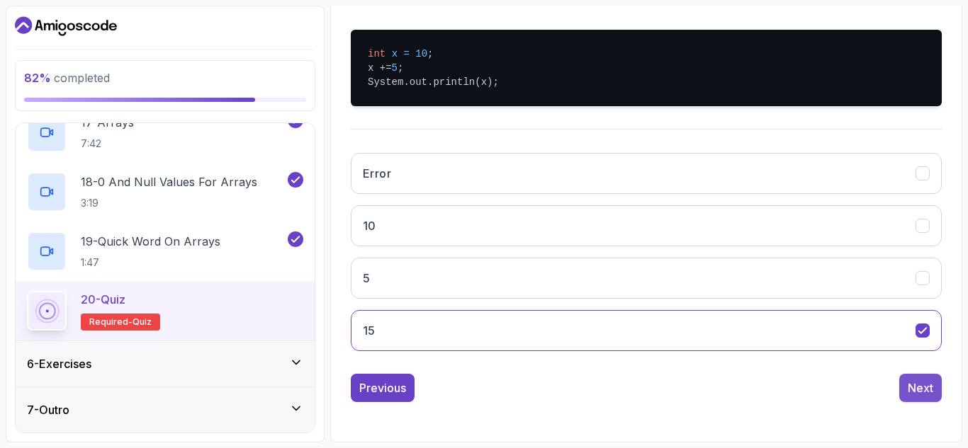
click at [915, 385] on div "Next" at bounding box center [920, 388] width 26 height 17
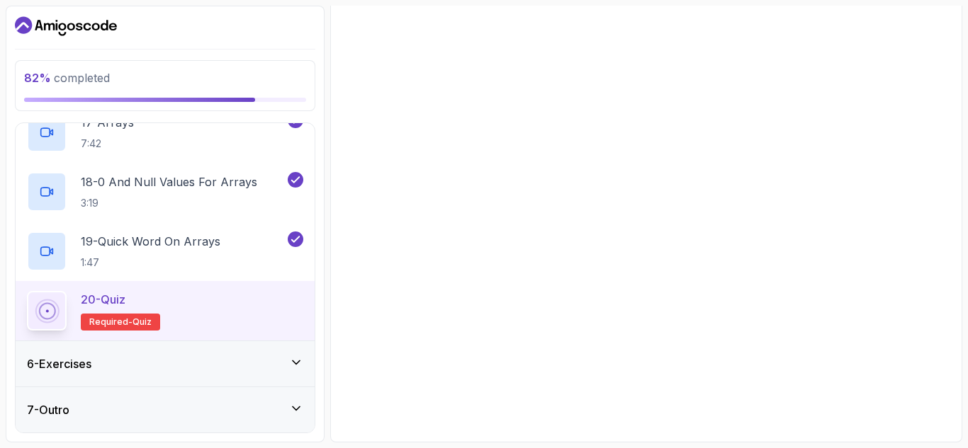
scroll to position [279, 0]
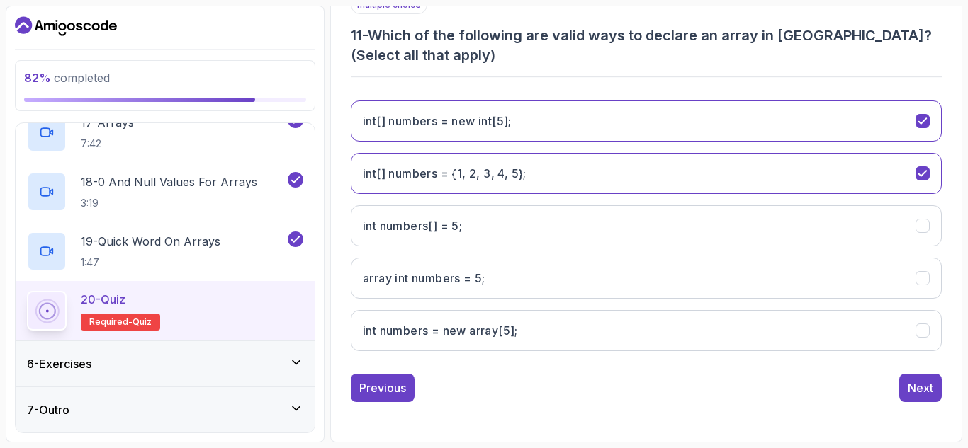
click at [915, 385] on div "Next" at bounding box center [920, 388] width 26 height 17
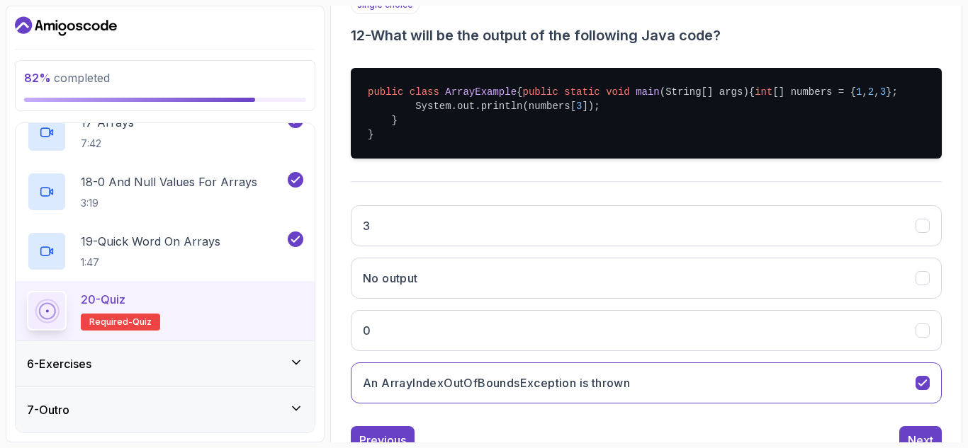
scroll to position [360, 0]
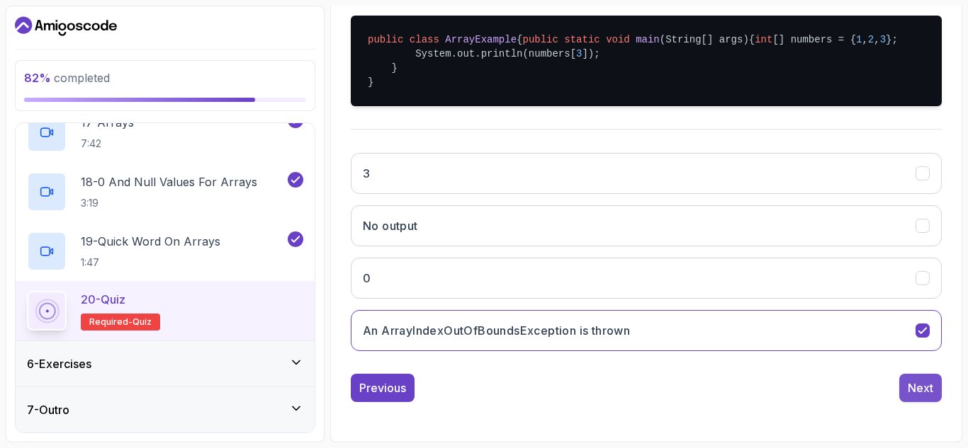
click at [917, 390] on div "Next" at bounding box center [920, 388] width 26 height 17
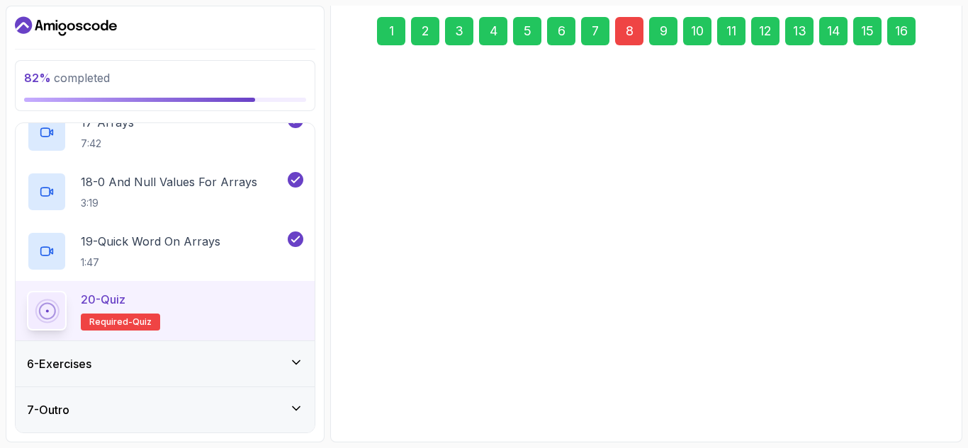
scroll to position [207, 0]
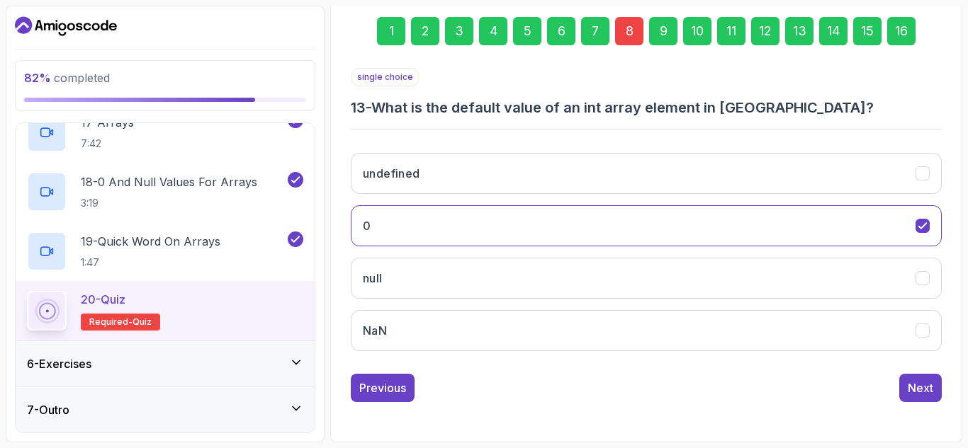
click at [917, 390] on div "Next" at bounding box center [920, 388] width 26 height 17
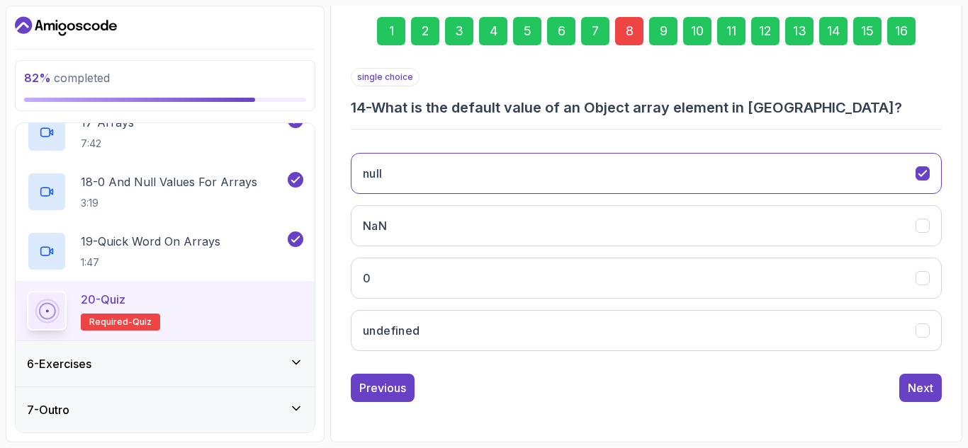
click at [917, 390] on div "Next" at bounding box center [920, 388] width 26 height 17
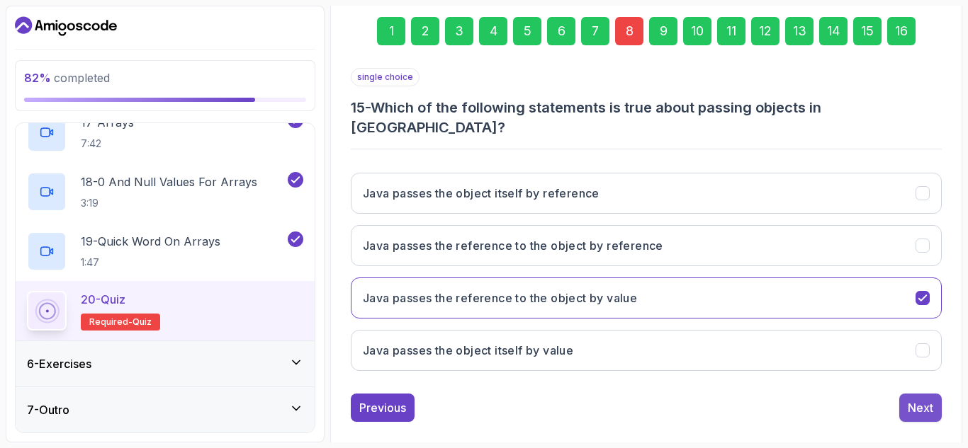
click at [917, 400] on div "Next" at bounding box center [920, 408] width 26 height 17
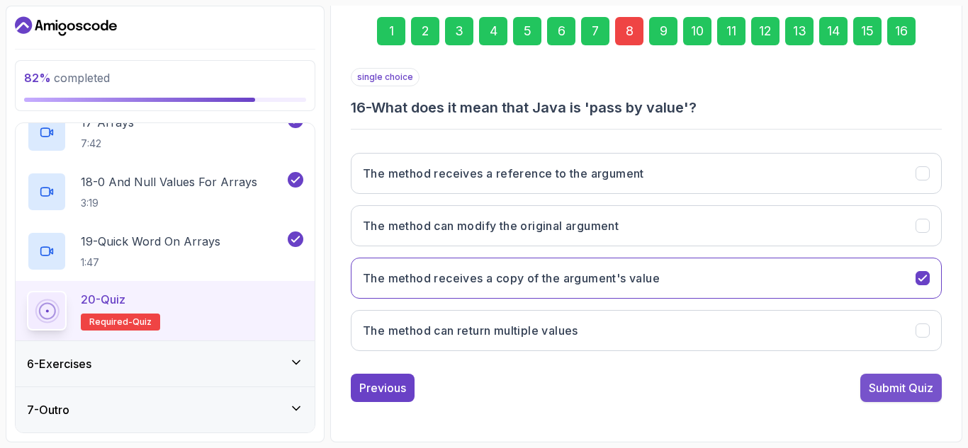
click at [910, 390] on div "Submit Quiz" at bounding box center [900, 388] width 64 height 17
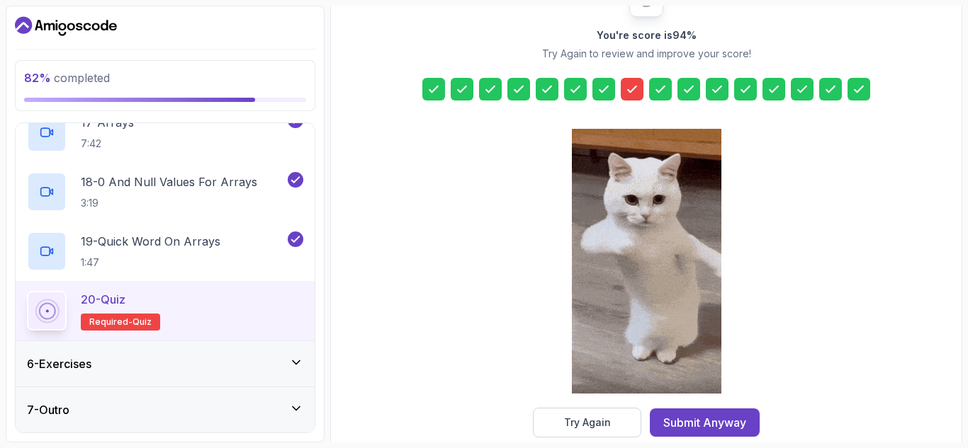
scroll to position [231, 0]
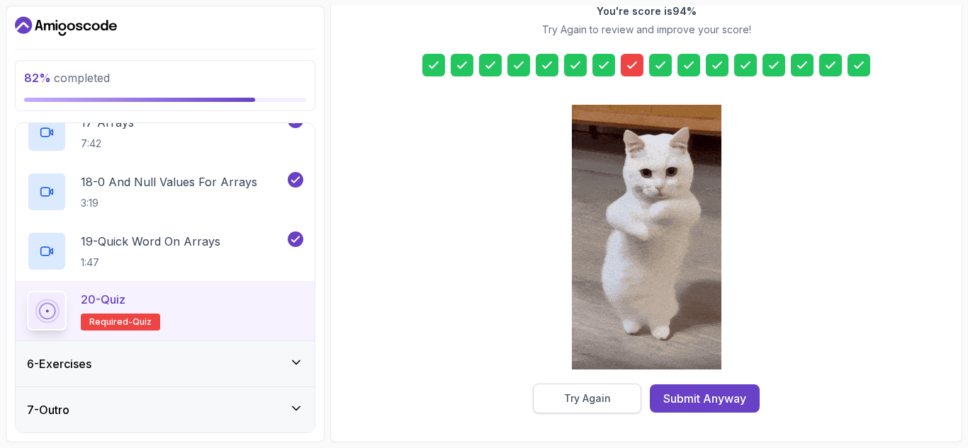
click at [582, 398] on div "Try Again" at bounding box center [587, 399] width 47 height 14
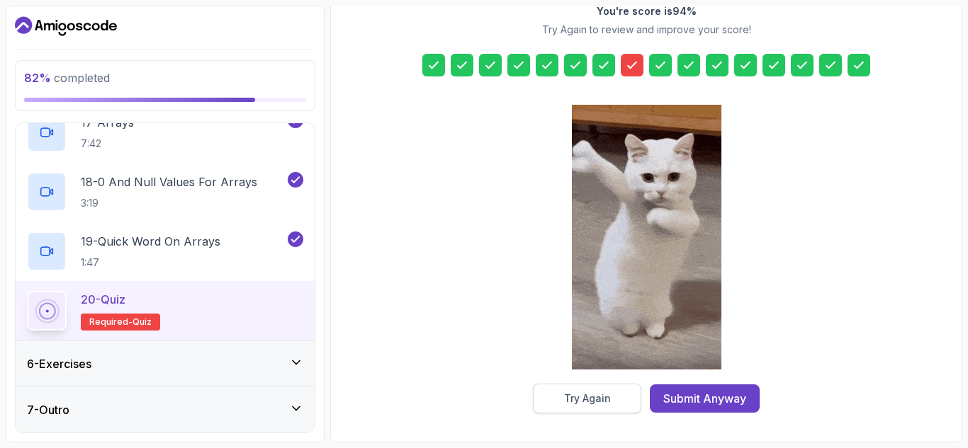
scroll to position [207, 0]
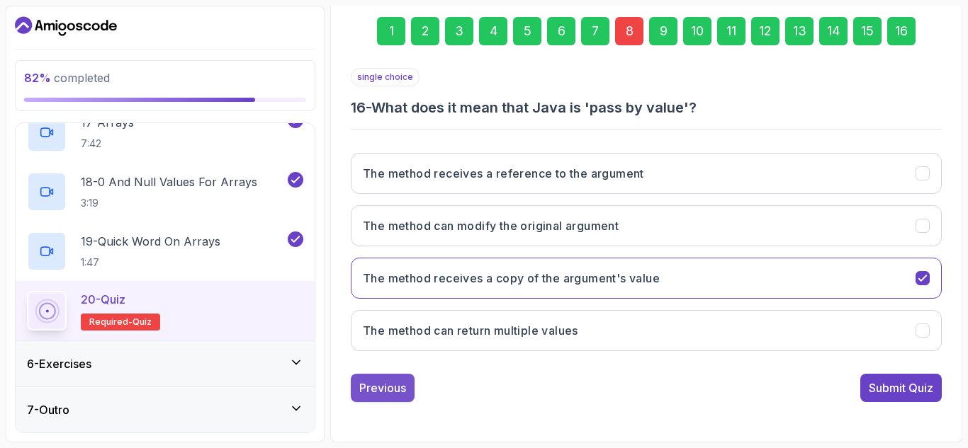
click at [391, 382] on div "Previous" at bounding box center [382, 388] width 47 height 17
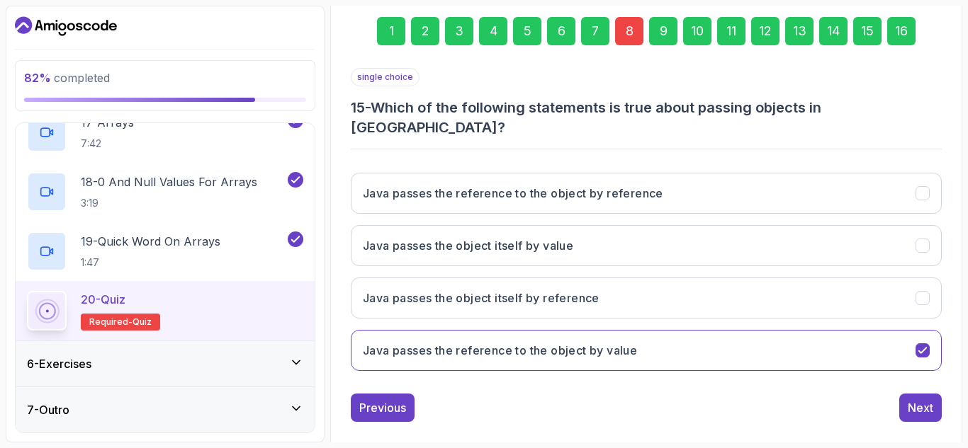
click at [391, 400] on div "Previous" at bounding box center [382, 408] width 47 height 17
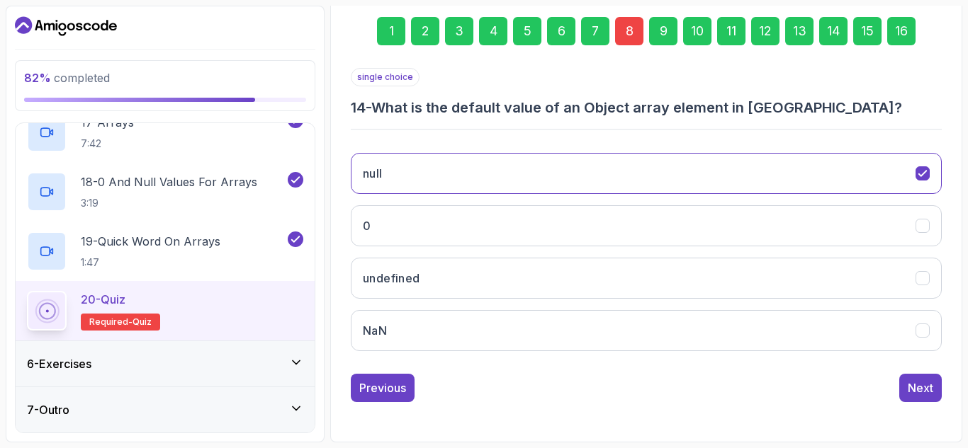
click at [391, 382] on div "Previous" at bounding box center [382, 388] width 47 height 17
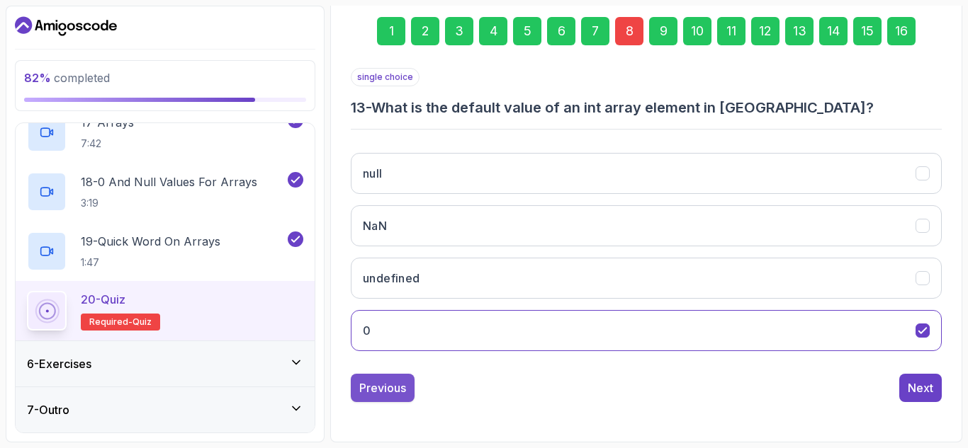
click at [388, 387] on div "Previous" at bounding box center [382, 388] width 47 height 17
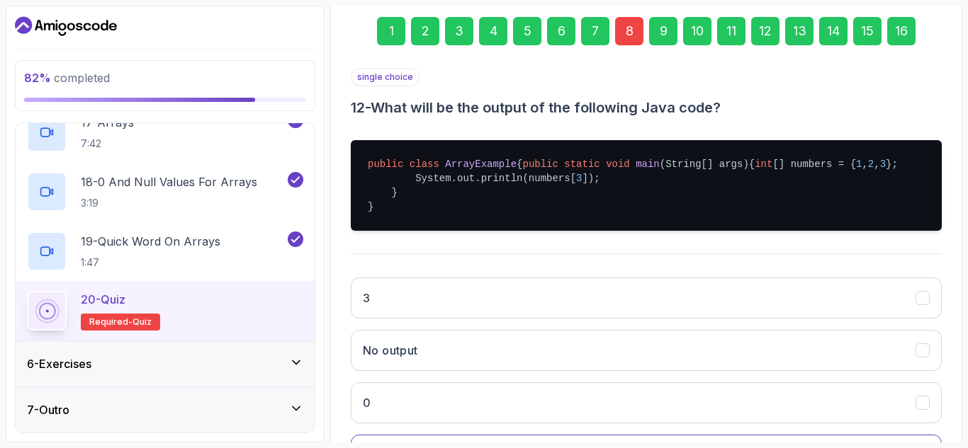
scroll to position [360, 0]
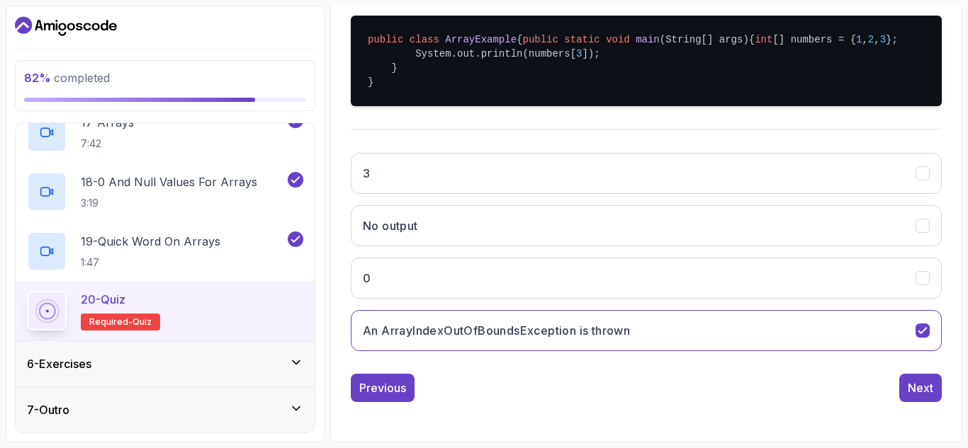
click at [388, 387] on div "Previous" at bounding box center [382, 388] width 47 height 17
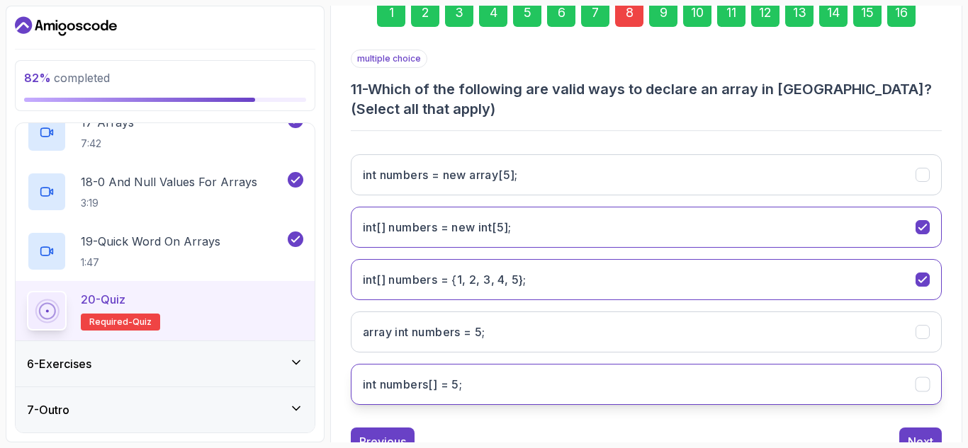
scroll to position [279, 0]
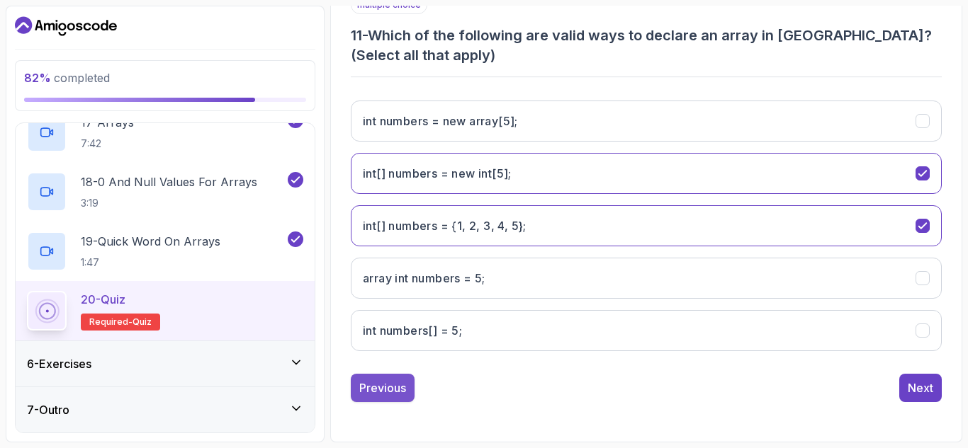
click at [394, 381] on div "Previous" at bounding box center [382, 388] width 47 height 17
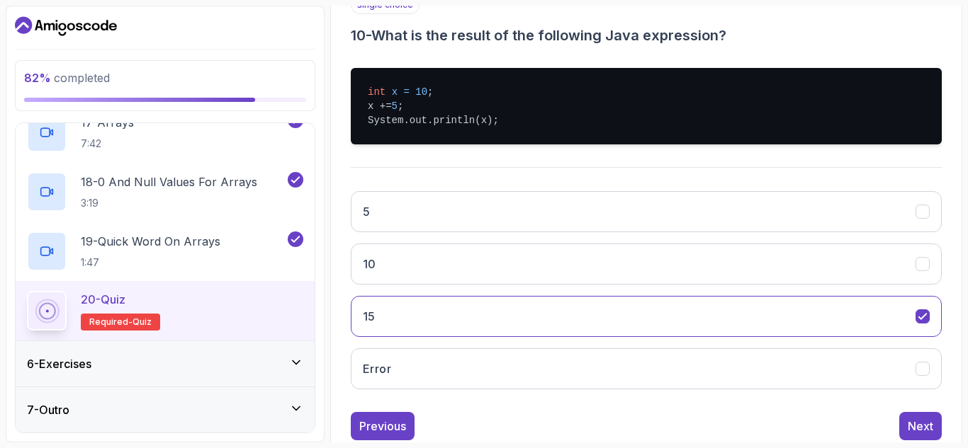
scroll to position [317, 0]
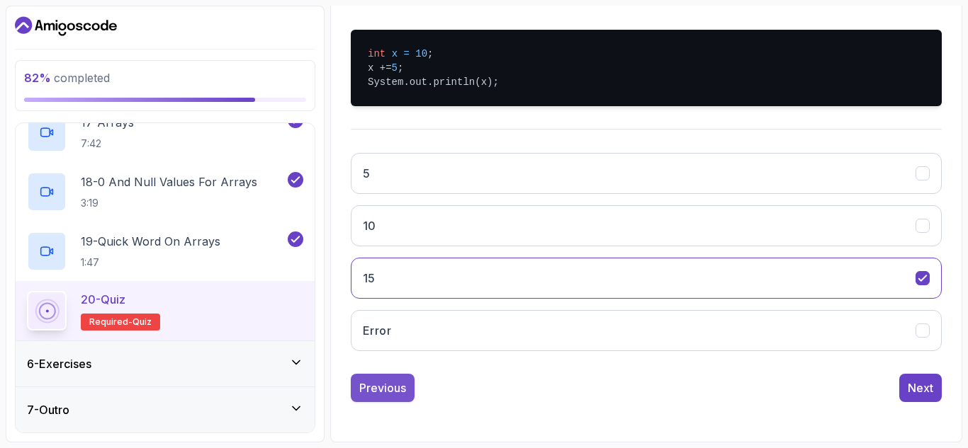
click at [384, 385] on div "Previous" at bounding box center [382, 388] width 47 height 17
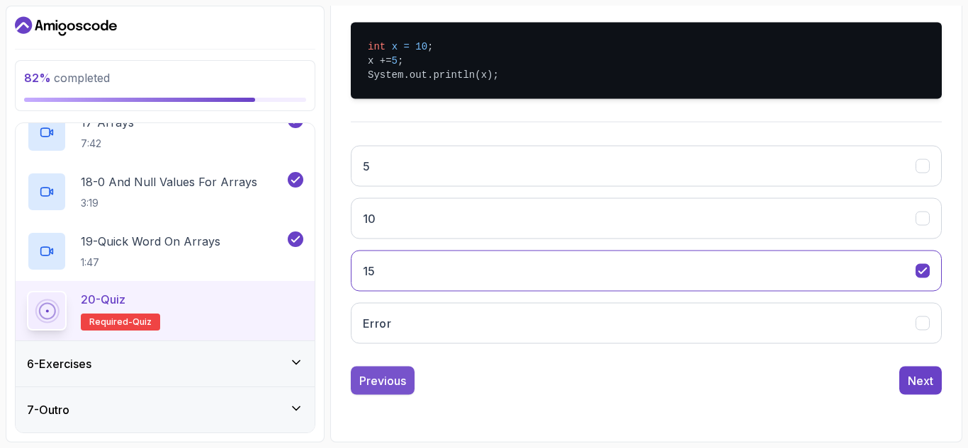
scroll to position [207, 0]
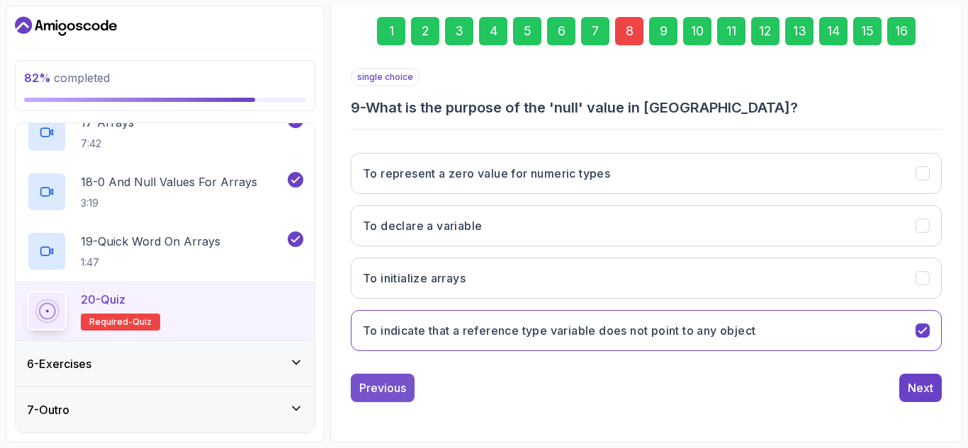
click at [385, 383] on div "Previous" at bounding box center [382, 388] width 47 height 17
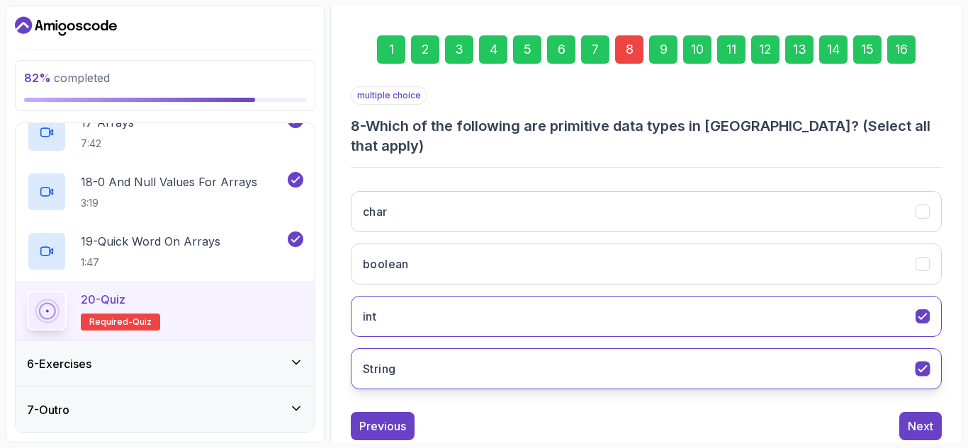
scroll to position [189, 0]
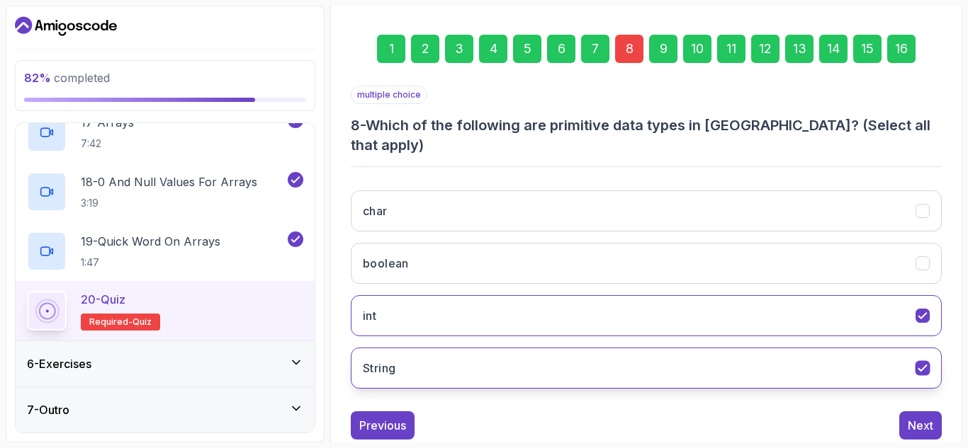
click at [916, 362] on icon "String" at bounding box center [922, 368] width 13 height 13
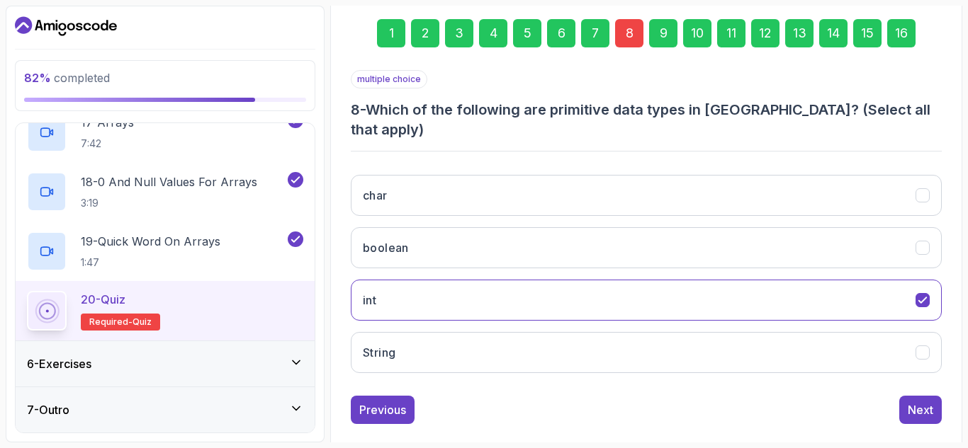
scroll to position [207, 0]
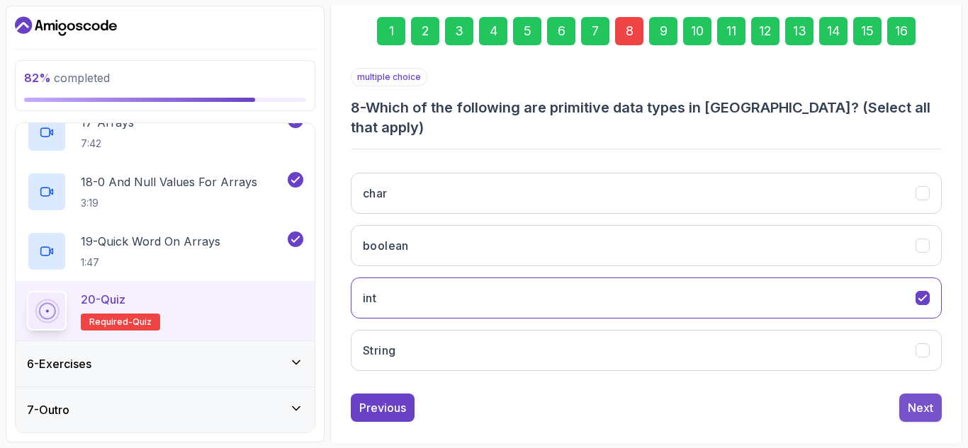
click at [907, 394] on button "Next" at bounding box center [920, 408] width 43 height 28
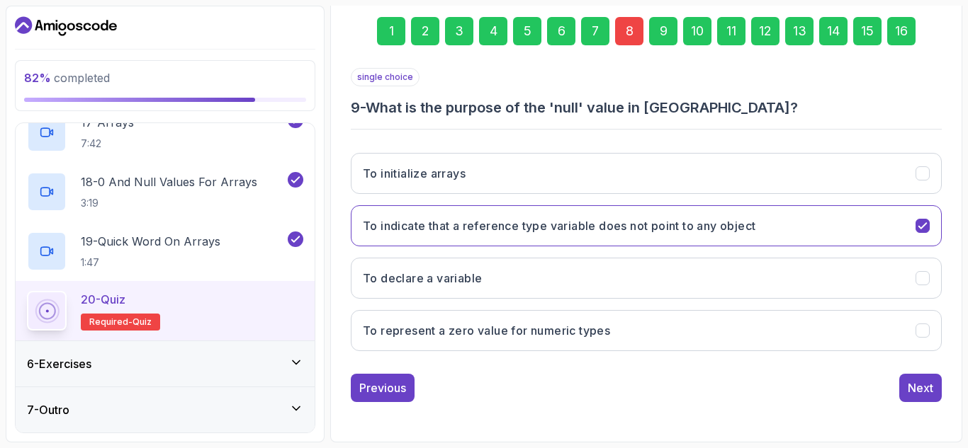
click at [907, 386] on button "Next" at bounding box center [920, 388] width 43 height 28
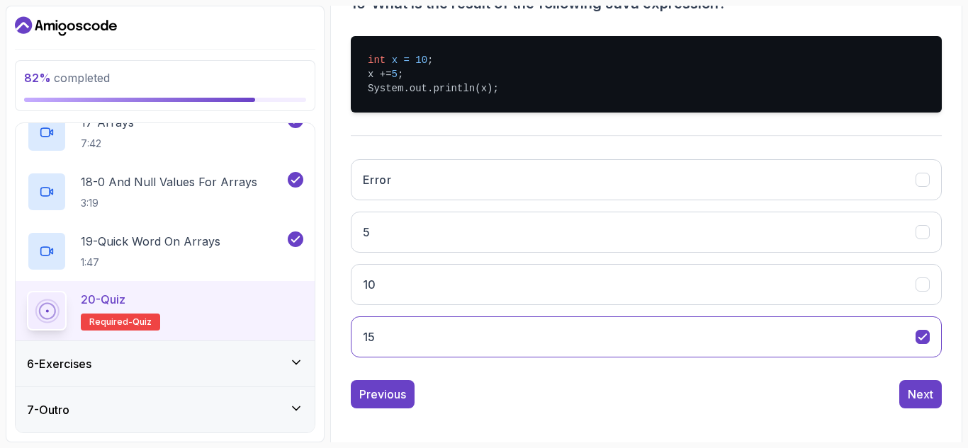
scroll to position [316, 0]
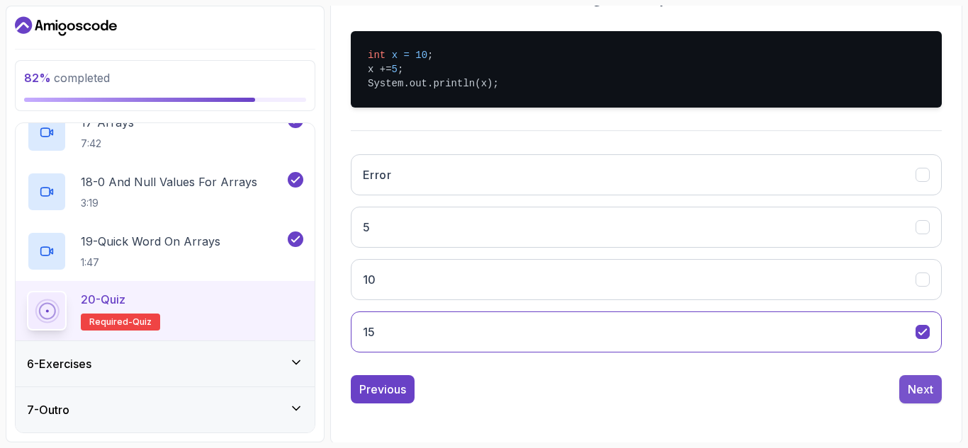
click at [921, 383] on div "Next" at bounding box center [920, 389] width 26 height 17
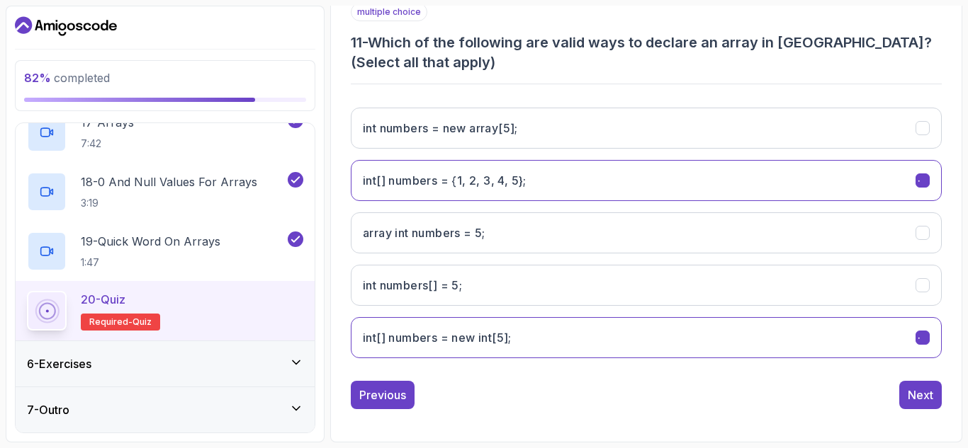
scroll to position [279, 0]
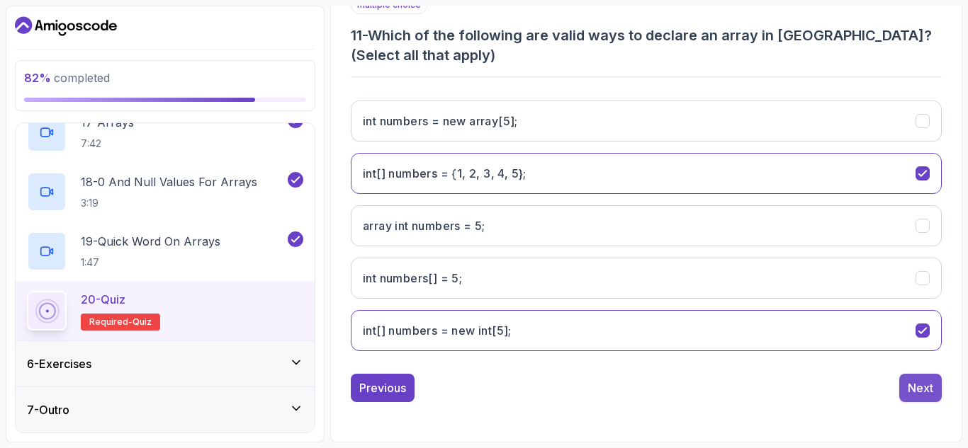
click at [915, 387] on div "Next" at bounding box center [920, 388] width 26 height 17
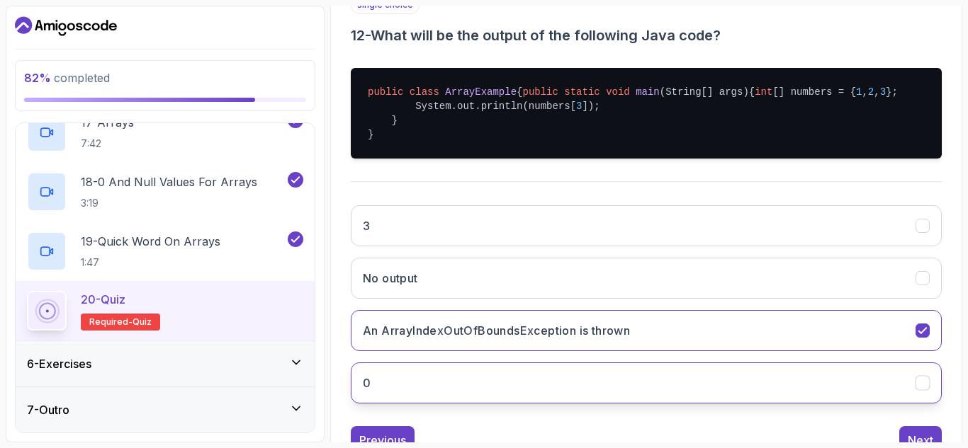
scroll to position [360, 0]
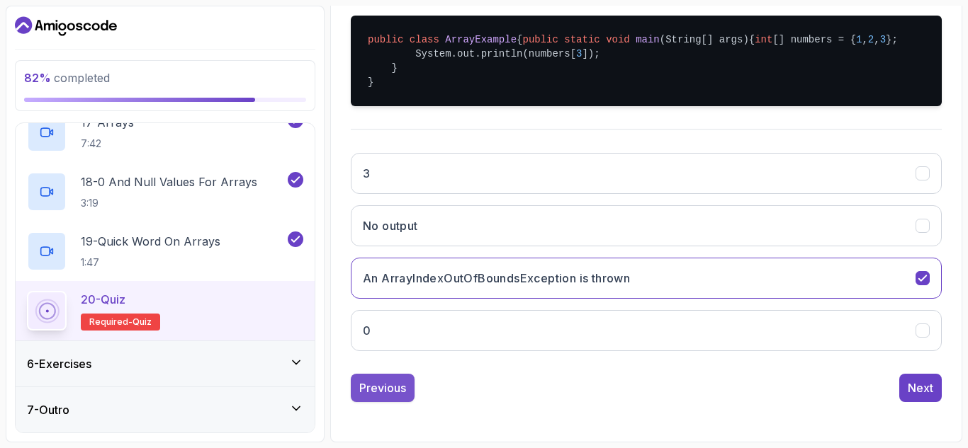
click at [375, 387] on div "Previous" at bounding box center [382, 388] width 47 height 17
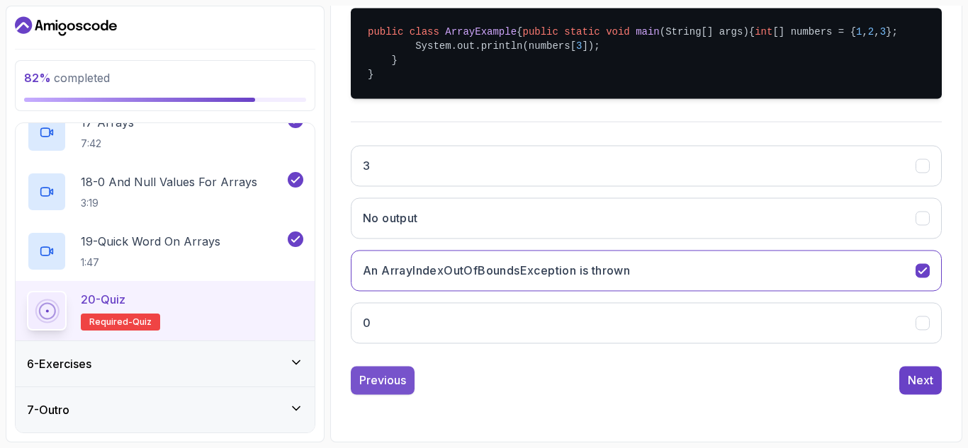
scroll to position [279, 0]
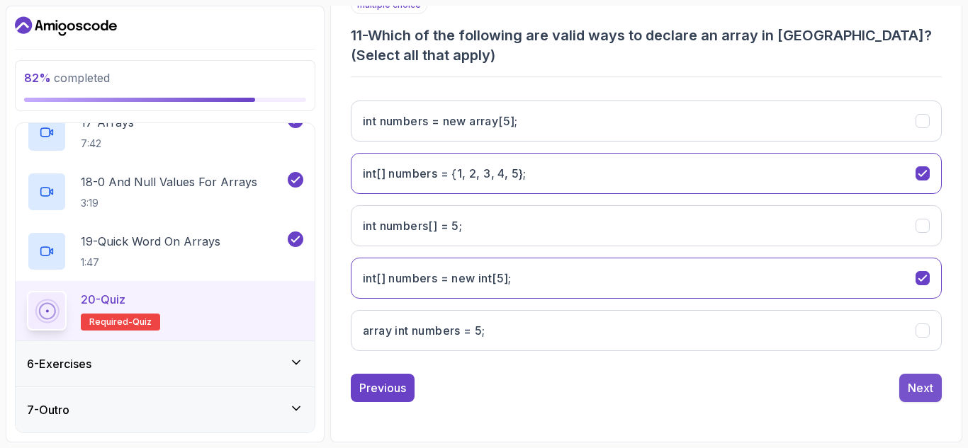
click at [913, 391] on div "Next" at bounding box center [920, 388] width 26 height 17
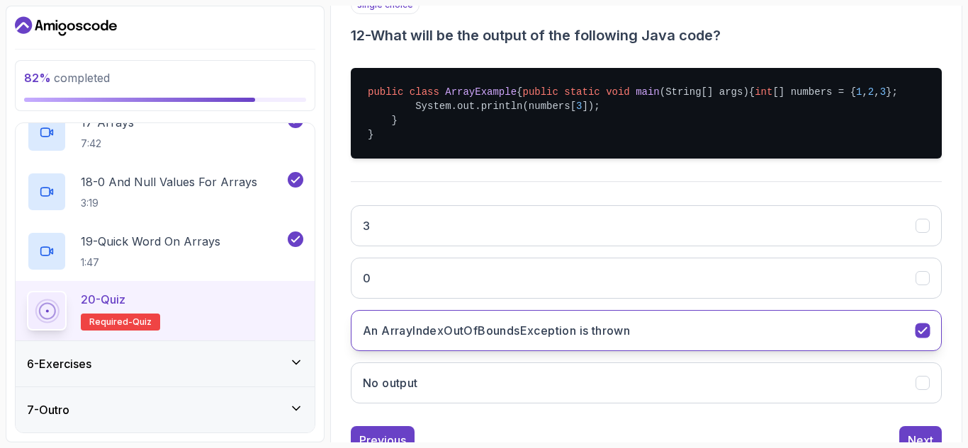
scroll to position [360, 0]
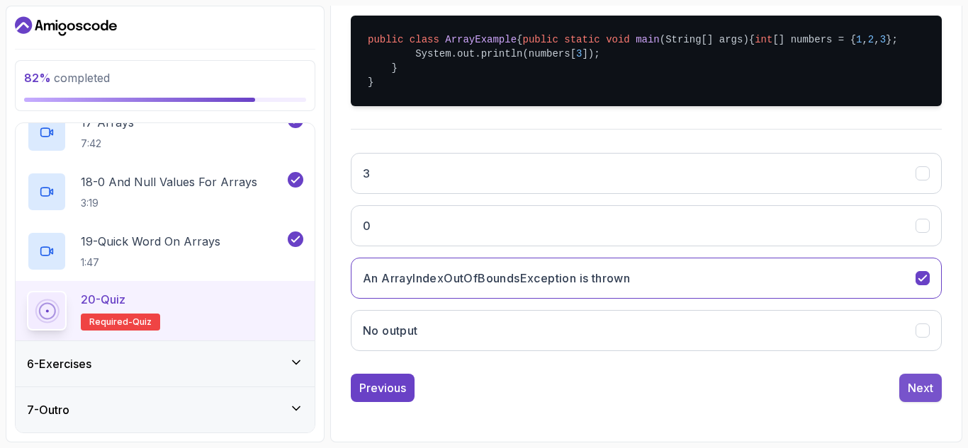
click at [916, 390] on div "Next" at bounding box center [920, 388] width 26 height 17
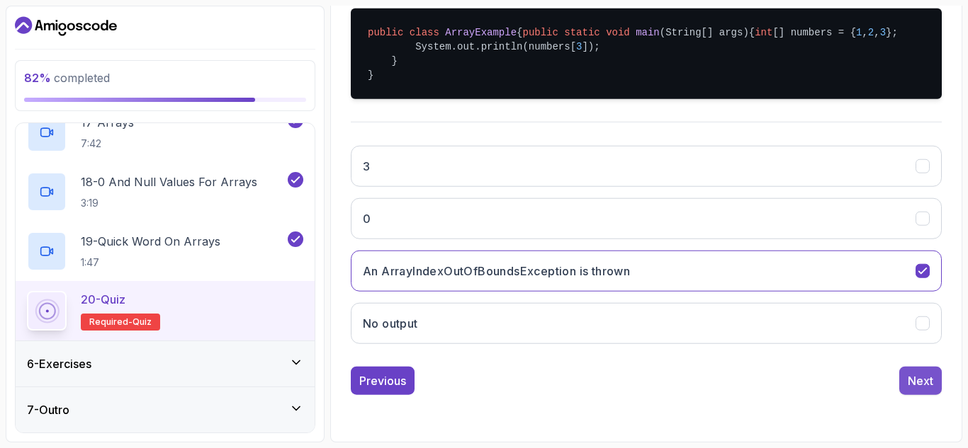
scroll to position [207, 0]
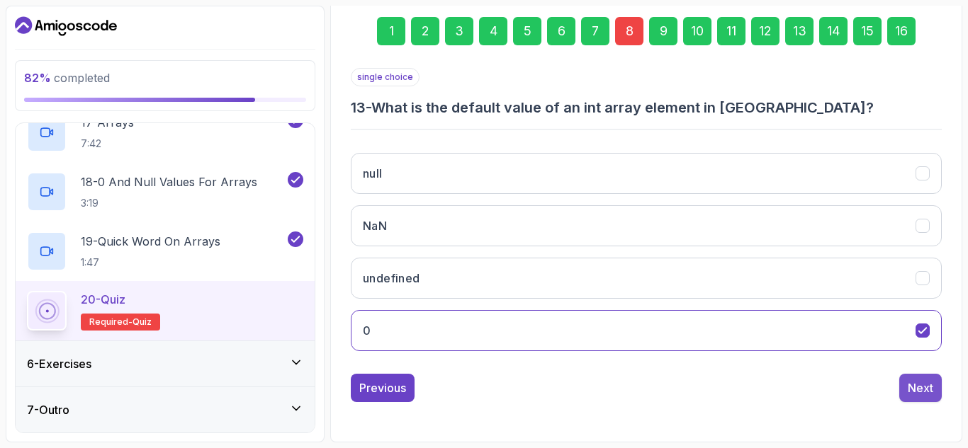
click at [924, 385] on div "Next" at bounding box center [920, 388] width 26 height 17
click at [910, 377] on button "Next" at bounding box center [920, 388] width 43 height 28
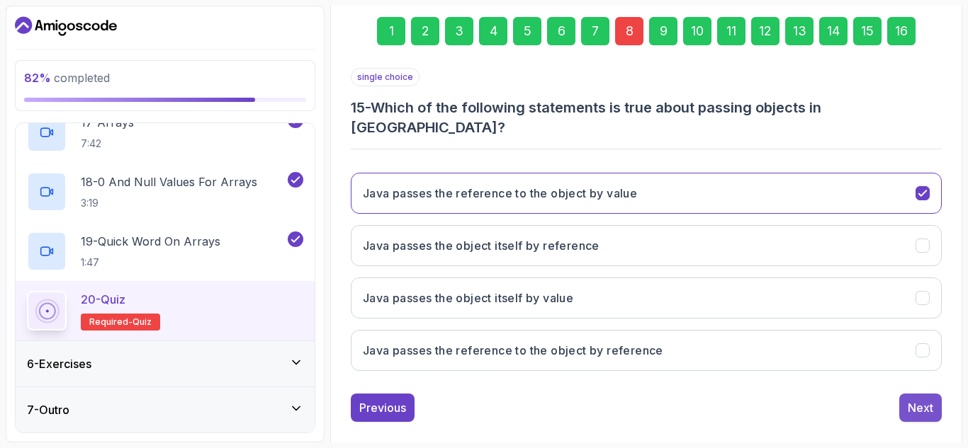
click at [905, 394] on button "Next" at bounding box center [920, 408] width 43 height 28
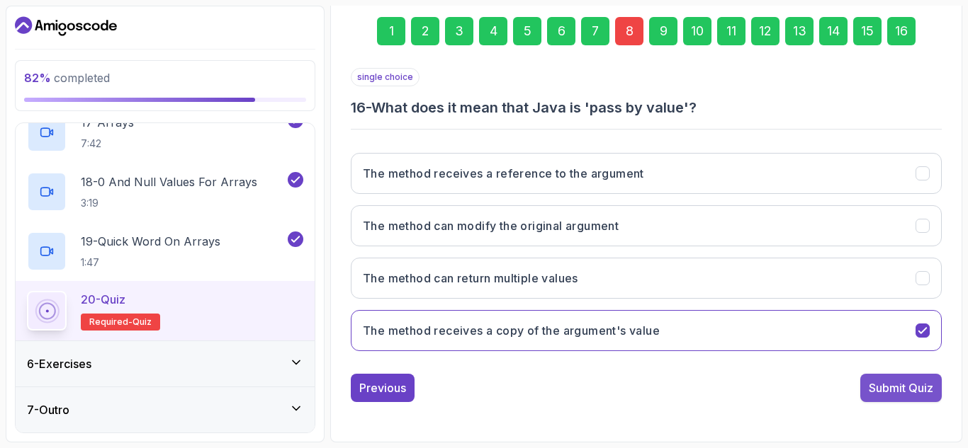
click at [887, 381] on div "Submit Quiz" at bounding box center [900, 388] width 64 height 17
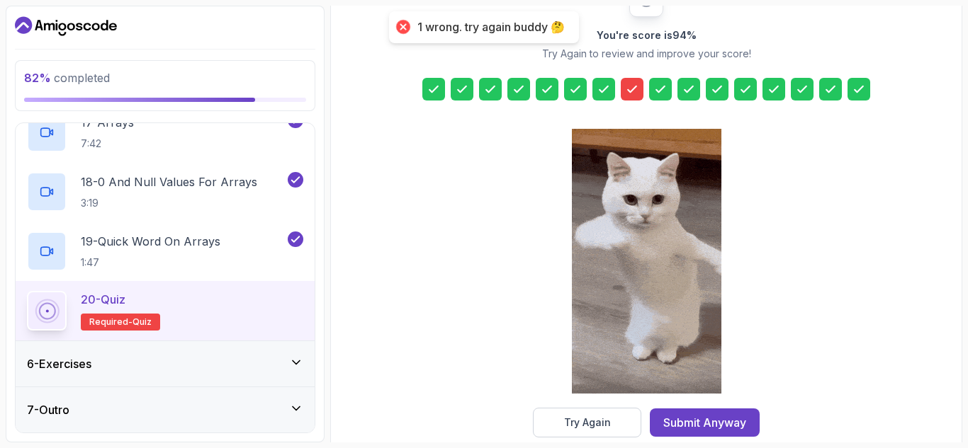
scroll to position [231, 0]
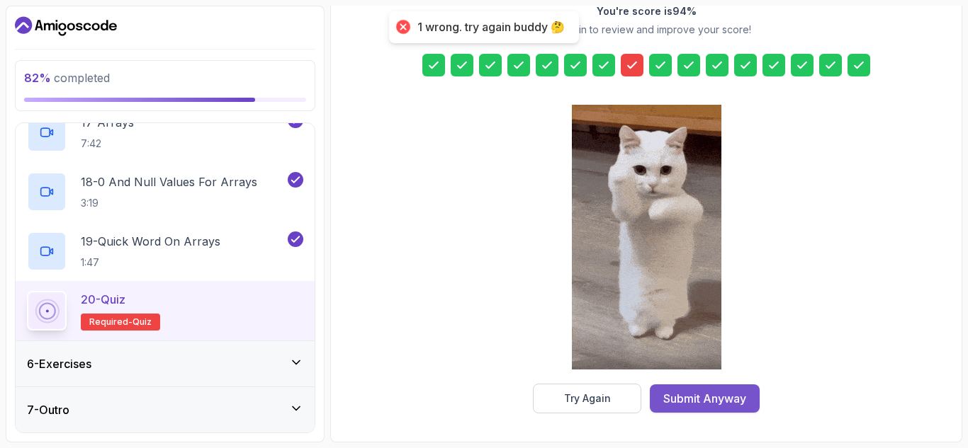
click at [727, 389] on button "Submit Anyway" at bounding box center [705, 399] width 110 height 28
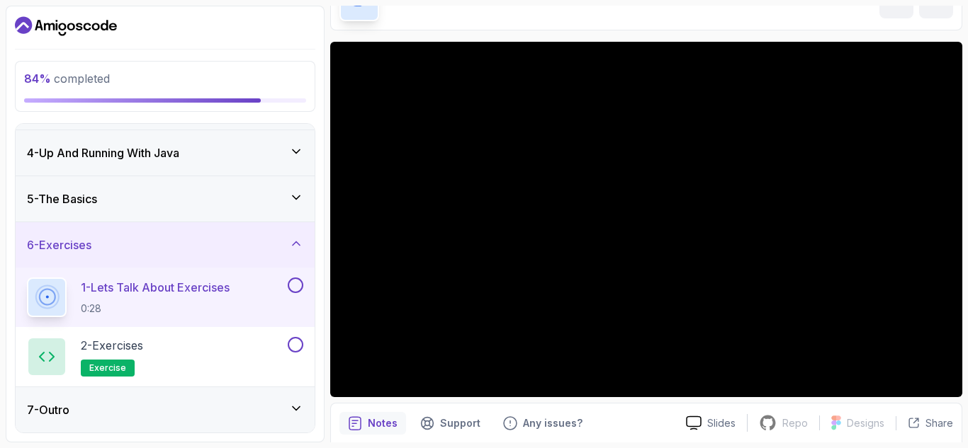
scroll to position [84, 0]
click at [276, 256] on div "6 - Exercises" at bounding box center [165, 244] width 299 height 45
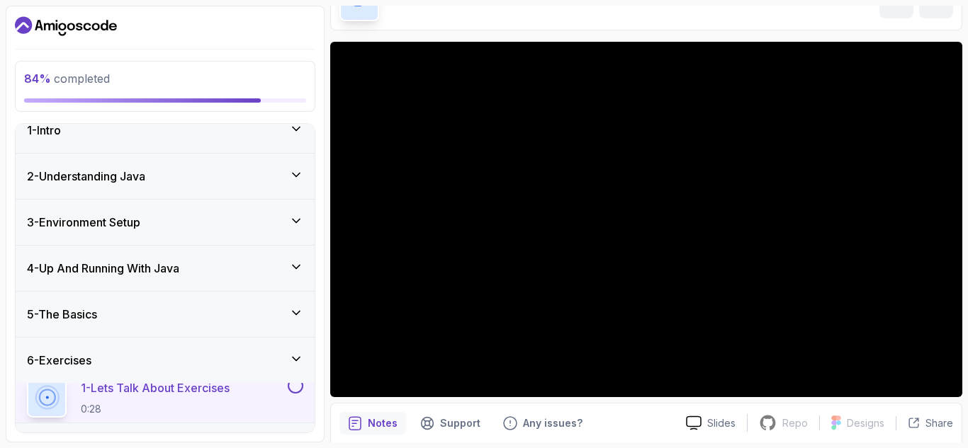
scroll to position [13, 0]
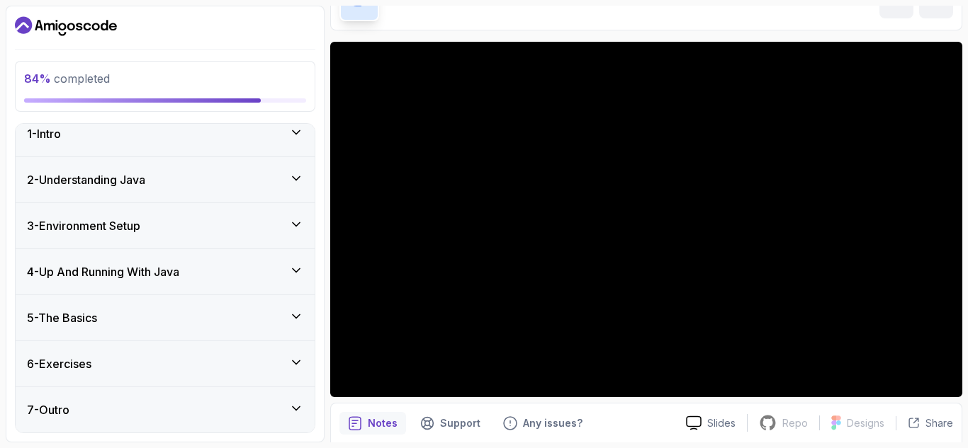
click at [198, 322] on div "5 - The Basics" at bounding box center [165, 318] width 276 height 17
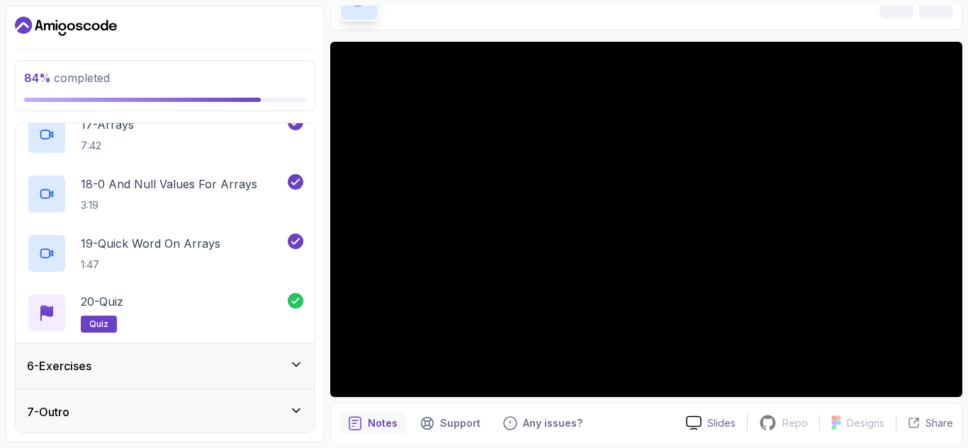
scroll to position [1202, 0]
click at [197, 373] on div "6 - Exercises" at bounding box center [165, 363] width 299 height 45
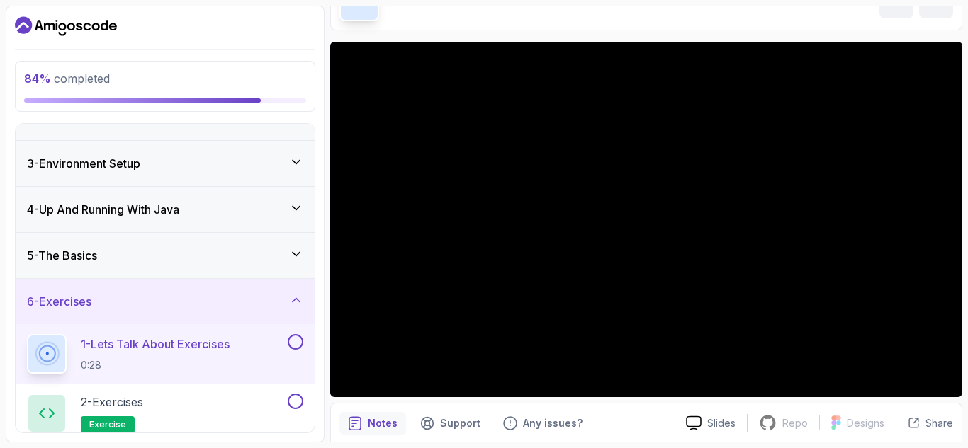
scroll to position [76, 0]
click at [190, 361] on p "0:28" at bounding box center [155, 365] width 149 height 14
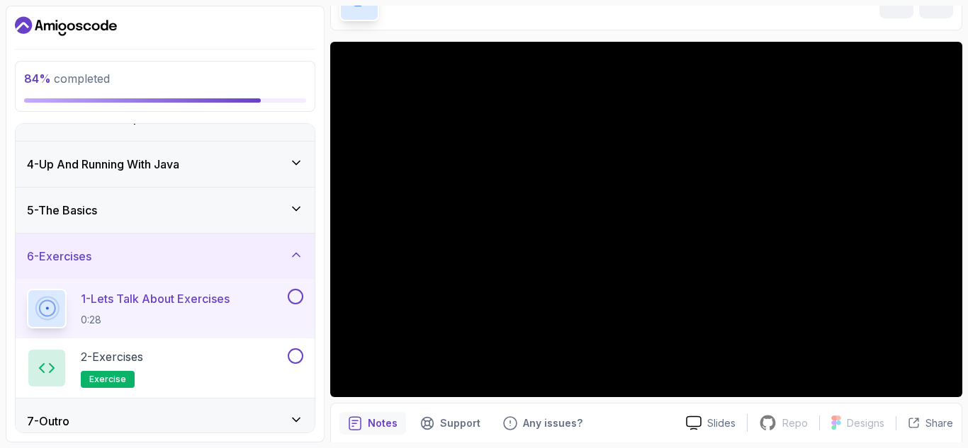
scroll to position [121, 0]
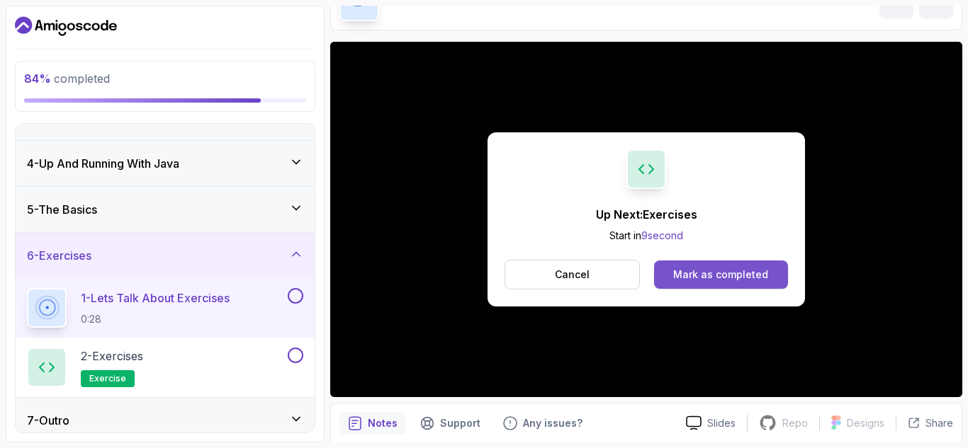
click at [720, 271] on div "Mark as completed" at bounding box center [720, 275] width 95 height 14
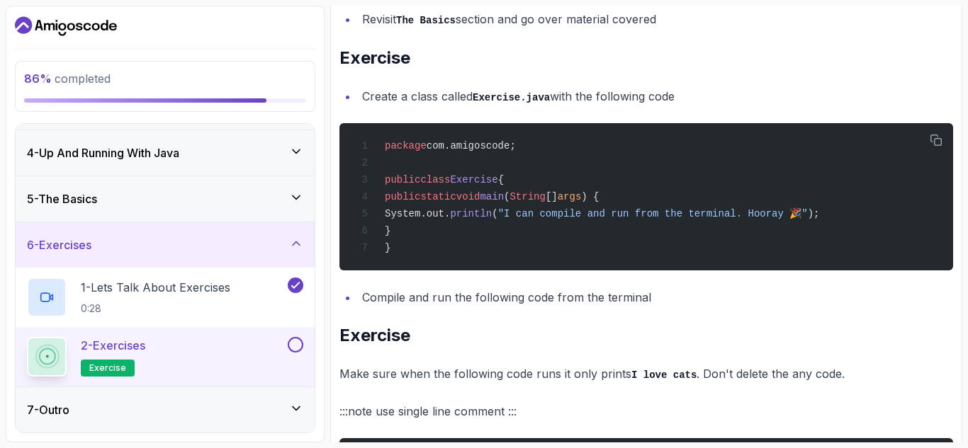
scroll to position [316, 0]
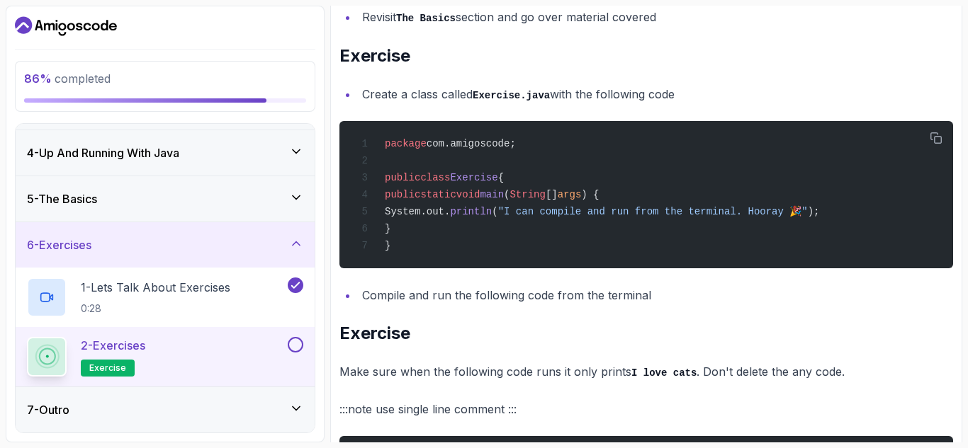
click at [196, 414] on div "7 - Outro" at bounding box center [165, 410] width 276 height 17
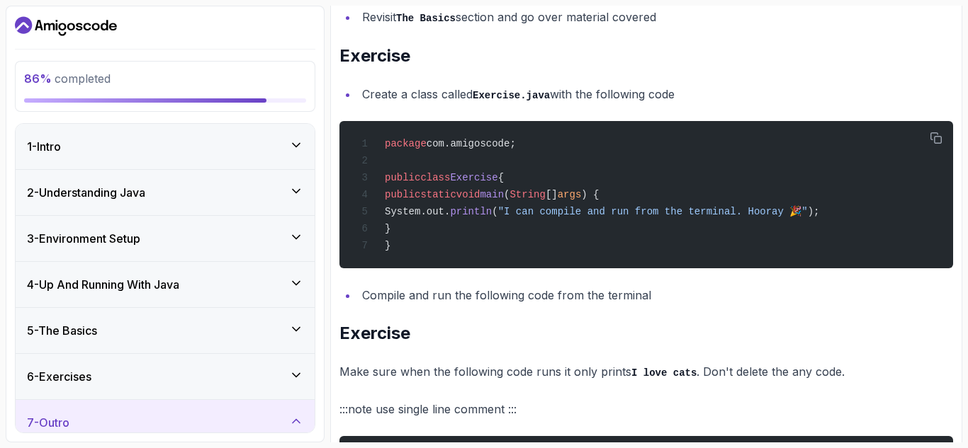
scroll to position [52, 0]
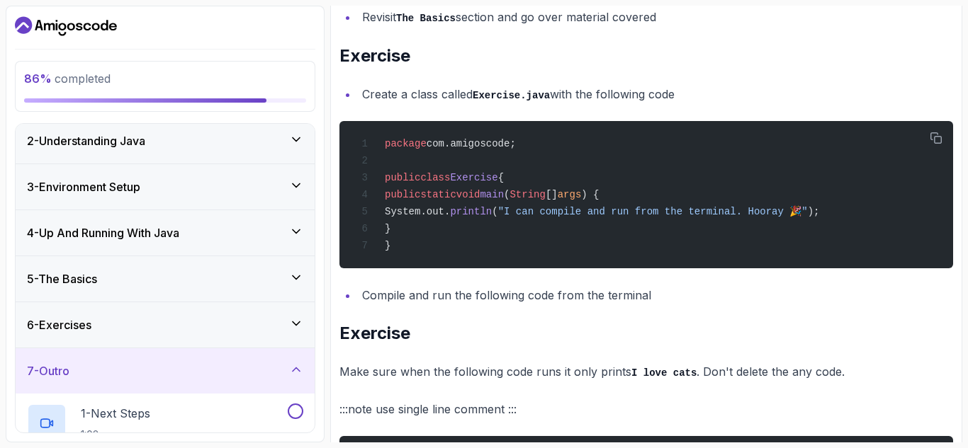
click at [182, 326] on div "6 - Exercises" at bounding box center [165, 325] width 276 height 17
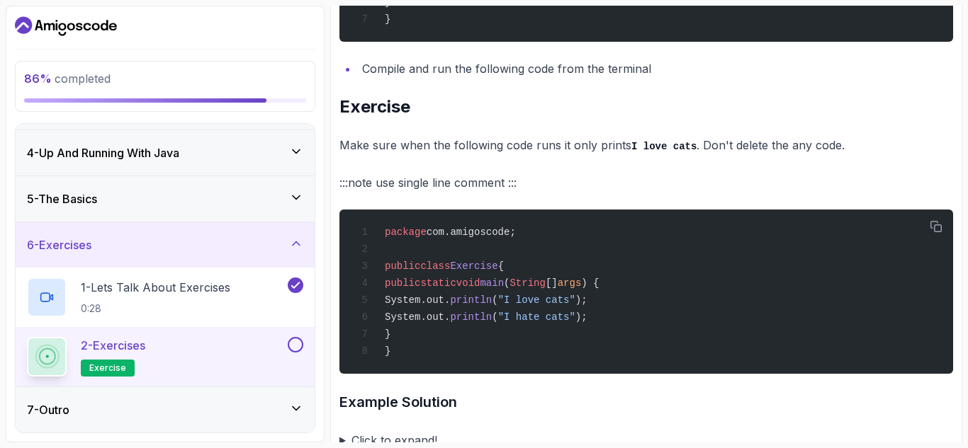
scroll to position [545, 0]
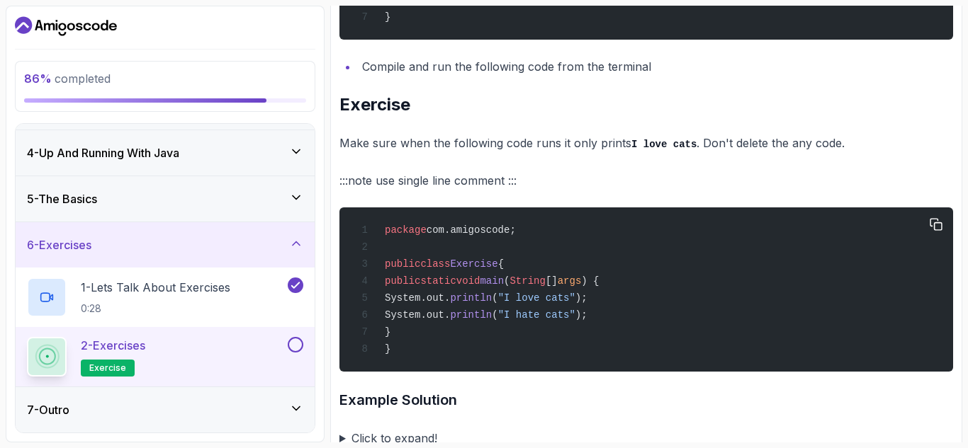
click at [429, 321] on span "System.out." at bounding box center [417, 315] width 65 height 11
click at [426, 321] on span "System.out." at bounding box center [417, 315] width 65 height 11
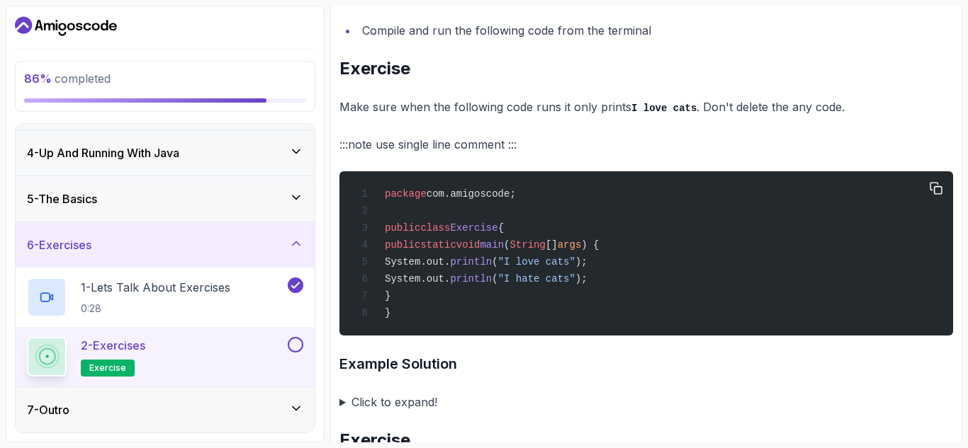
click at [424, 285] on span "System.out." at bounding box center [417, 278] width 65 height 11
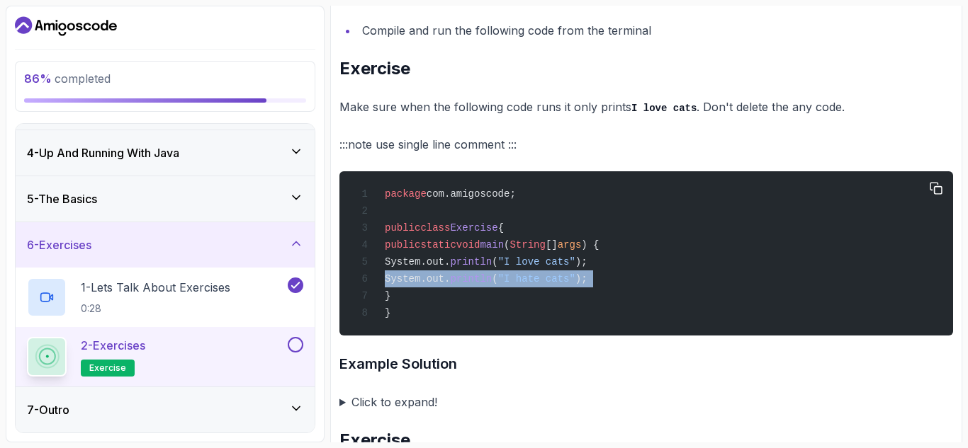
click at [424, 285] on span "System.out." at bounding box center [417, 278] width 65 height 11
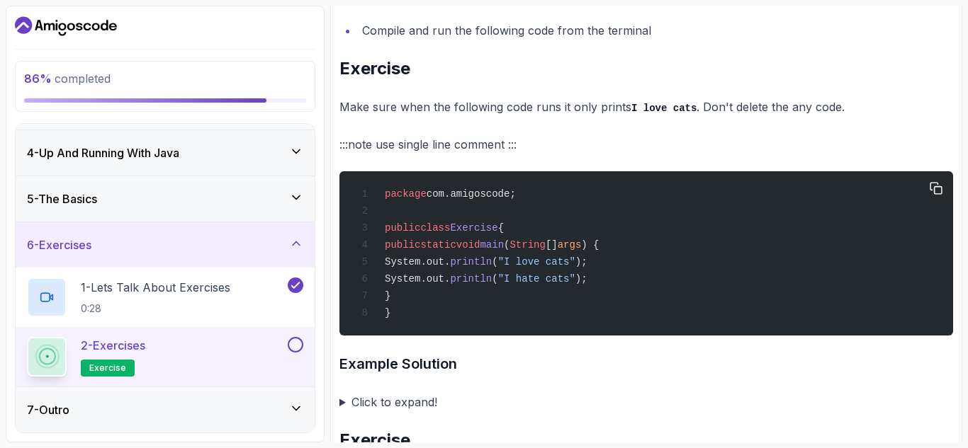
click at [512, 235] on div "package com.amigoscode; public class Exercise { public static void main ( Strin…" at bounding box center [646, 253] width 591 height 147
click at [587, 268] on span ");" at bounding box center [581, 261] width 12 height 11
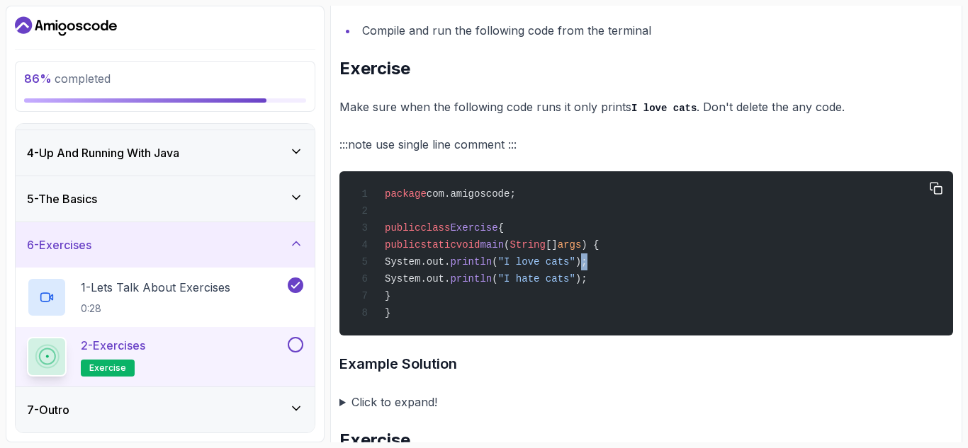
click at [587, 268] on span ");" at bounding box center [581, 261] width 12 height 11
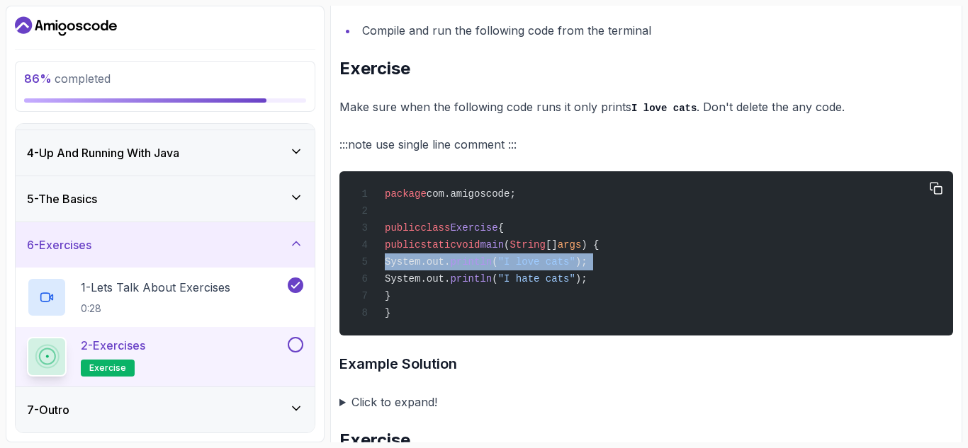
click at [587, 268] on span ");" at bounding box center [581, 261] width 12 height 11
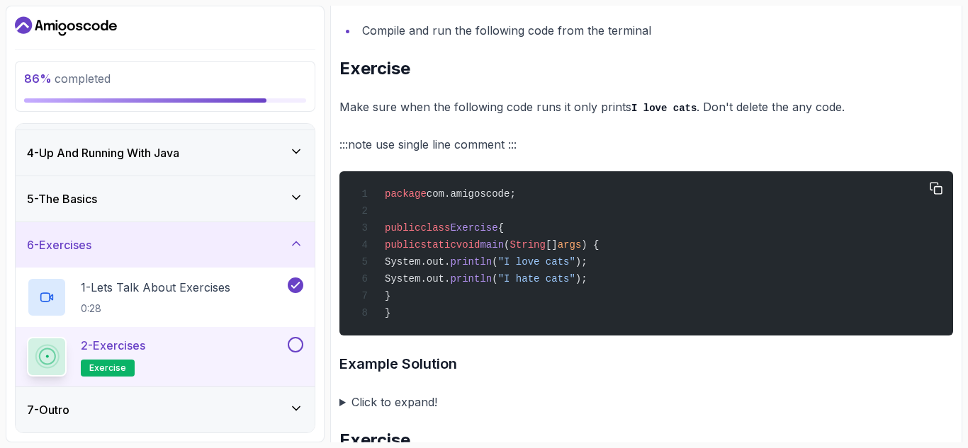
click at [616, 286] on div "package com.amigoscode; public class Exercise { public static void main ( Strin…" at bounding box center [646, 253] width 591 height 147
click at [390, 302] on span "}" at bounding box center [388, 295] width 6 height 11
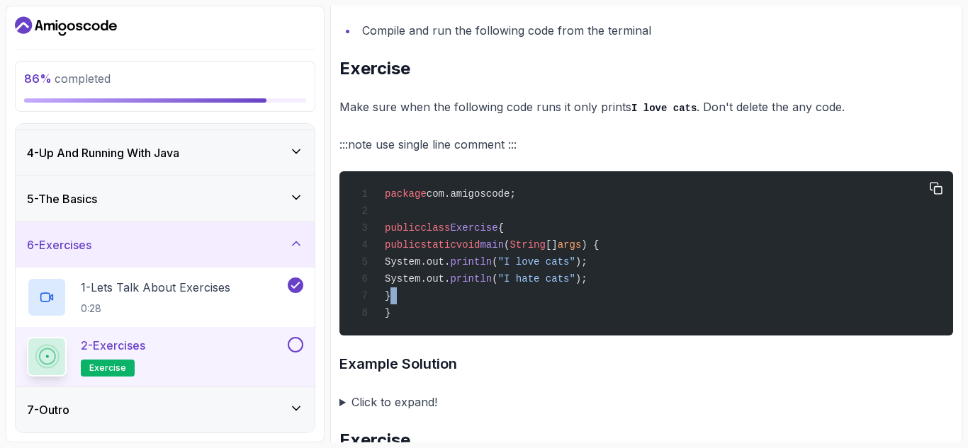
click at [390, 302] on span "}" at bounding box center [388, 295] width 6 height 11
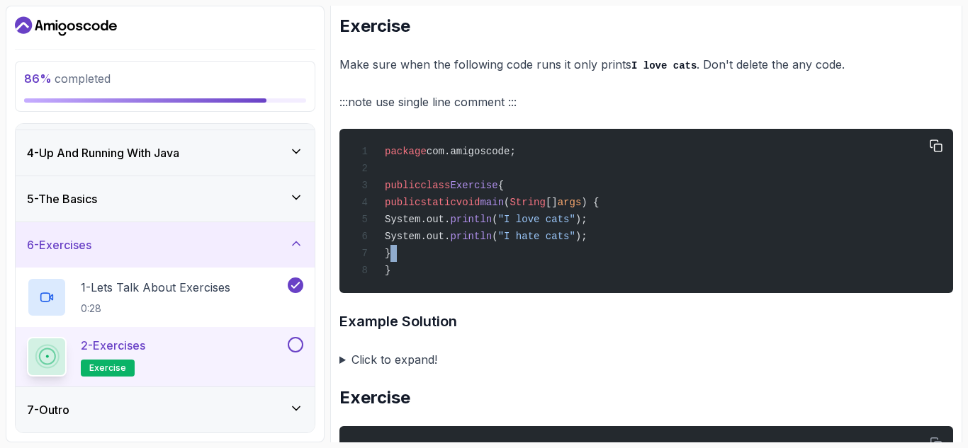
scroll to position [690, 0]
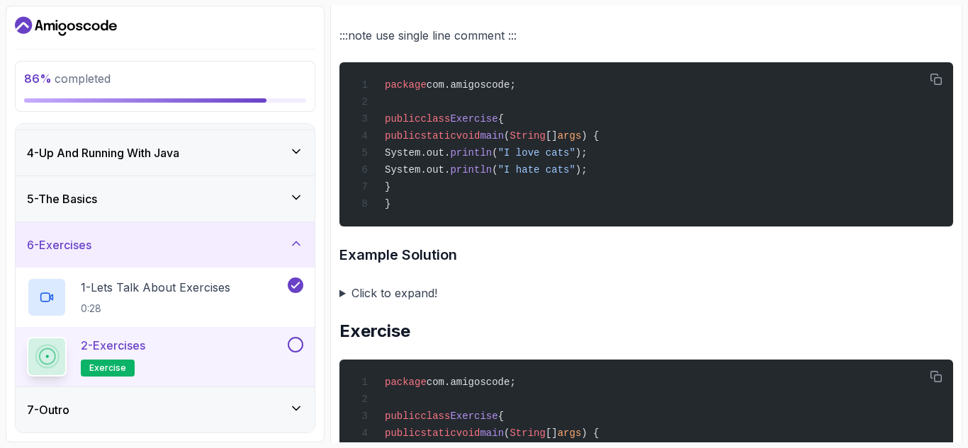
click at [344, 303] on summary "Click to expand!" at bounding box center [645, 293] width 613 height 20
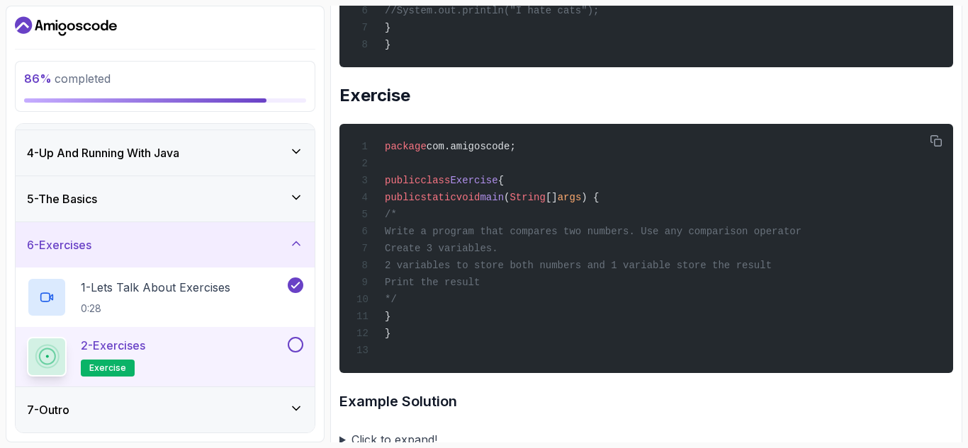
scroll to position [1108, 0]
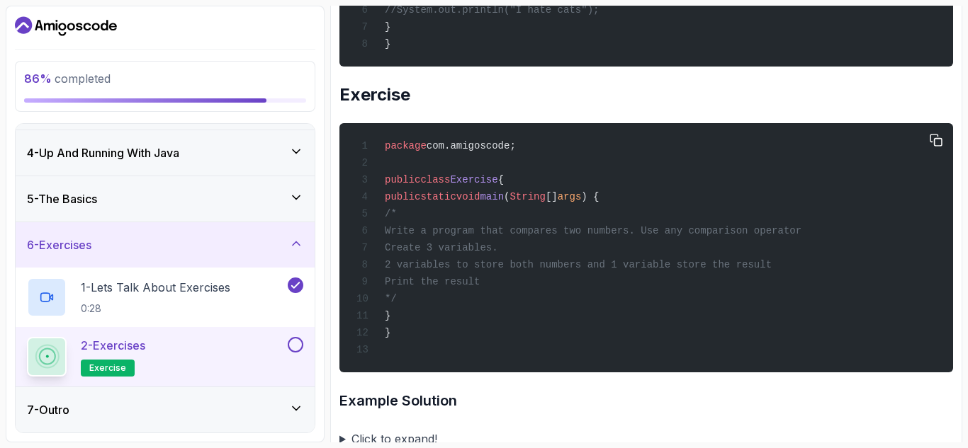
click at [498, 276] on div "package com.amigoscode; public class Exercise { public static void main ( Strin…" at bounding box center [646, 248] width 591 height 232
click at [496, 237] on span "Write a program that compares two numbers. Use any comparison operator" at bounding box center [593, 230] width 417 height 11
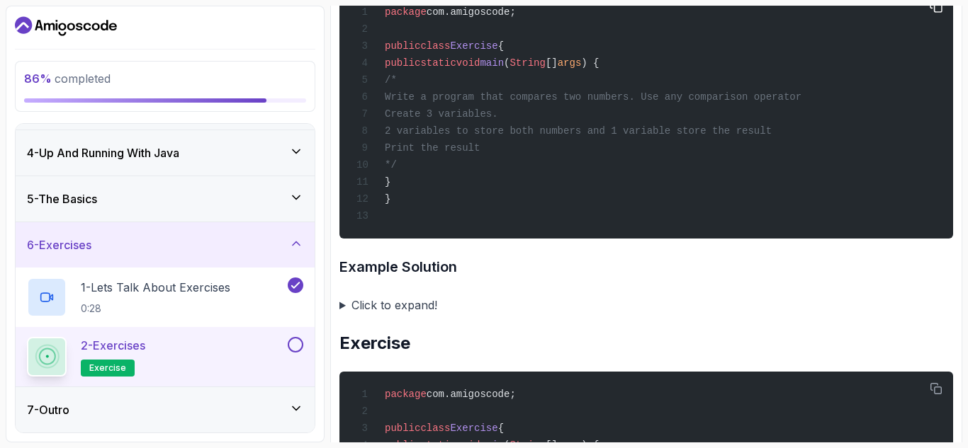
scroll to position [1242, 0]
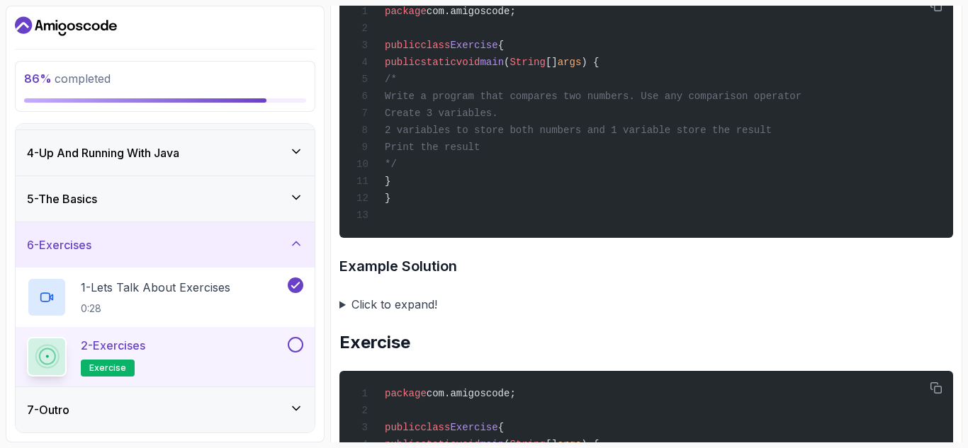
click at [344, 315] on summary "Click to expand!" at bounding box center [645, 305] width 613 height 20
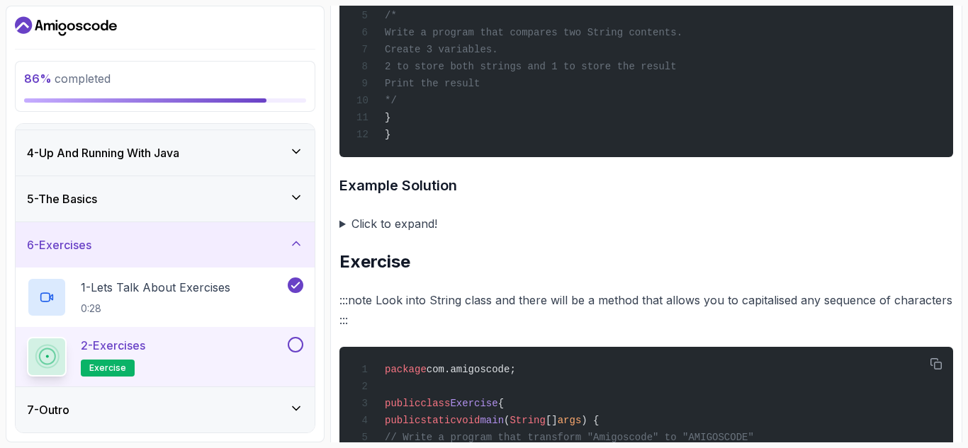
scroll to position [2126, 0]
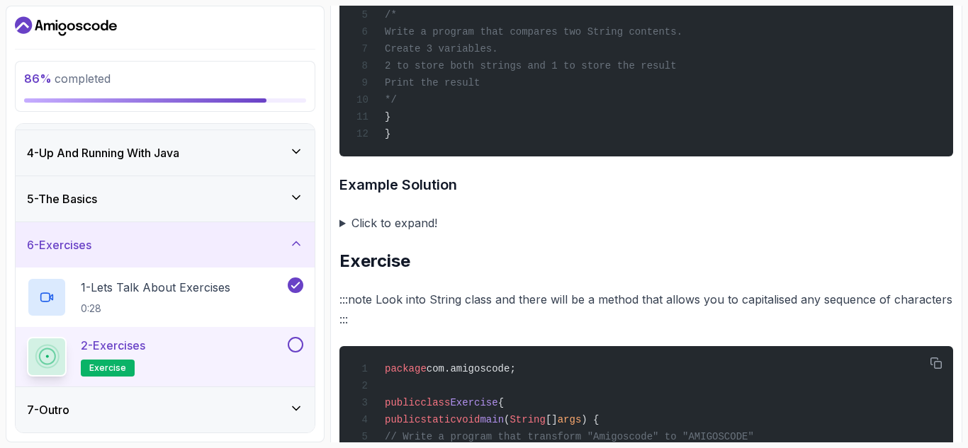
click at [344, 233] on summary "Click to expand!" at bounding box center [645, 223] width 613 height 20
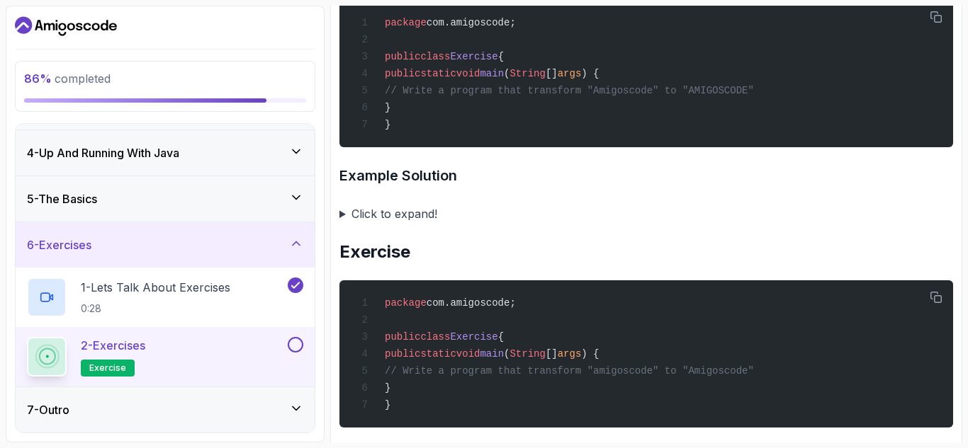
scroll to position [2875, 0]
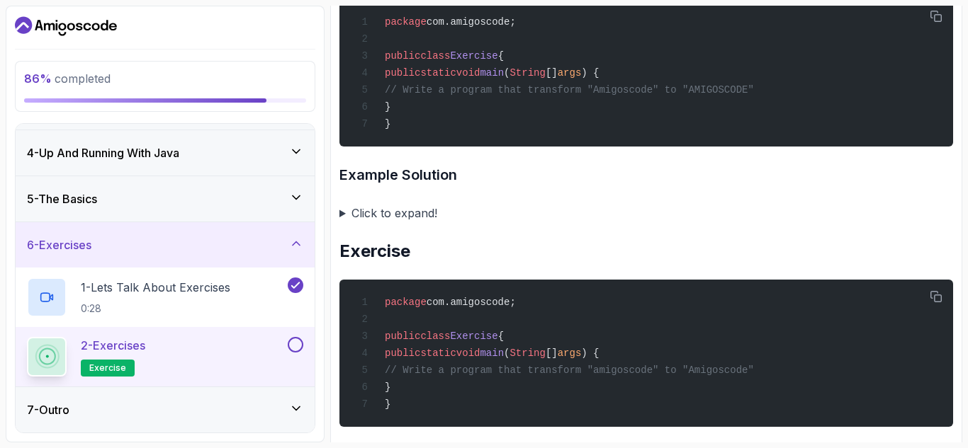
click at [341, 223] on summary "Click to expand!" at bounding box center [645, 213] width 613 height 20
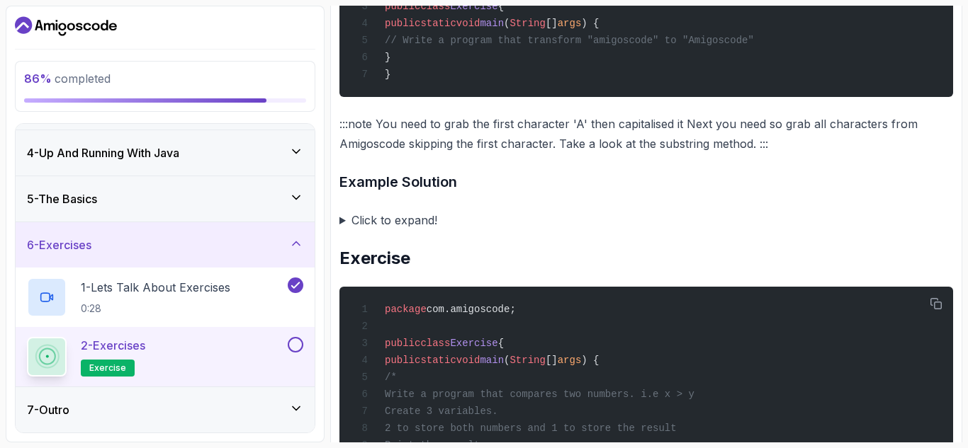
scroll to position [3509, 0]
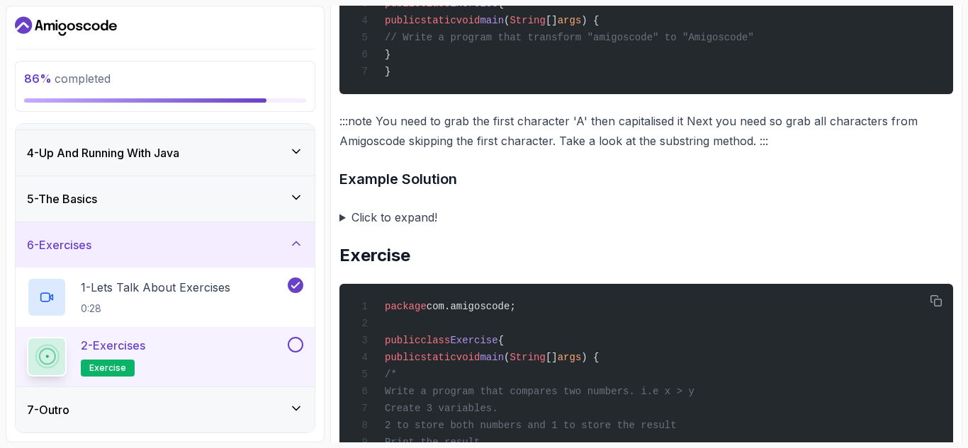
click at [344, 227] on summary "Click to expand!" at bounding box center [645, 218] width 613 height 20
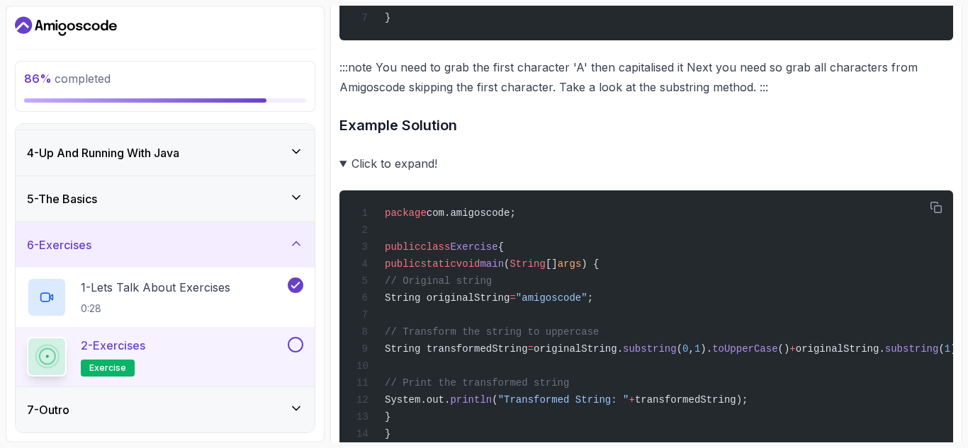
scroll to position [3563, 0]
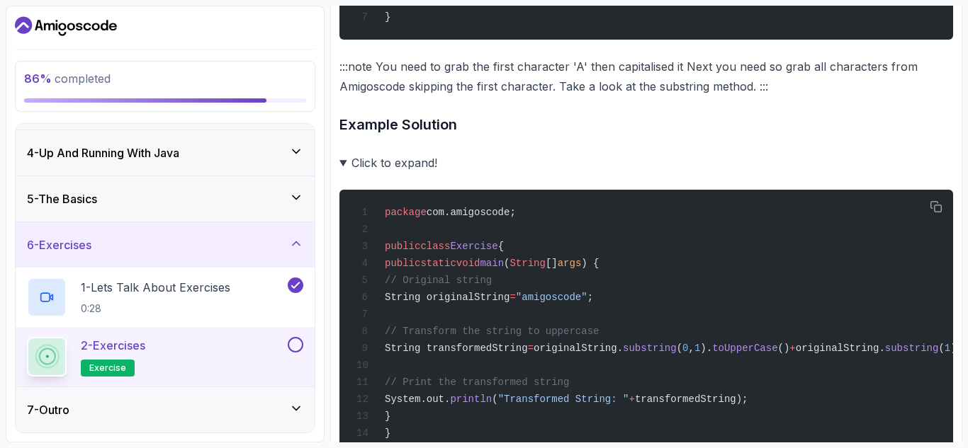
click at [343, 173] on summary "Click to expand!" at bounding box center [645, 163] width 613 height 20
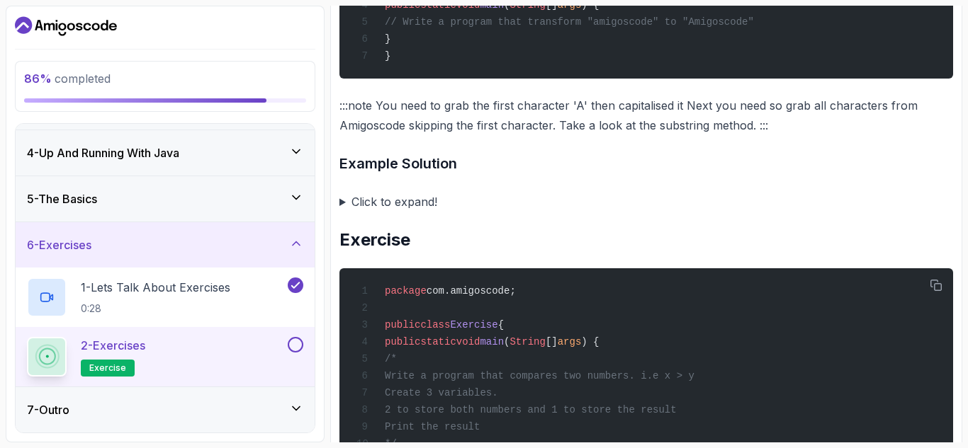
scroll to position [3518, 0]
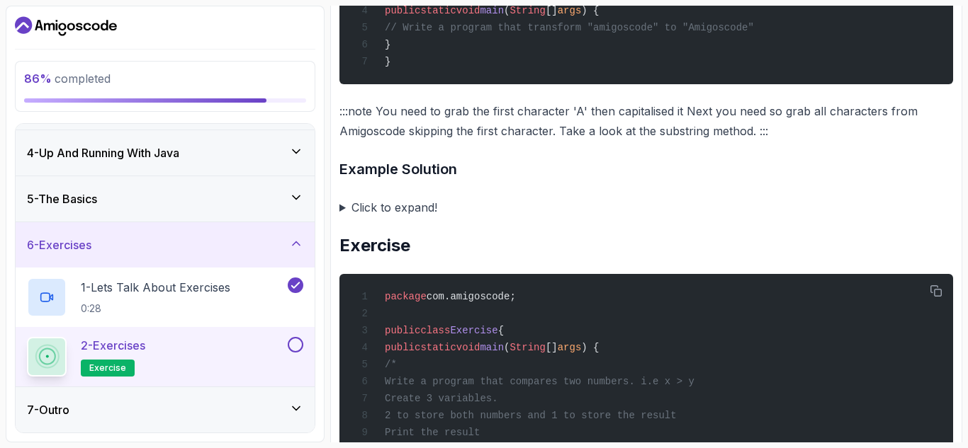
click at [341, 217] on summary "Click to expand!" at bounding box center [645, 208] width 613 height 20
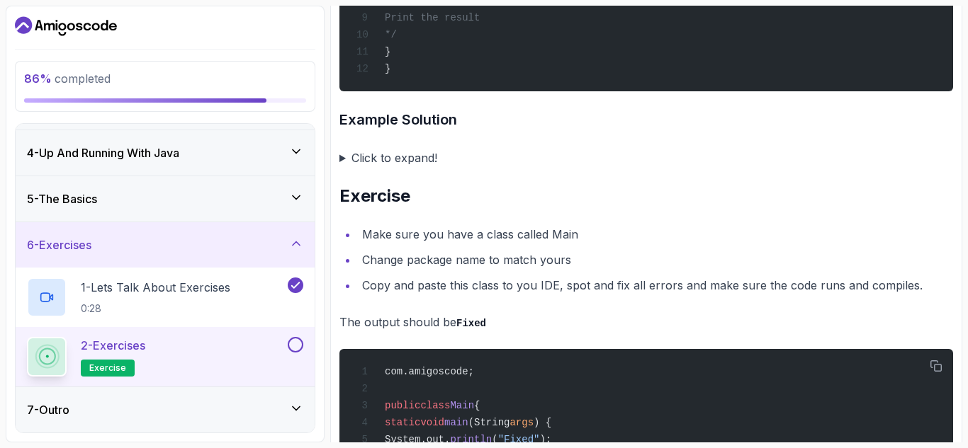
scroll to position [4235, 0]
click at [342, 167] on summary "Click to expand!" at bounding box center [645, 157] width 613 height 20
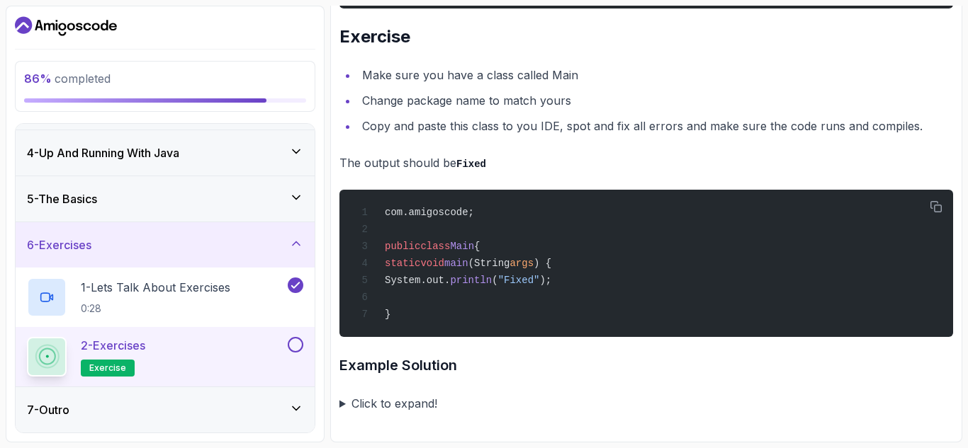
scroll to position [4966, 0]
click at [343, 407] on summary "Click to expand!" at bounding box center [645, 404] width 613 height 20
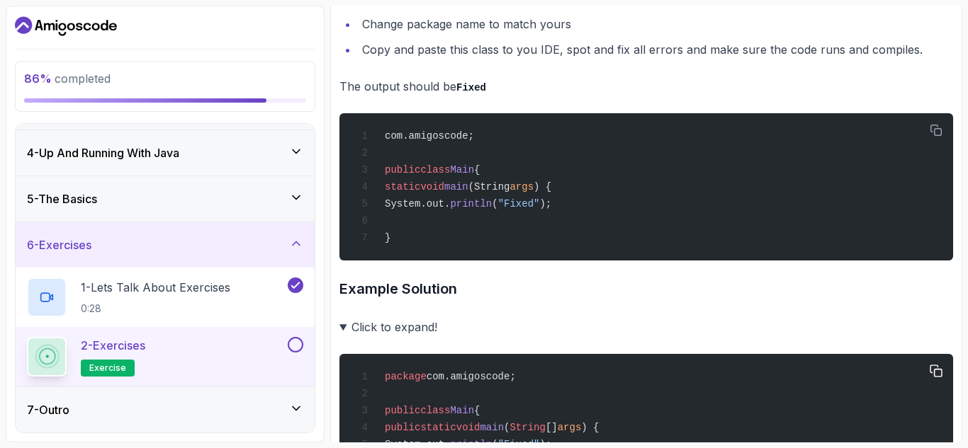
scroll to position [5170, 0]
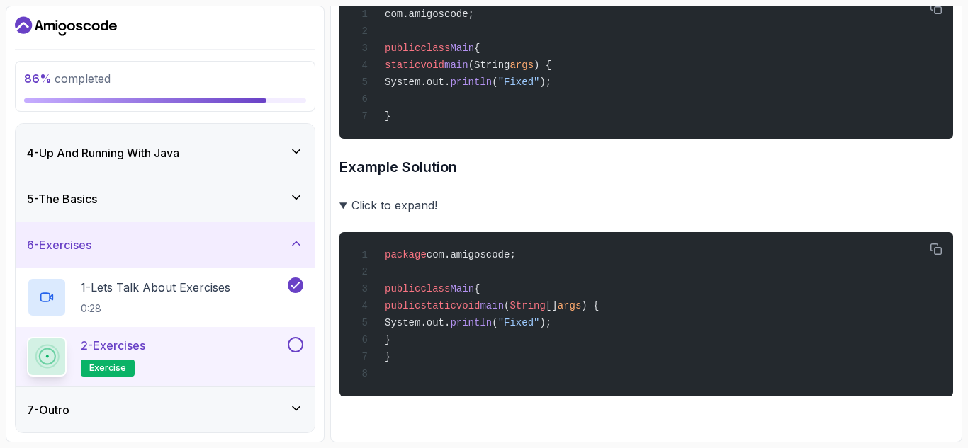
click at [255, 418] on div "7 - Outro" at bounding box center [165, 410] width 276 height 17
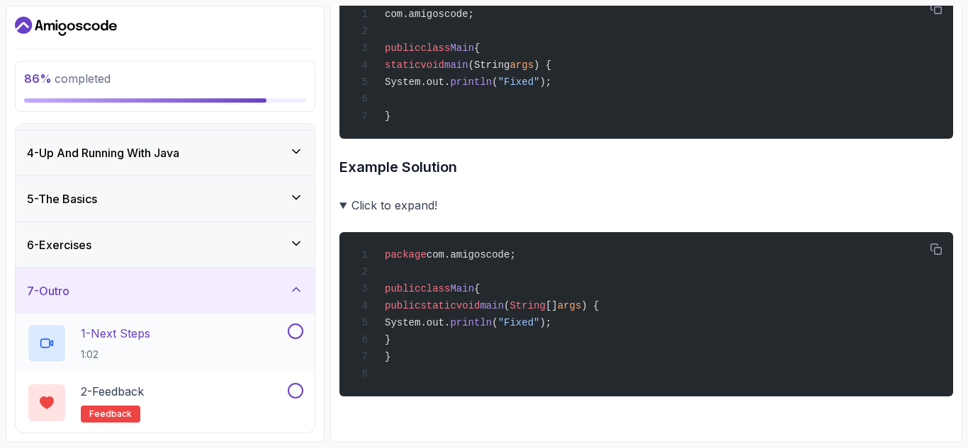
scroll to position [109, 0]
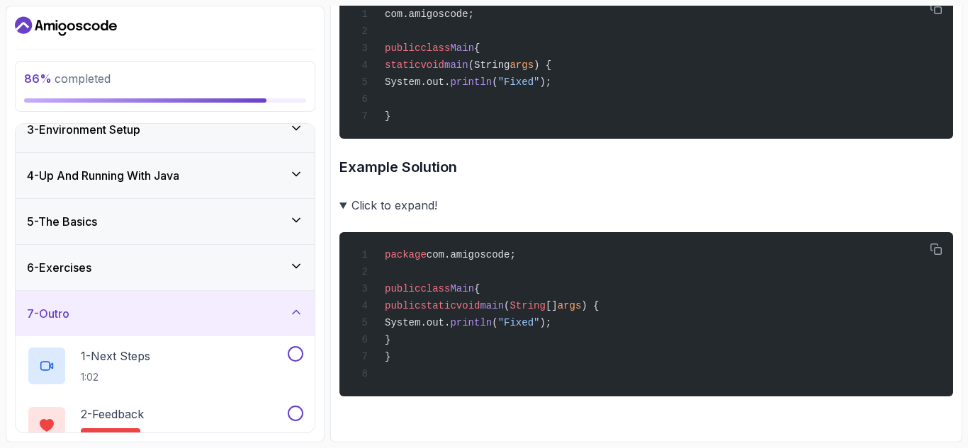
click at [252, 277] on div "6 - Exercises" at bounding box center [165, 267] width 299 height 45
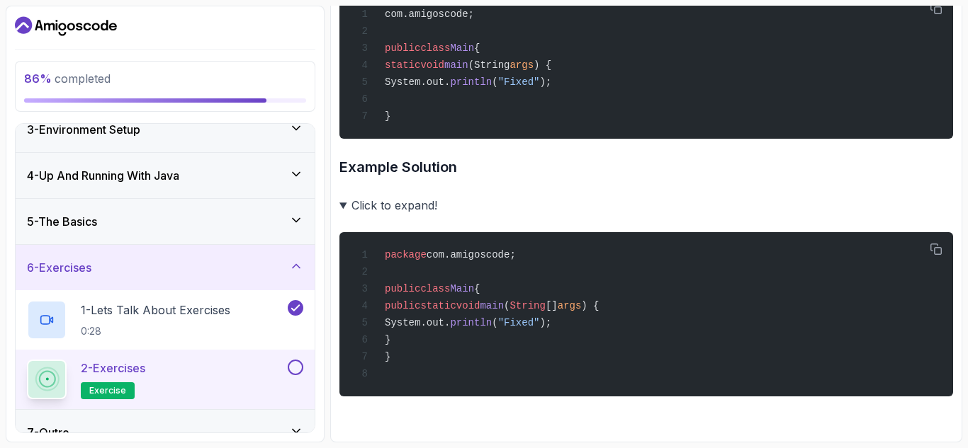
drag, startPoint x: 259, startPoint y: 365, endPoint x: 213, endPoint y: 364, distance: 46.8
click at [213, 364] on div "2 - Exercises exercise" at bounding box center [156, 380] width 258 height 40
click at [117, 391] on span "exercise" at bounding box center [107, 390] width 37 height 11
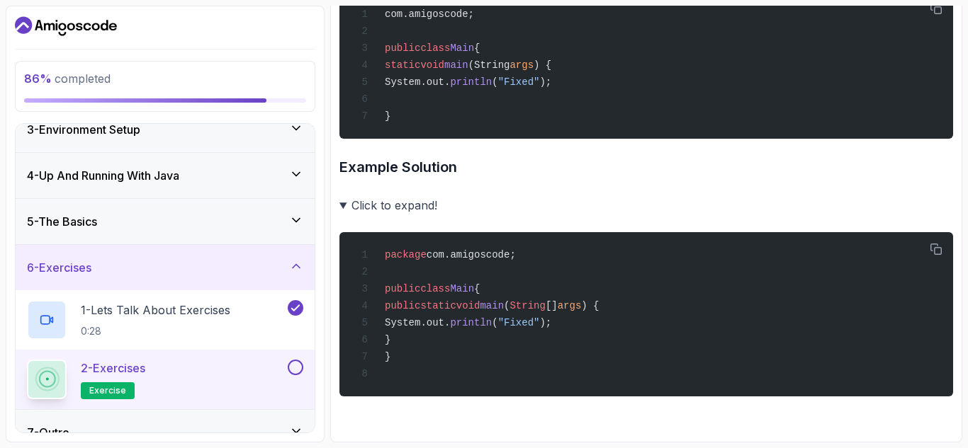
scroll to position [132, 0]
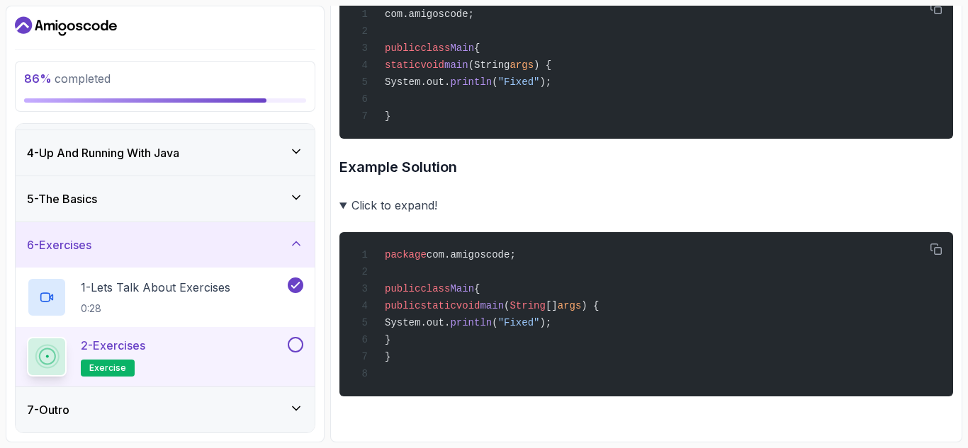
click at [269, 395] on div "7 - Outro" at bounding box center [165, 409] width 299 height 45
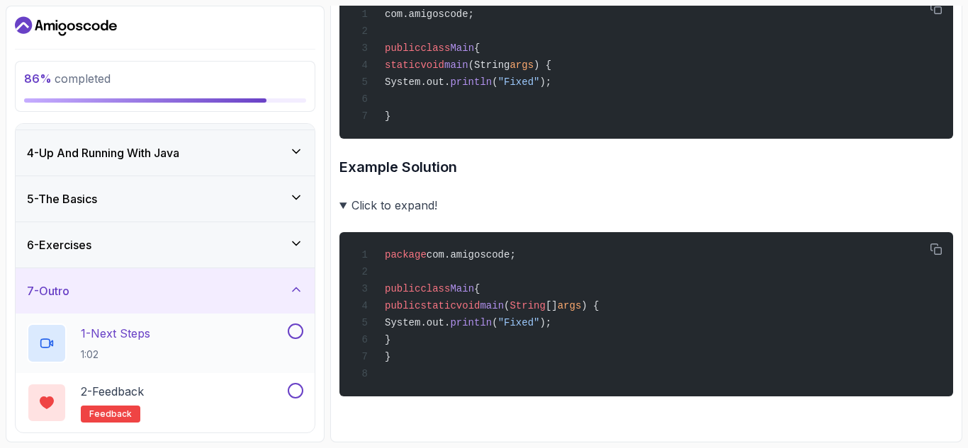
click at [283, 343] on div "1 - Next Steps 1:02" at bounding box center [156, 344] width 258 height 40
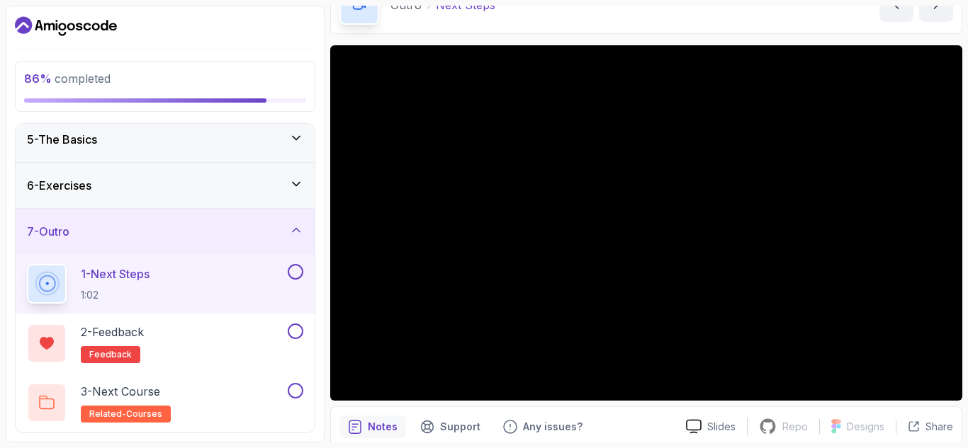
scroll to position [81, 0]
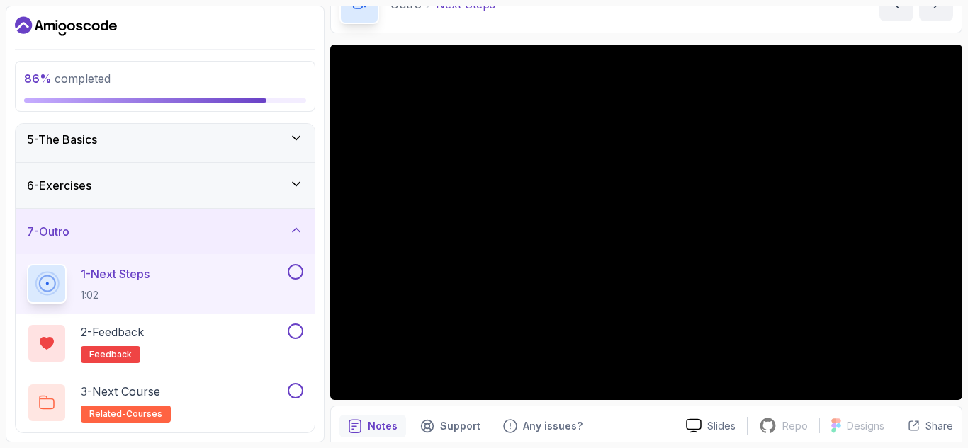
drag, startPoint x: 805, startPoint y: 75, endPoint x: 320, endPoint y: 104, distance: 485.4
click at [320, 104] on div "86 % completed 1 - Intro 2 - Understanding Java 3 - Environment Setup 4 - Up An…" at bounding box center [165, 224] width 319 height 437
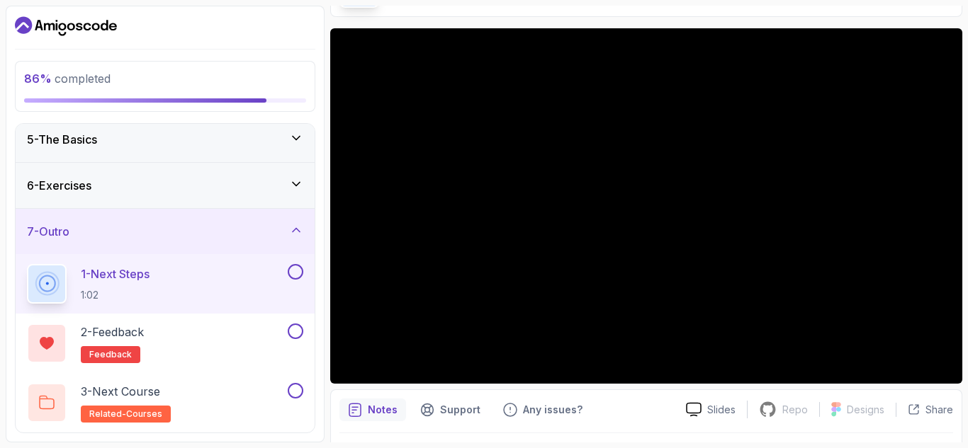
scroll to position [98, 0]
click at [285, 185] on div "6 - Exercises" at bounding box center [165, 185] width 276 height 17
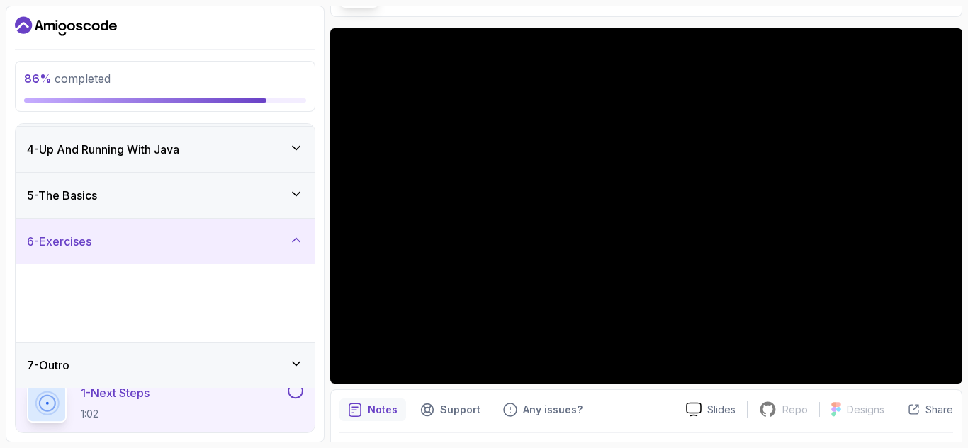
scroll to position [132, 0]
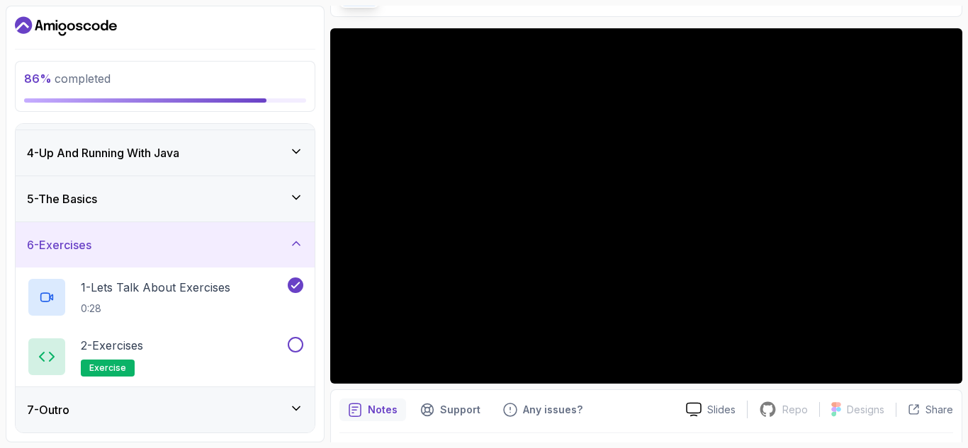
click at [203, 395] on div "7 - Outro" at bounding box center [165, 409] width 299 height 45
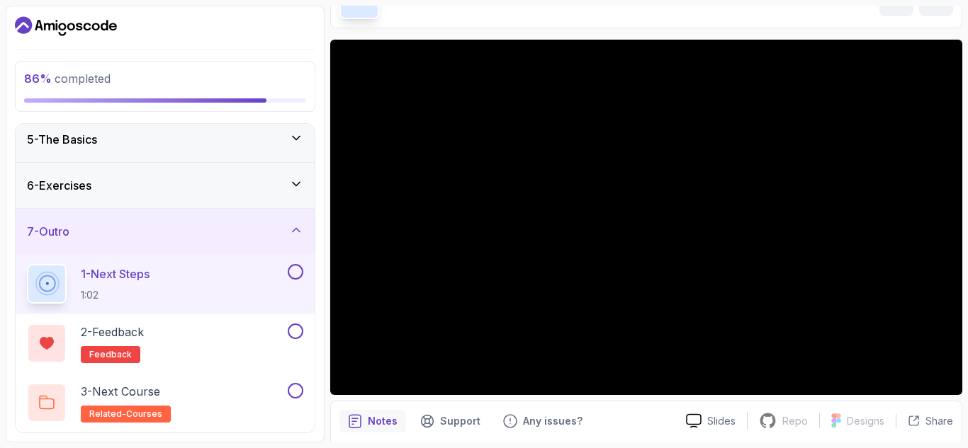
scroll to position [87, 0]
